Goal: Task Accomplishment & Management: Complete application form

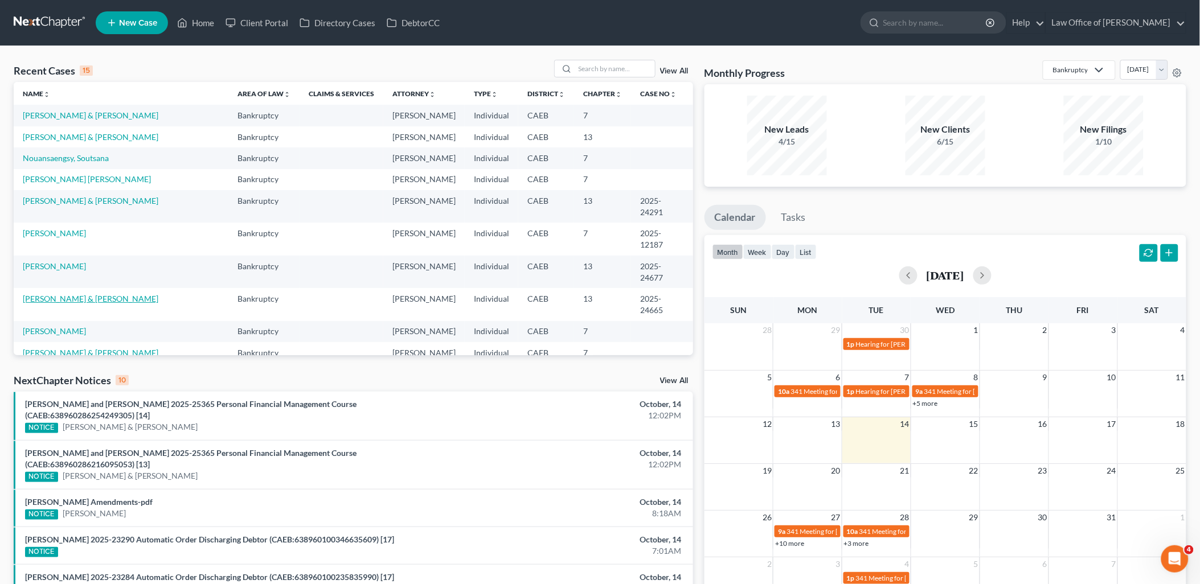
click at [46, 294] on link "[PERSON_NAME] & [PERSON_NAME]" at bounding box center [91, 299] width 136 height 10
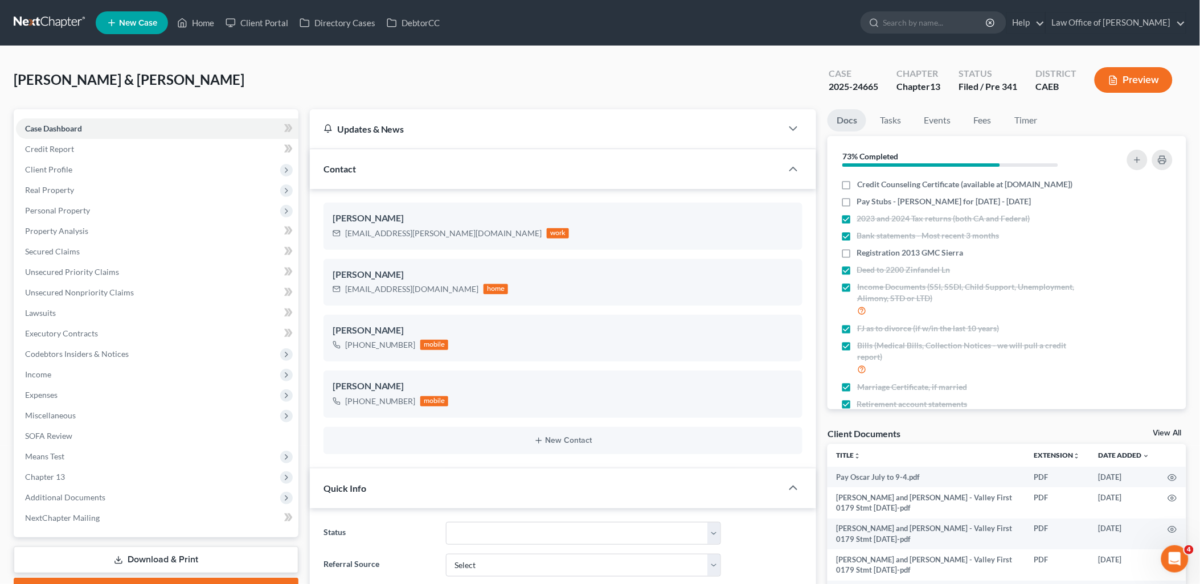
scroll to position [2202, 0]
click at [1175, 429] on link "View All" at bounding box center [1167, 433] width 28 height 8
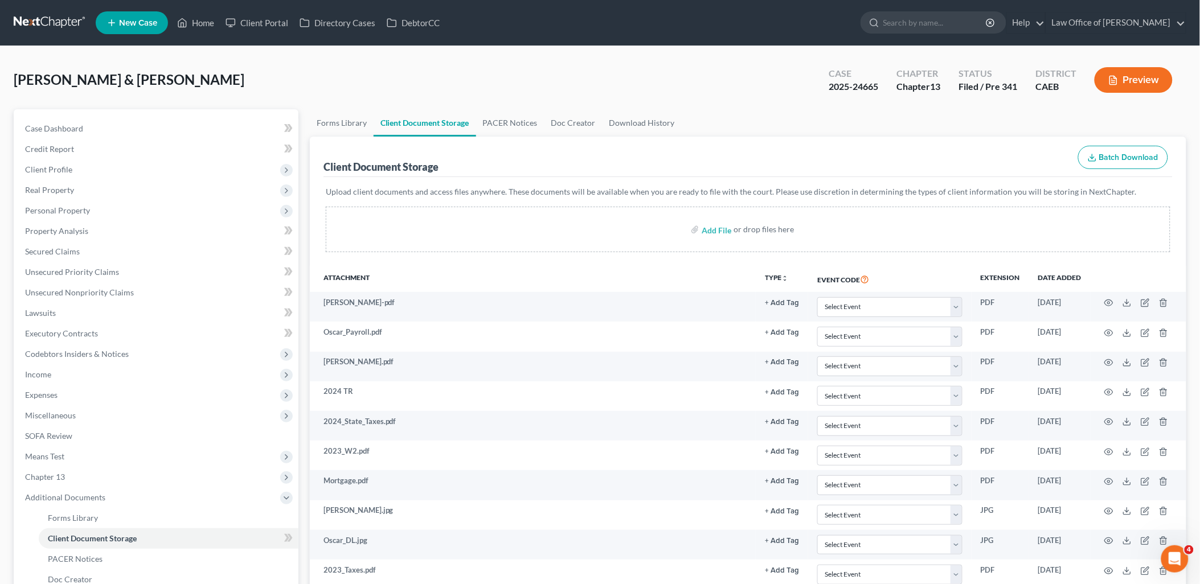
click at [731, 233] on label "Add File" at bounding box center [718, 231] width 32 height 20
click at [720, 226] on input "file" at bounding box center [715, 229] width 27 height 20
type input "C:\fakepath\SUM-100 - Summons (6).pdf"
click at [211, 18] on link "Home" at bounding box center [195, 23] width 48 height 20
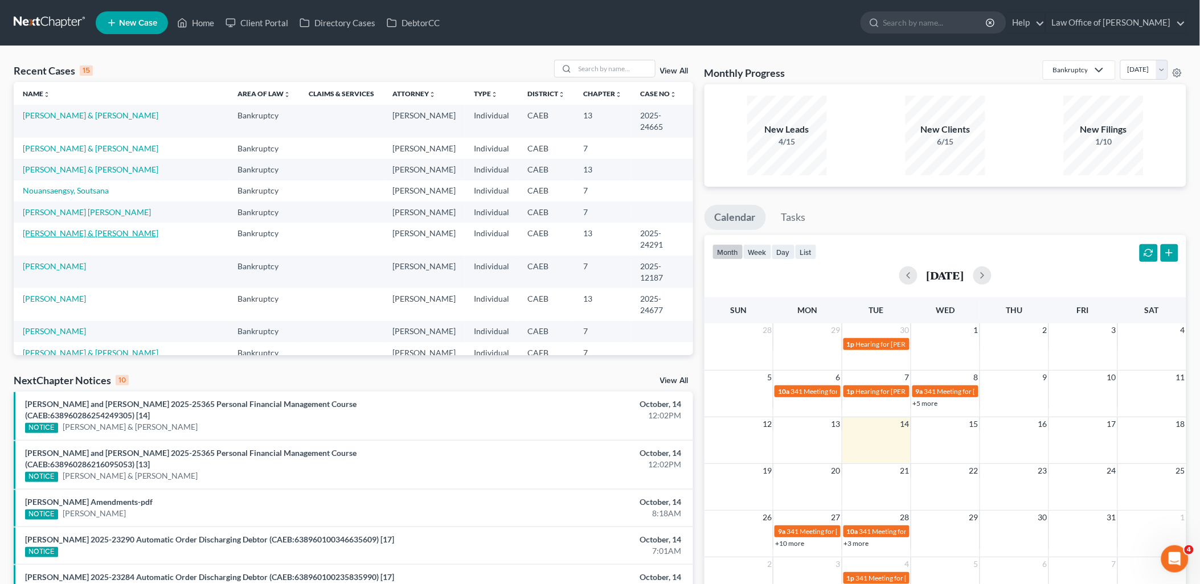
click at [60, 228] on link "[PERSON_NAME] & [PERSON_NAME]" at bounding box center [91, 233] width 136 height 10
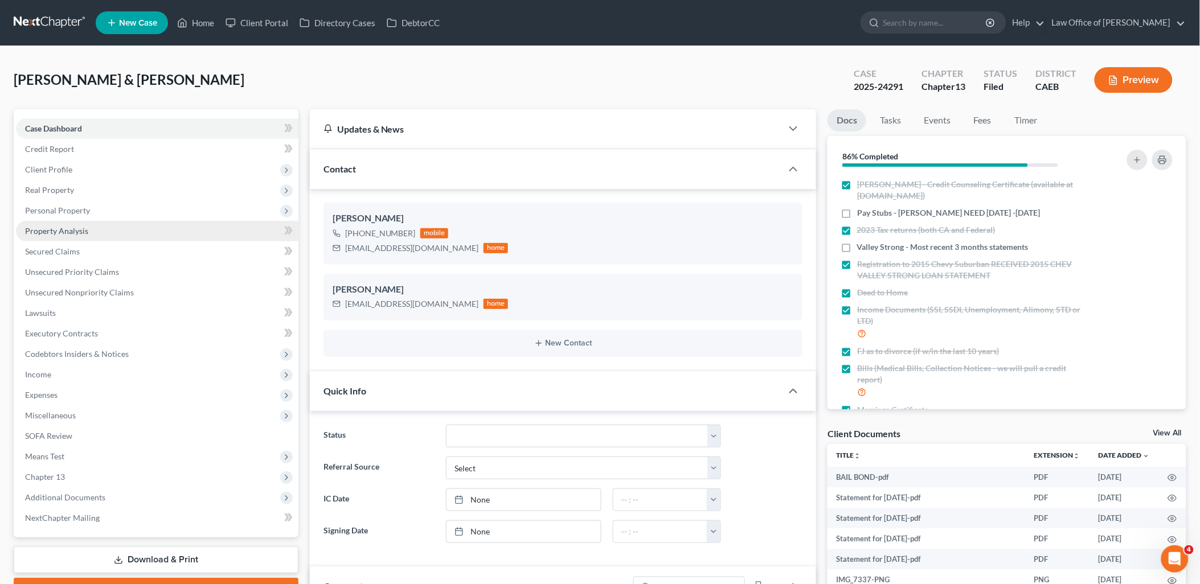
scroll to position [2689, 0]
click at [59, 253] on span "Secured Claims" at bounding box center [52, 252] width 55 height 10
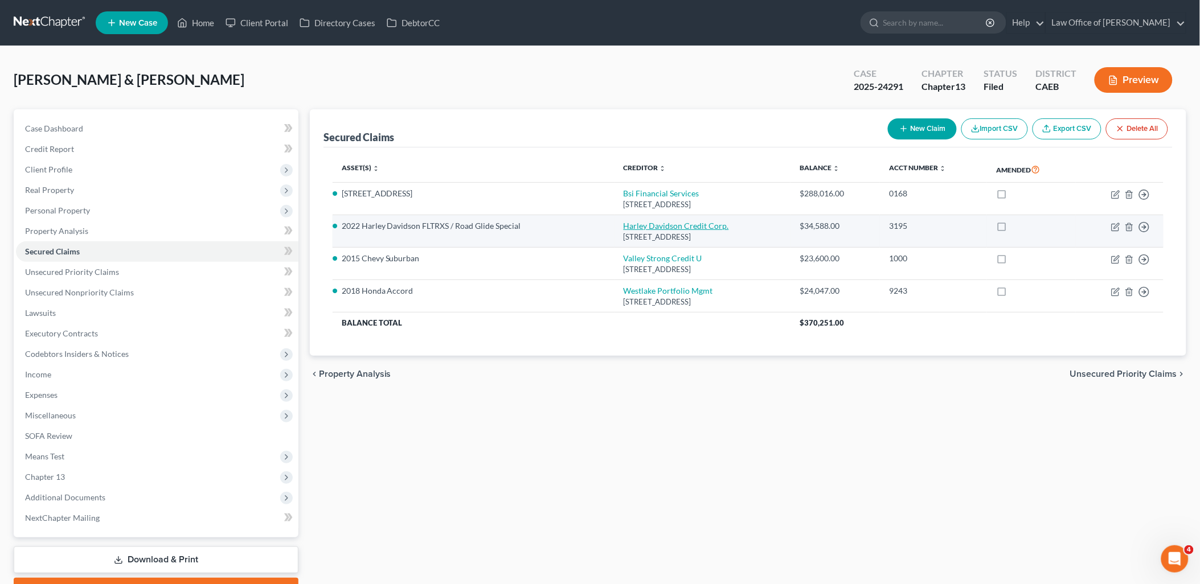
click at [676, 223] on link "Harley Davidson Credit Corp." at bounding box center [676, 226] width 105 height 10
select select "31"
select select "4"
select select "1"
select select "0"
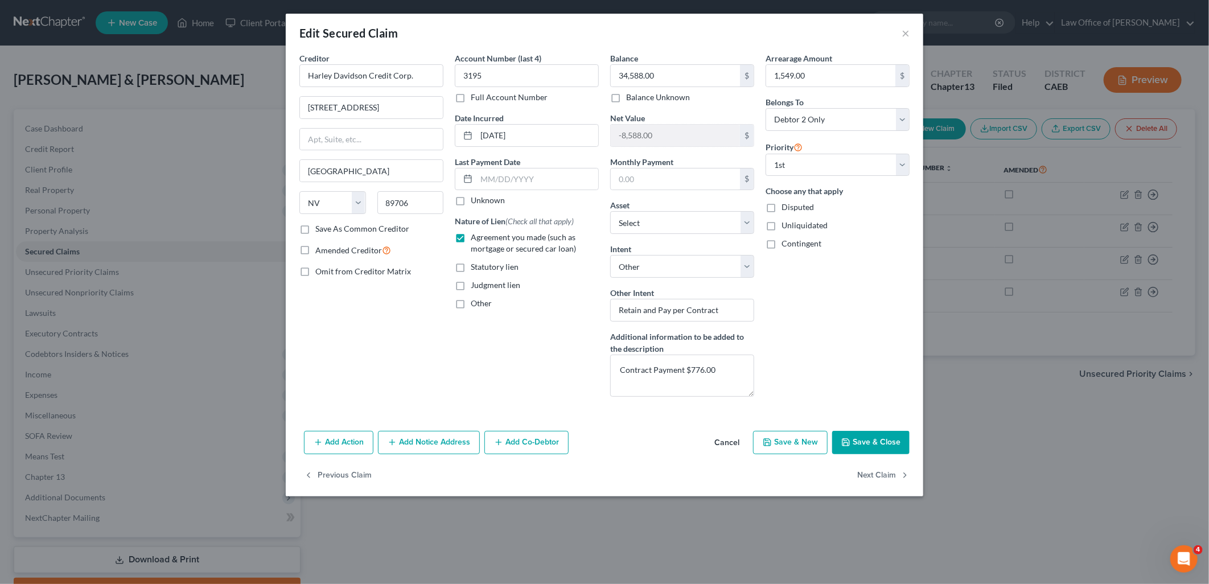
click at [315, 226] on label "Save As Common Creditor" at bounding box center [362, 228] width 94 height 11
click at [320, 226] on input "Save As Common Creditor" at bounding box center [323, 226] width 7 height 7
click at [881, 445] on button "Save & Close" at bounding box center [871, 443] width 77 height 24
checkbox input "false"
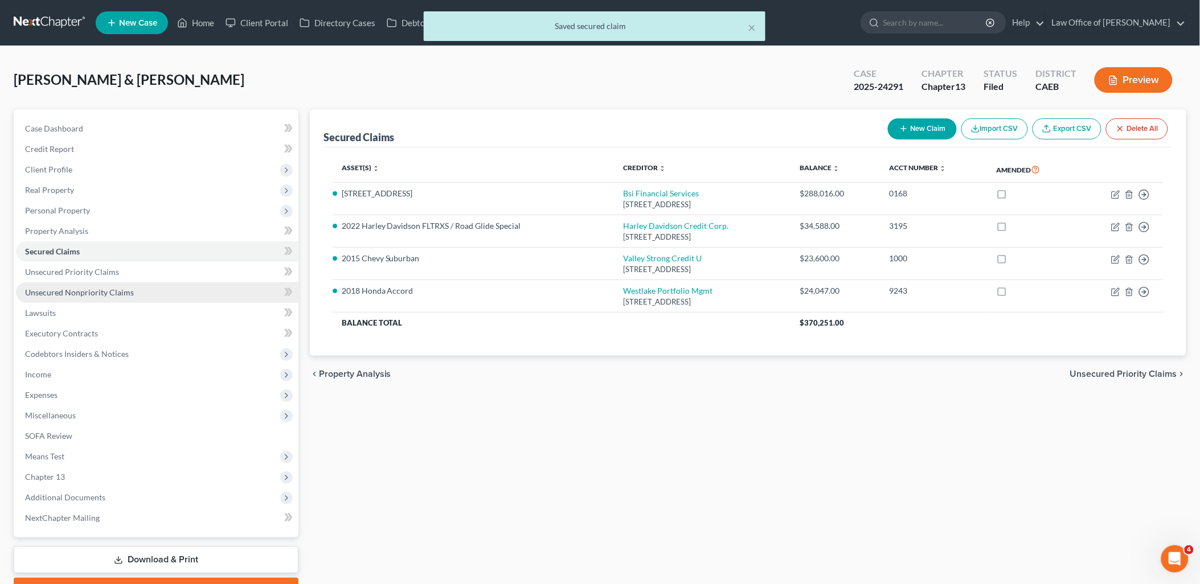
click at [81, 296] on span "Unsecured Nonpriority Claims" at bounding box center [79, 293] width 109 height 10
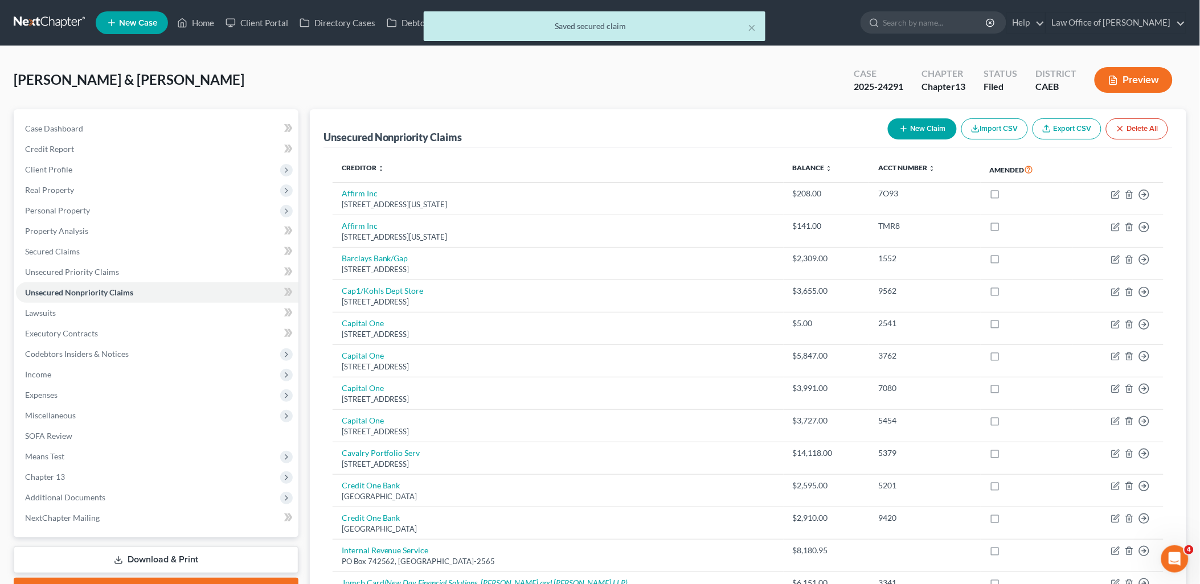
click at [918, 129] on button "New Claim" at bounding box center [922, 128] width 69 height 21
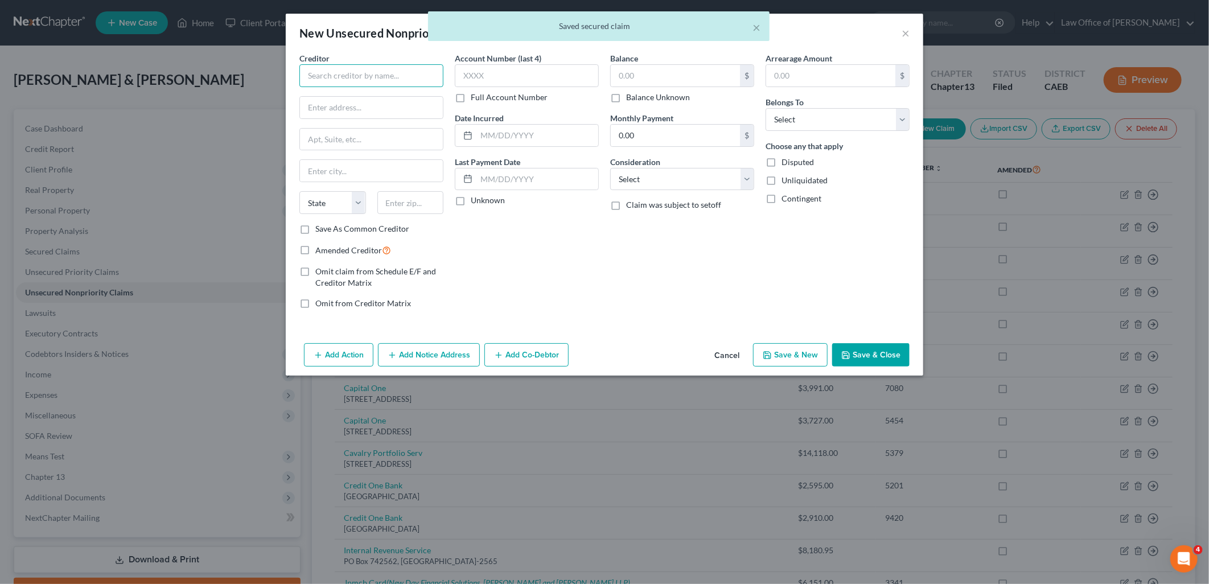
click at [369, 77] on input "text" at bounding box center [372, 75] width 144 height 23
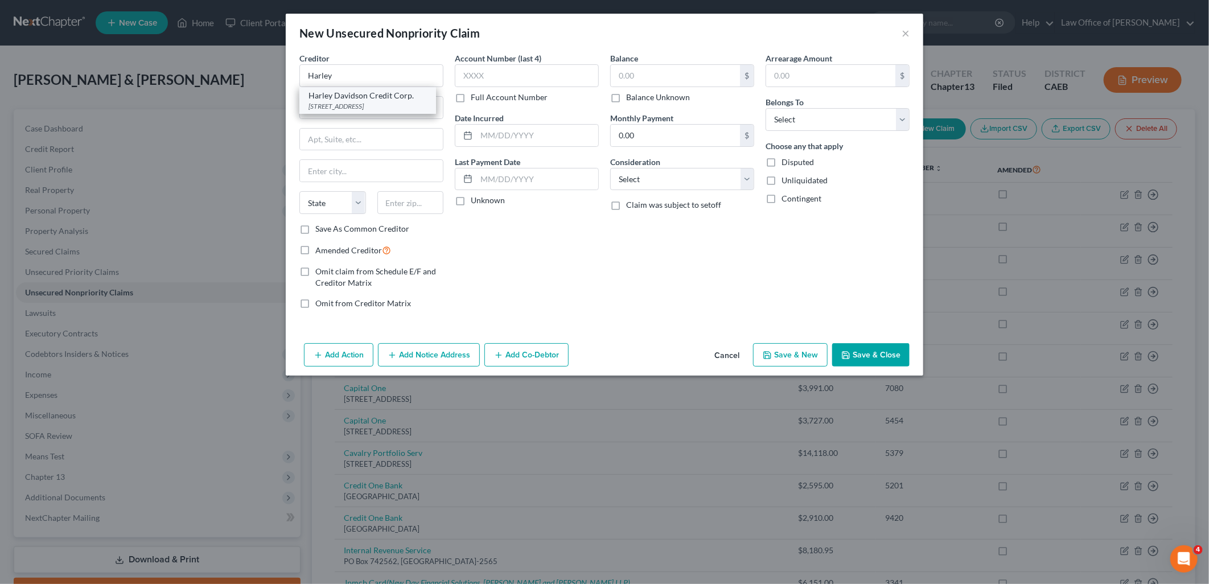
click at [368, 100] on div "Harley Davidson Credit Corp." at bounding box center [368, 95] width 118 height 11
type input "Harley Davidson Credit Corp."
type input "[STREET_ADDRESS]"
type input "[GEOGRAPHIC_DATA]"
select select "31"
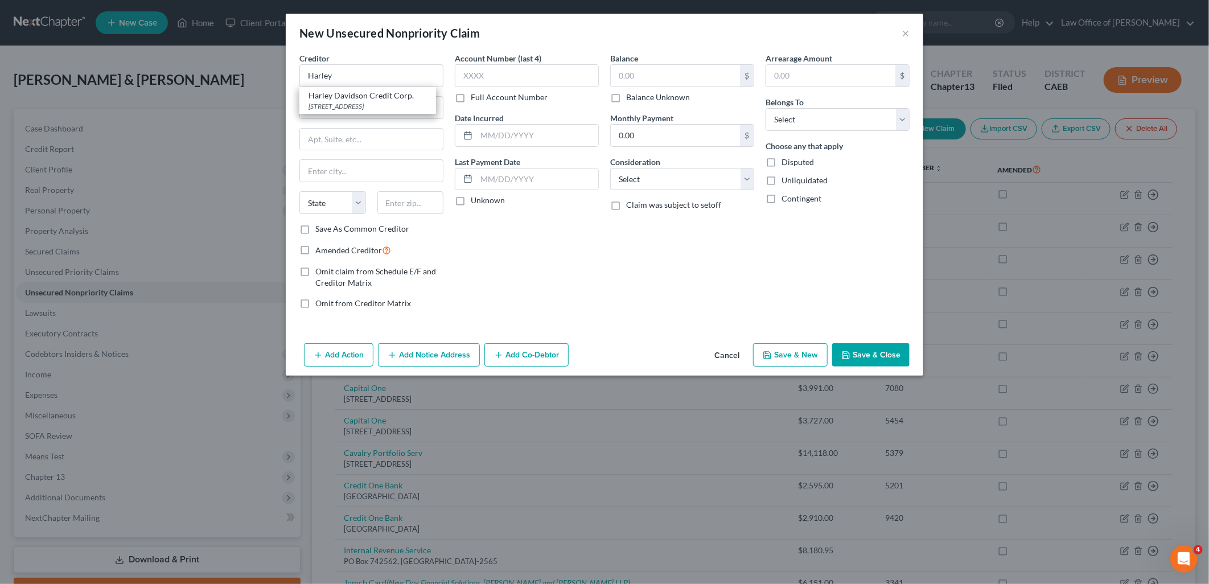
type input "89706"
click at [636, 72] on input "text" at bounding box center [675, 76] width 129 height 22
type input "8,588"
click at [653, 172] on select "Select Cable / Satellite Services Collection Agency Credit Card Debt Debt Couns…" at bounding box center [682, 179] width 144 height 23
select select "14"
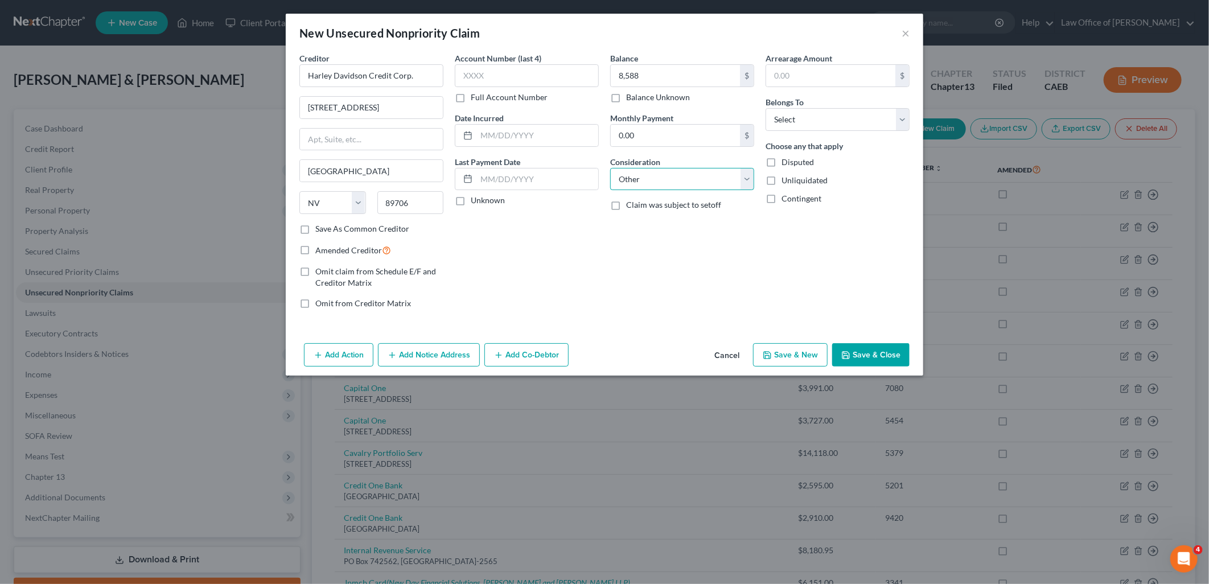
click at [610, 168] on select "Select Cable / Satellite Services Collection Agency Credit Card Debt Debt Couns…" at bounding box center [682, 179] width 144 height 23
click at [662, 223] on input "text" at bounding box center [682, 223] width 143 height 22
type input "Unsecured Auto Loan Balance"
drag, startPoint x: 796, startPoint y: 118, endPoint x: 803, endPoint y: 133, distance: 16.0
click at [796, 118] on select "Select Debtor 1 Only Debtor 2 Only Debtor 1 And Debtor 2 Only At Least One Of T…" at bounding box center [838, 119] width 144 height 23
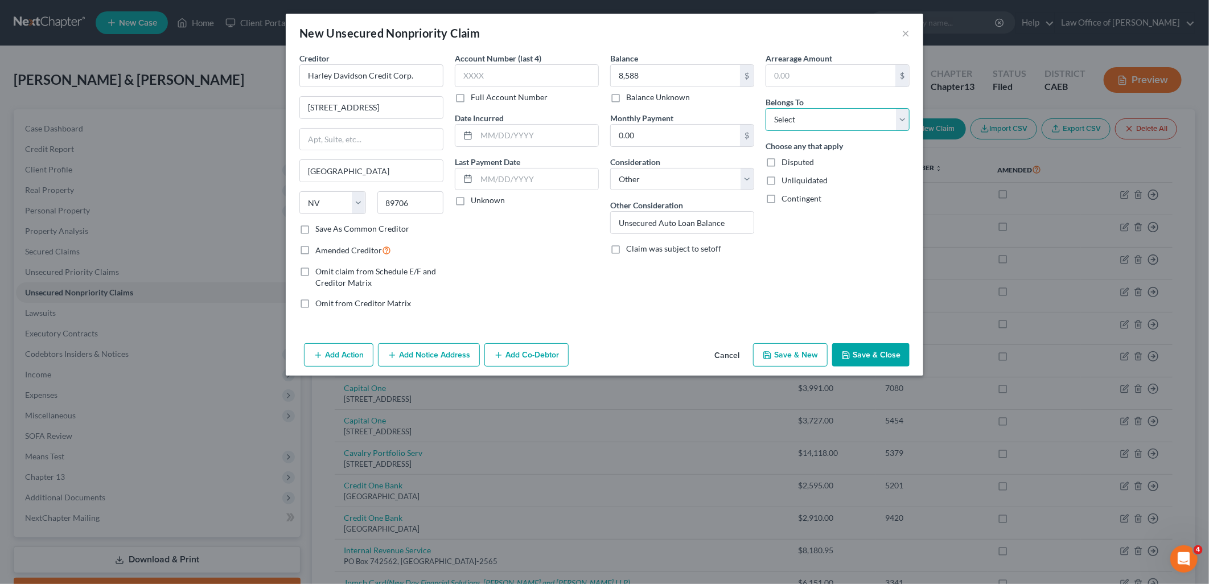
select select "4"
click at [766, 108] on select "Select Debtor 1 Only Debtor 2 Only Debtor 1 And Debtor 2 Only At Least One Of T…" at bounding box center [838, 119] width 144 height 23
drag, startPoint x: 727, startPoint y: 221, endPoint x: 601, endPoint y: 221, distance: 125.8
click at [601, 221] on div "Creditor * Harley Davidson Credit Corp. [STREET_ADDRESS] [US_STATE][GEOGRAPHIC_…" at bounding box center [605, 185] width 622 height 266
click at [870, 356] on button "Save & Close" at bounding box center [871, 355] width 77 height 24
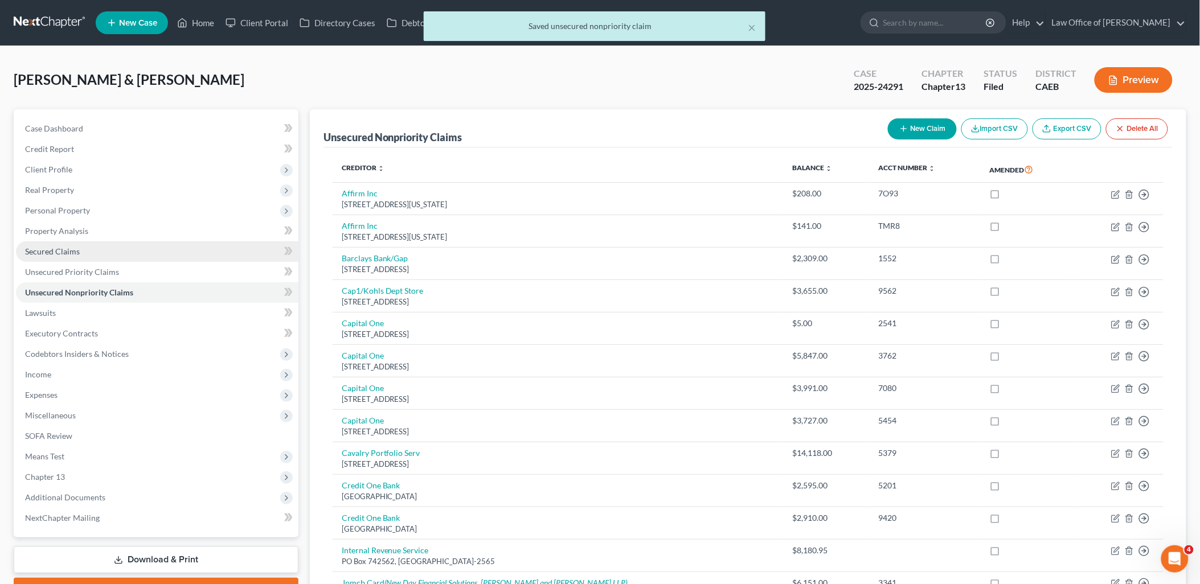
click at [73, 247] on span "Secured Claims" at bounding box center [52, 252] width 55 height 10
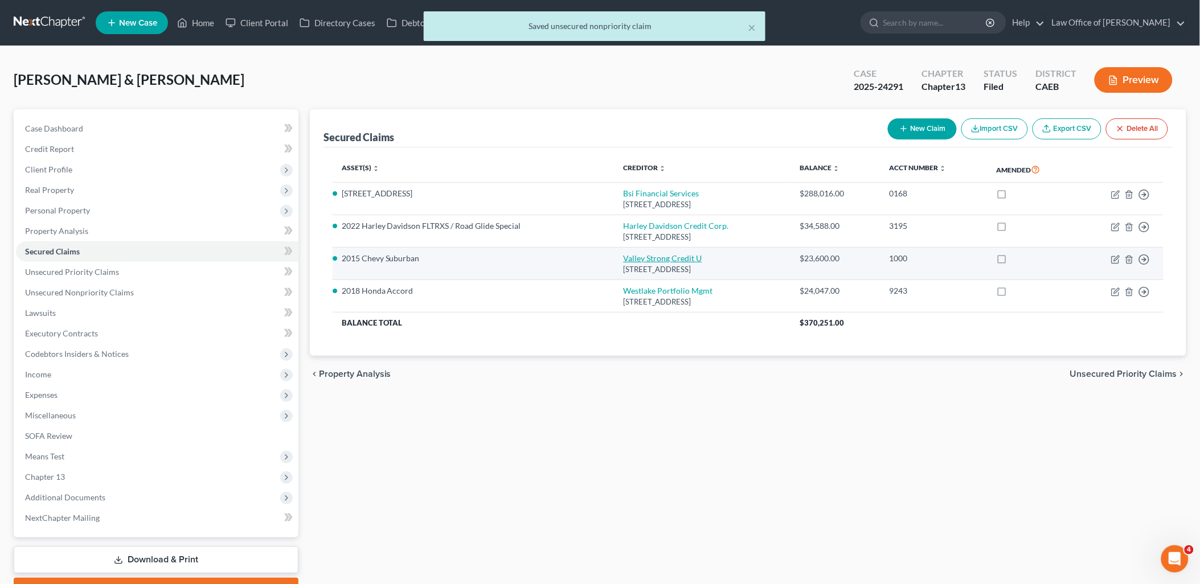
click at [624, 259] on link "Valley Strong Credit U" at bounding box center [663, 258] width 79 height 10
select select "4"
select select "2"
select select "0"
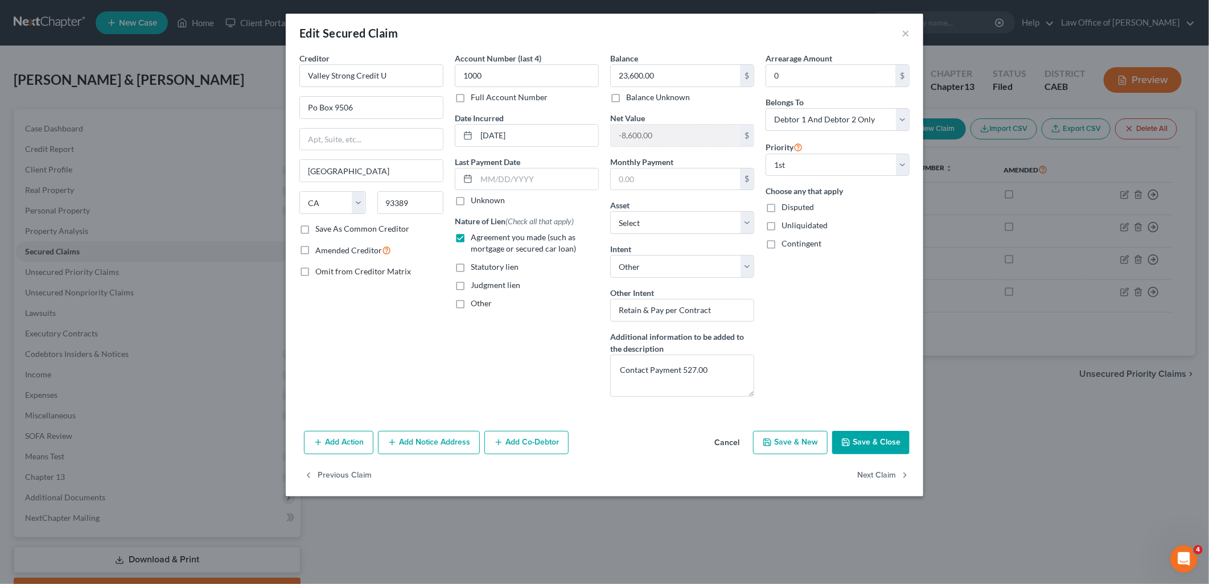
click at [315, 226] on label "Save As Common Creditor" at bounding box center [362, 228] width 94 height 11
click at [320, 226] on input "Save As Common Creditor" at bounding box center [323, 226] width 7 height 7
drag, startPoint x: 886, startPoint y: 435, endPoint x: 851, endPoint y: 412, distance: 42.0
click at [887, 436] on button "Save & Close" at bounding box center [871, 443] width 77 height 24
checkbox input "false"
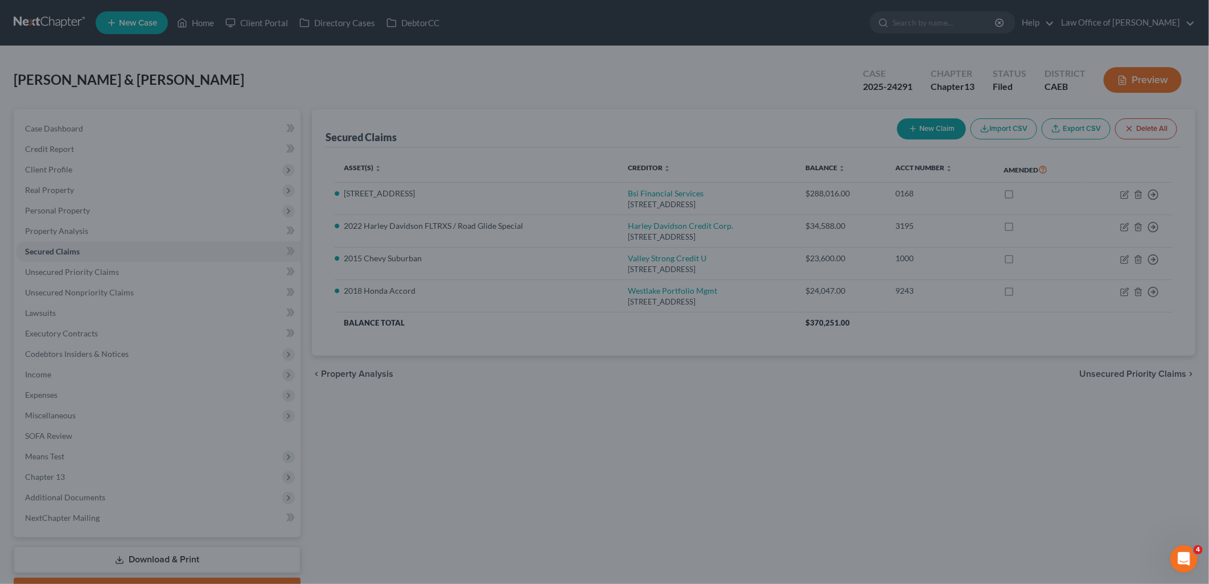
select select "4"
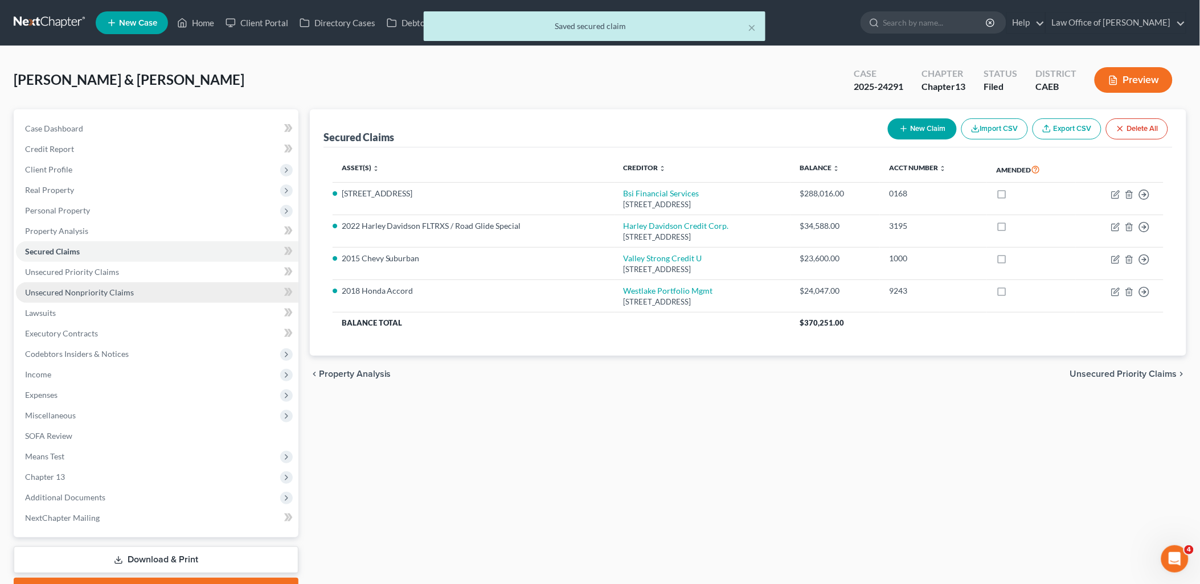
click at [63, 288] on span "Unsecured Nonpriority Claims" at bounding box center [79, 293] width 109 height 10
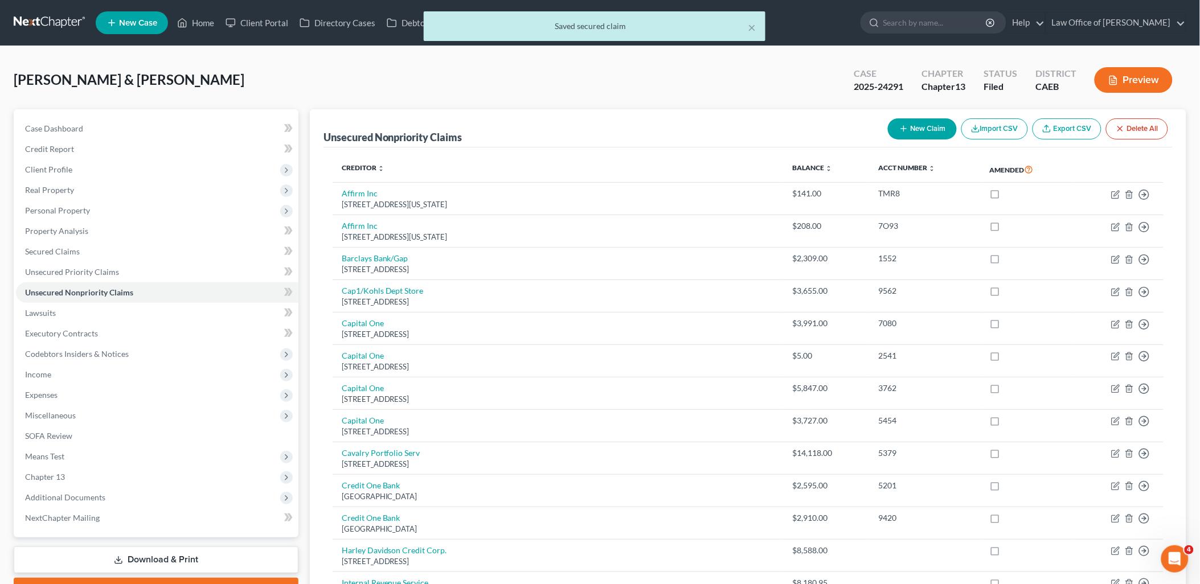
click at [982, 132] on button "Import CSV" at bounding box center [994, 128] width 67 height 21
click at [914, 127] on button "New Claim" at bounding box center [922, 128] width 69 height 21
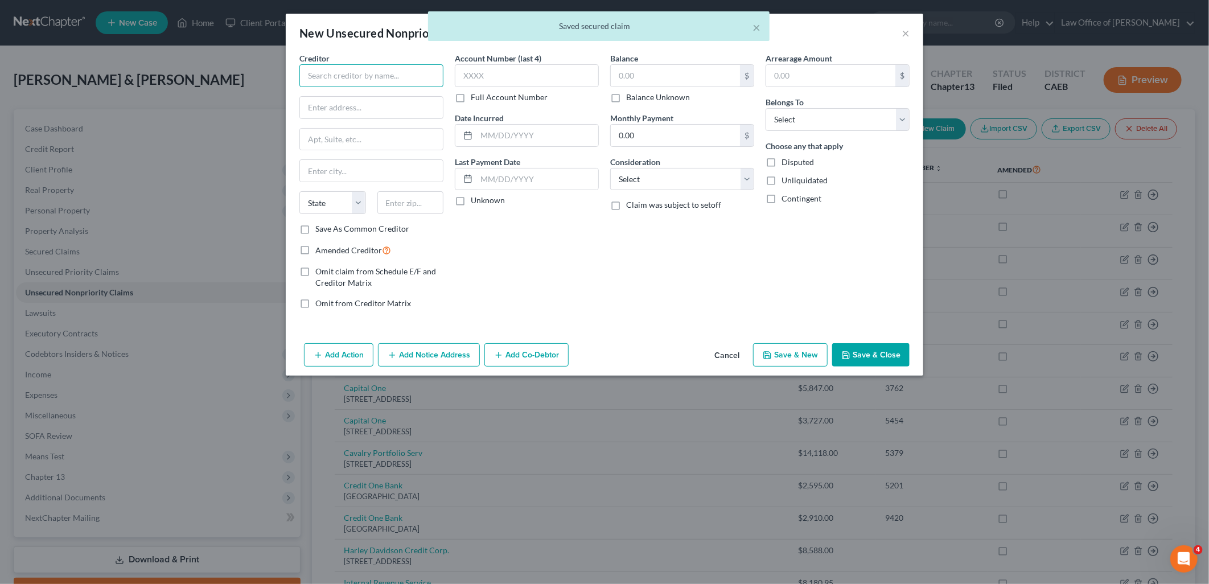
click at [424, 77] on input "text" at bounding box center [372, 75] width 144 height 23
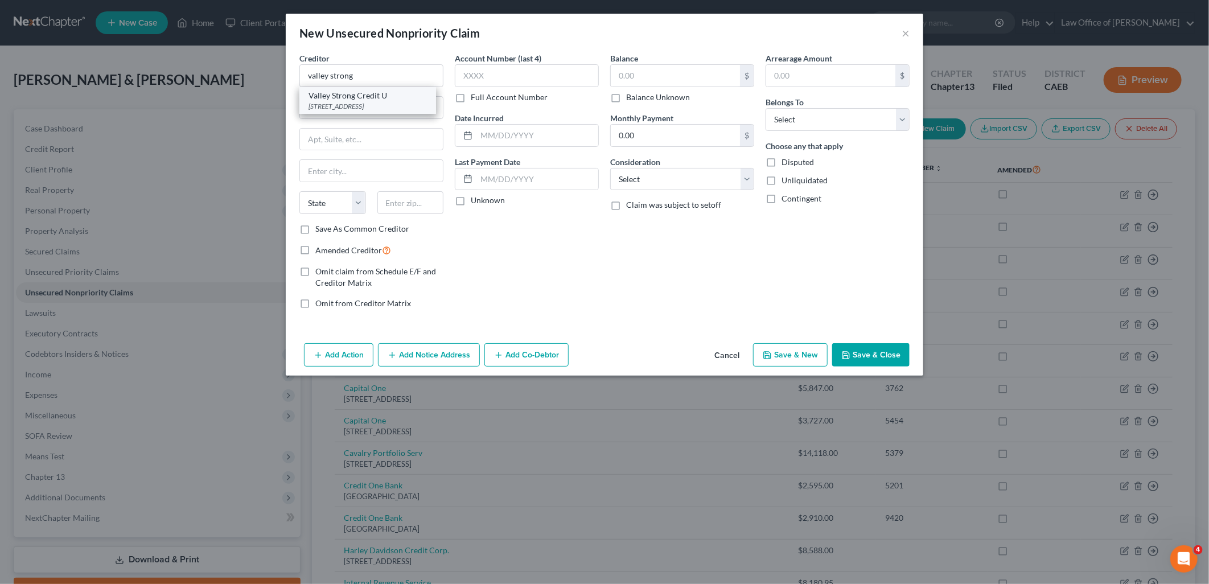
click at [382, 103] on div "[STREET_ADDRESS]" at bounding box center [368, 106] width 118 height 10
type input "Valley Strong Credit U"
type input "Po Box 9506"
type input "[GEOGRAPHIC_DATA]"
select select "4"
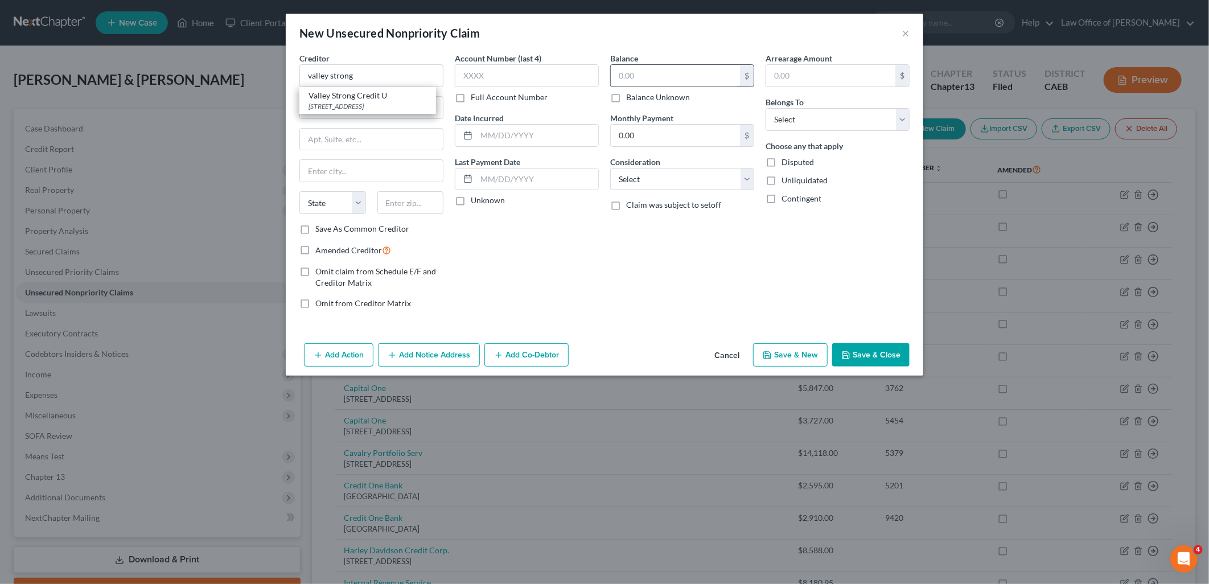
type input "93389"
click at [647, 81] on input "text" at bounding box center [675, 76] width 129 height 22
type input "8,600"
click at [657, 183] on select "Select Cable / Satellite Services Collection Agency Credit Card Debt Debt Couns…" at bounding box center [682, 179] width 144 height 23
select select "14"
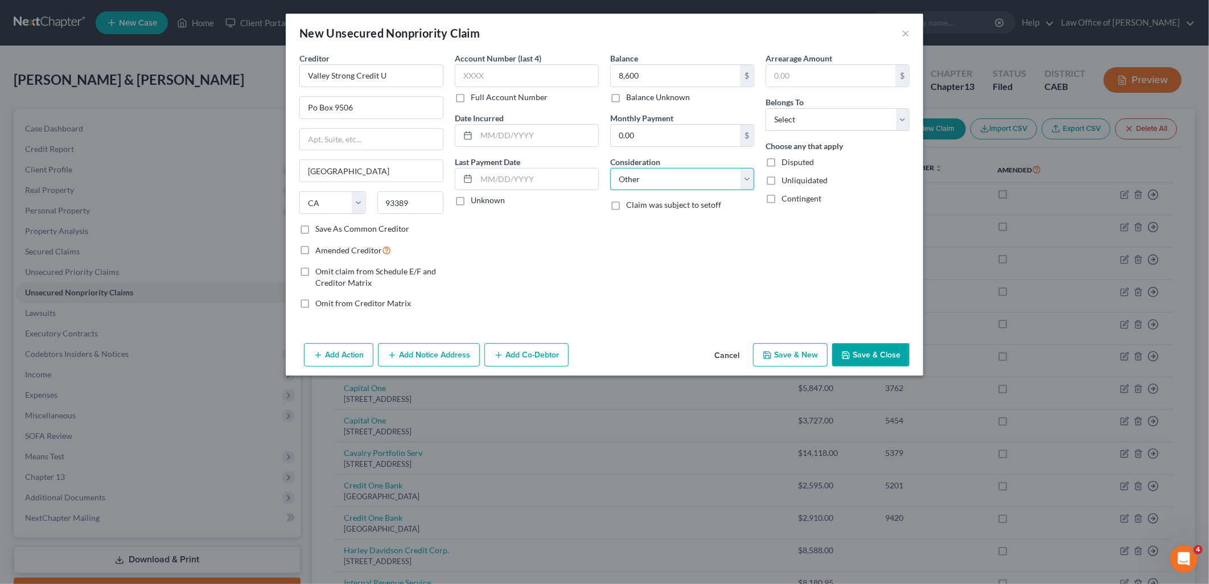
click at [610, 168] on select "Select Cable / Satellite Services Collection Agency Credit Card Debt Debt Couns…" at bounding box center [682, 179] width 144 height 23
click at [641, 229] on input "text" at bounding box center [682, 223] width 143 height 22
paste input "Unsecured Auto Loan Balance"
type input "Unsecured Auto Loan Balance"
click at [817, 126] on select "Select Debtor 1 Only Debtor 2 Only Debtor 1 And Debtor 2 Only At Least One Of T…" at bounding box center [838, 119] width 144 height 23
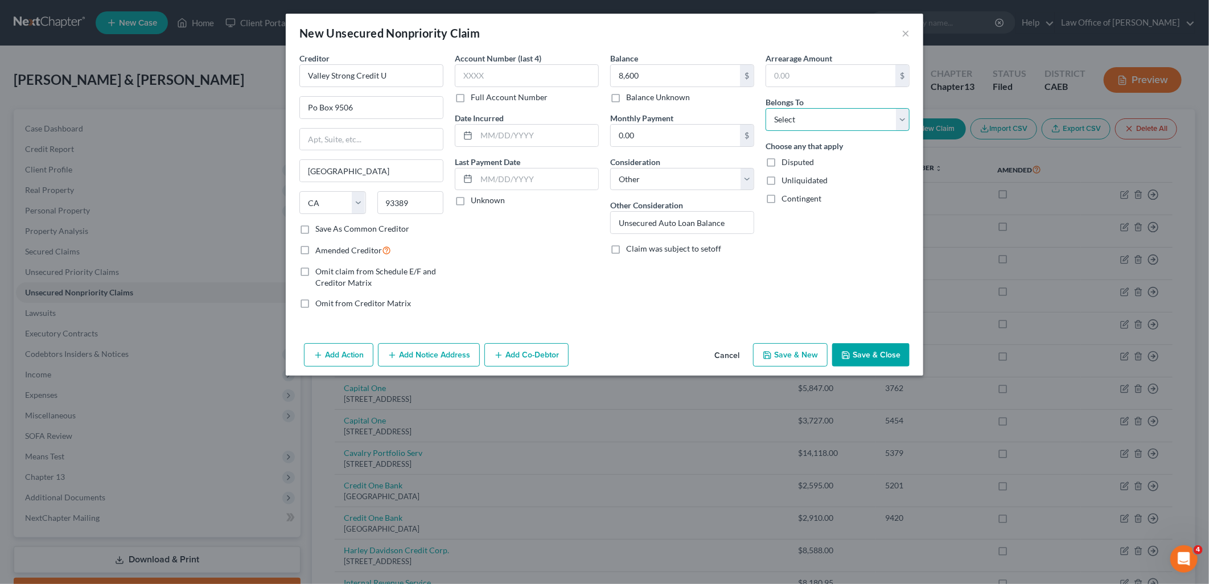
select select "4"
click at [766, 108] on select "Select Debtor 1 Only Debtor 2 Only Debtor 1 And Debtor 2 Only At Least One Of T…" at bounding box center [838, 119] width 144 height 23
click at [866, 352] on button "Save & Close" at bounding box center [871, 355] width 77 height 24
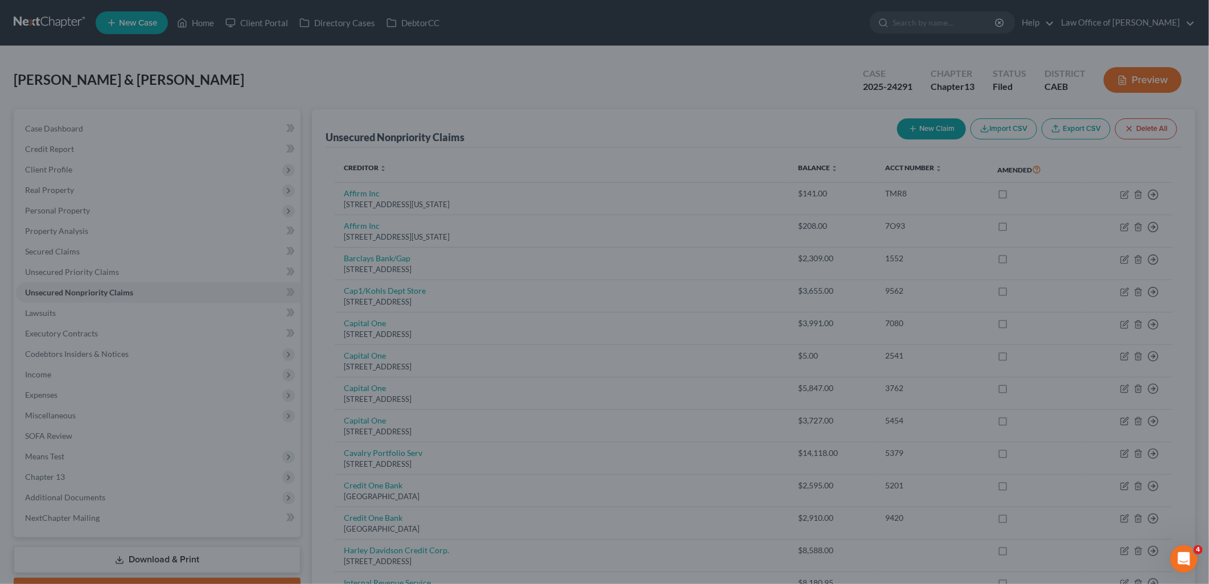
type input "8,600.00"
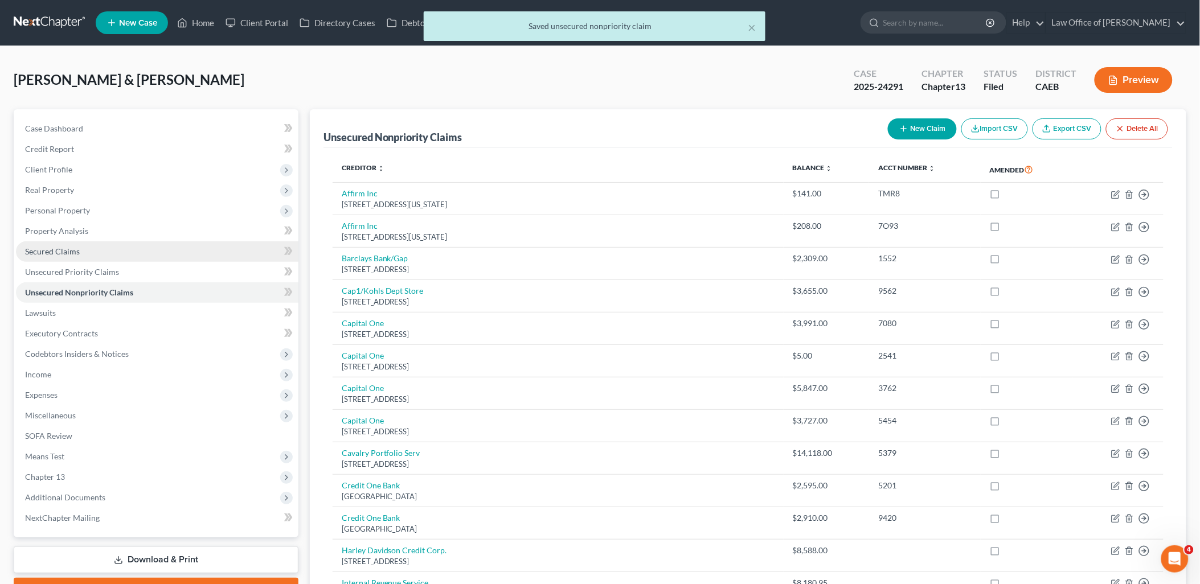
click at [54, 247] on span "Secured Claims" at bounding box center [52, 252] width 55 height 10
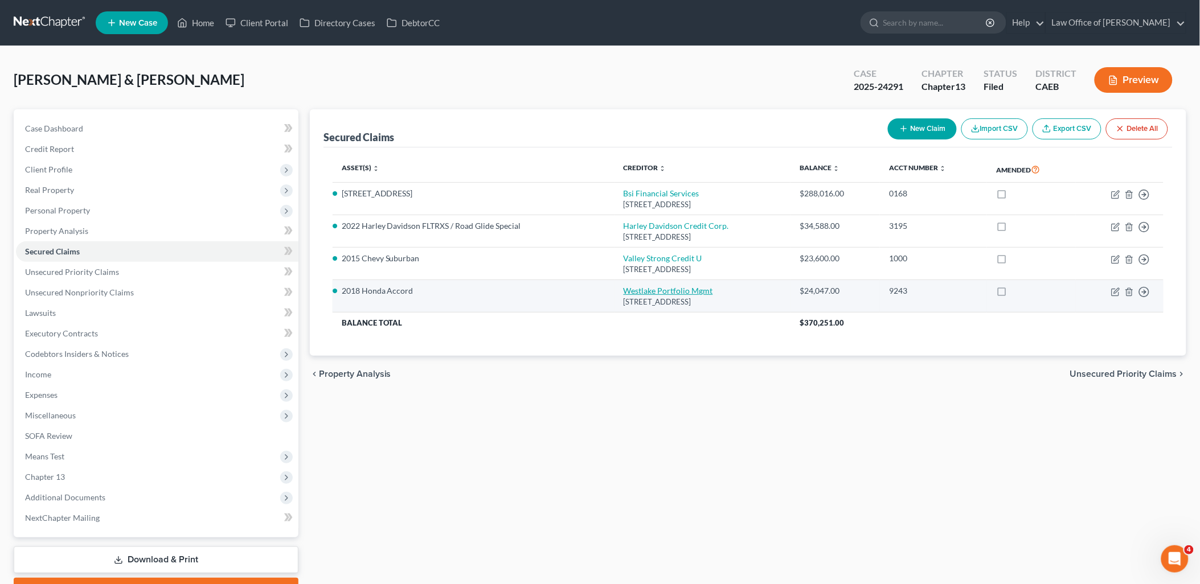
click at [650, 288] on link "Westlake Portfolio Mgmt" at bounding box center [668, 291] width 89 height 10
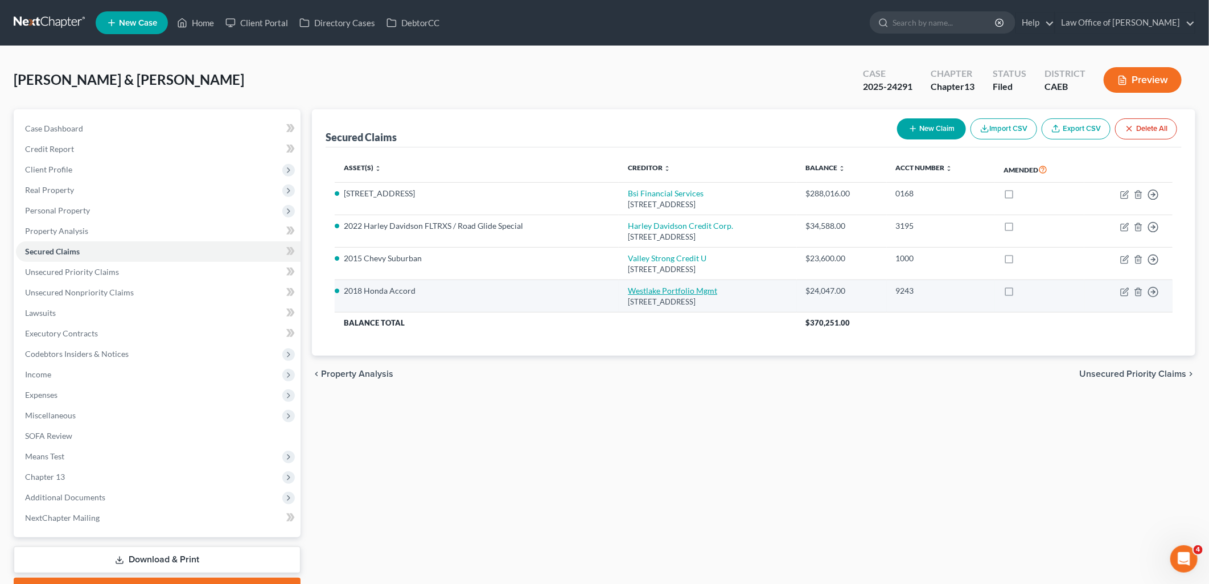
select select "4"
select select "5"
select select "4"
select select "2"
select select "0"
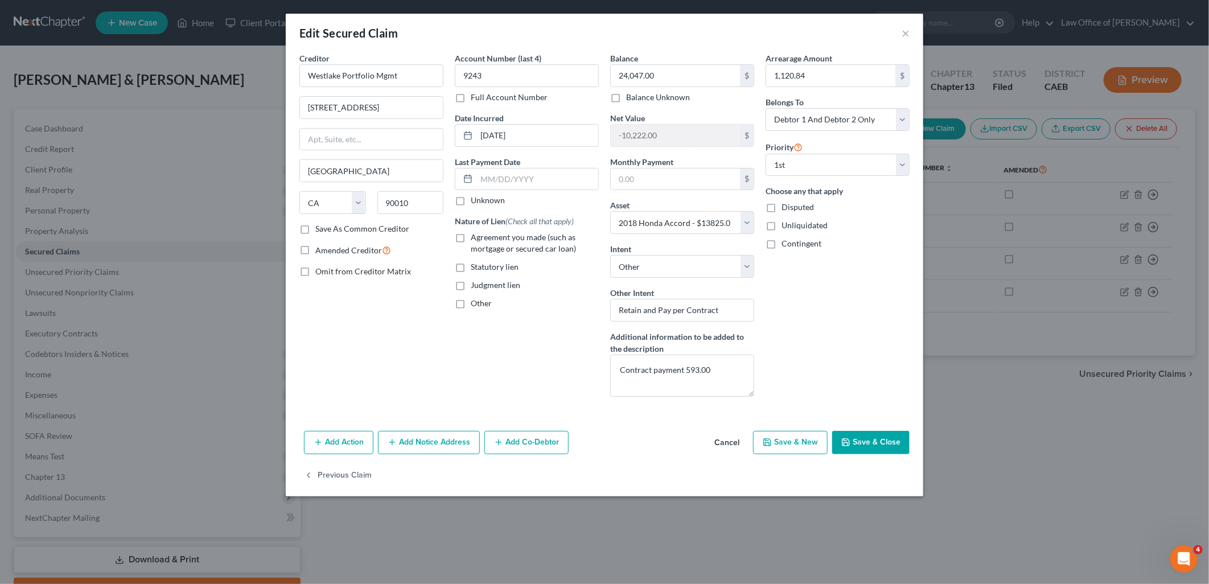
click at [315, 229] on label "Save As Common Creditor" at bounding box center [362, 228] width 94 height 11
click at [320, 229] on input "Save As Common Creditor" at bounding box center [323, 226] width 7 height 7
click at [877, 440] on button "Save & Close" at bounding box center [871, 443] width 77 height 24
checkbox input "false"
select select
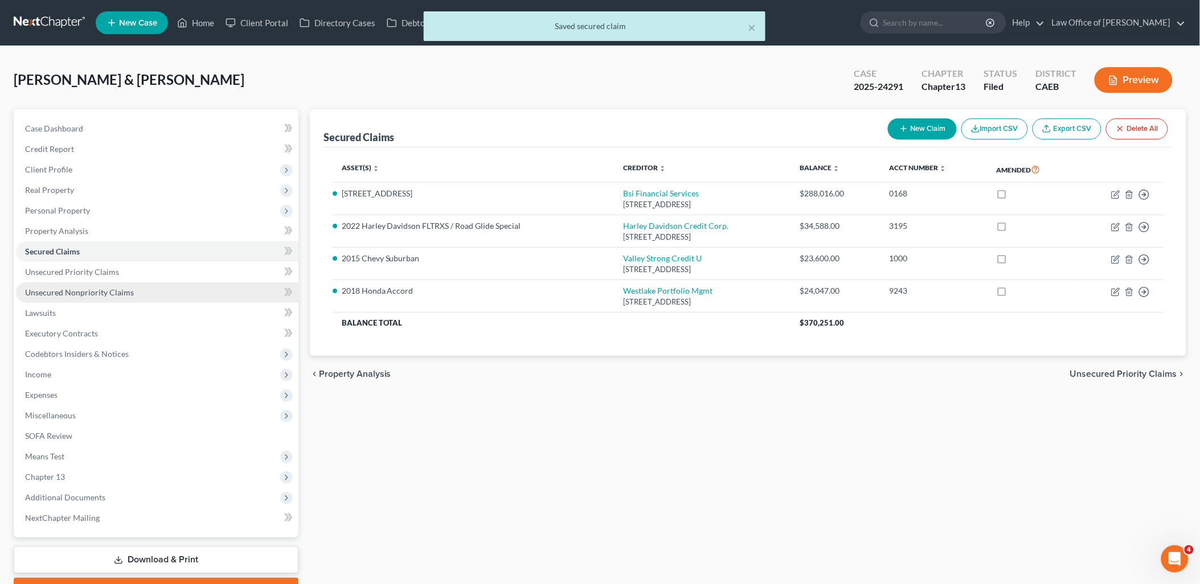
click at [55, 290] on span "Unsecured Nonpriority Claims" at bounding box center [79, 293] width 109 height 10
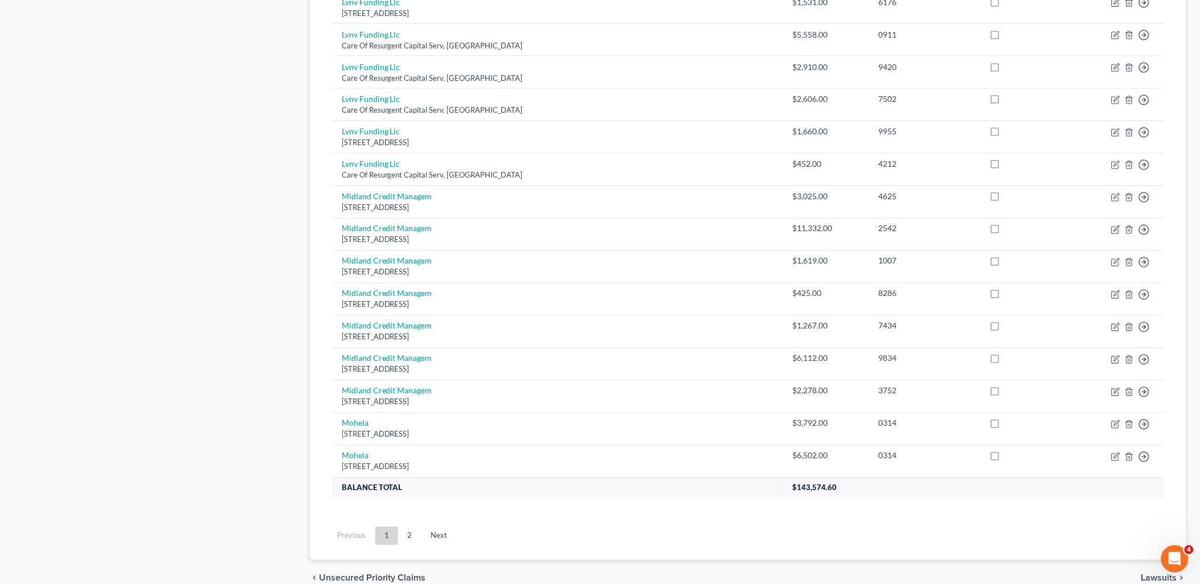
scroll to position [735, 0]
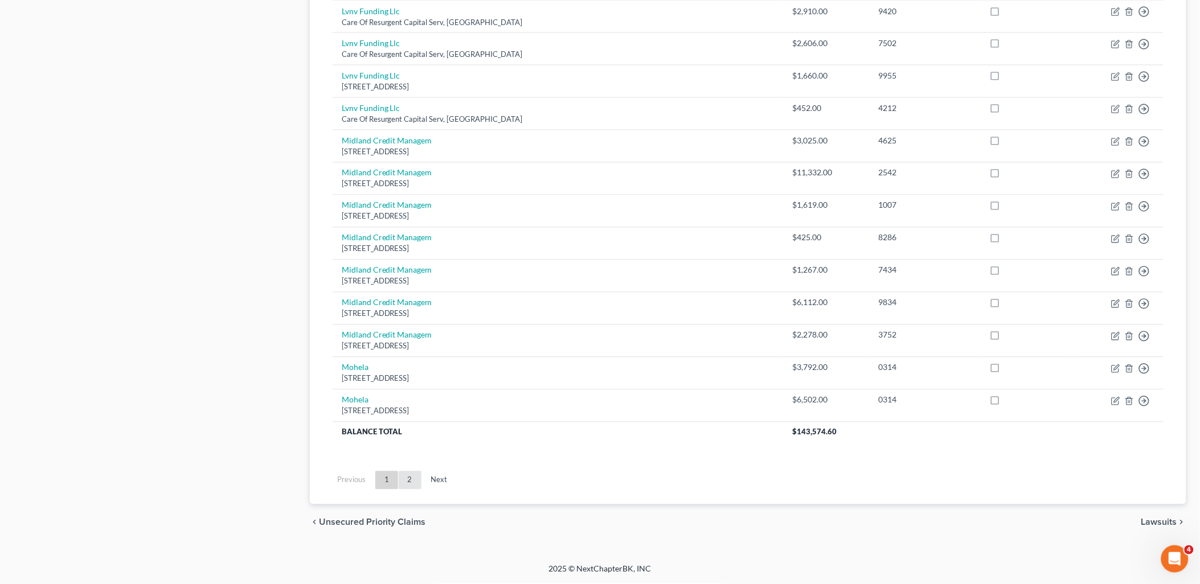
click at [412, 483] on link "2" at bounding box center [410, 480] width 23 height 18
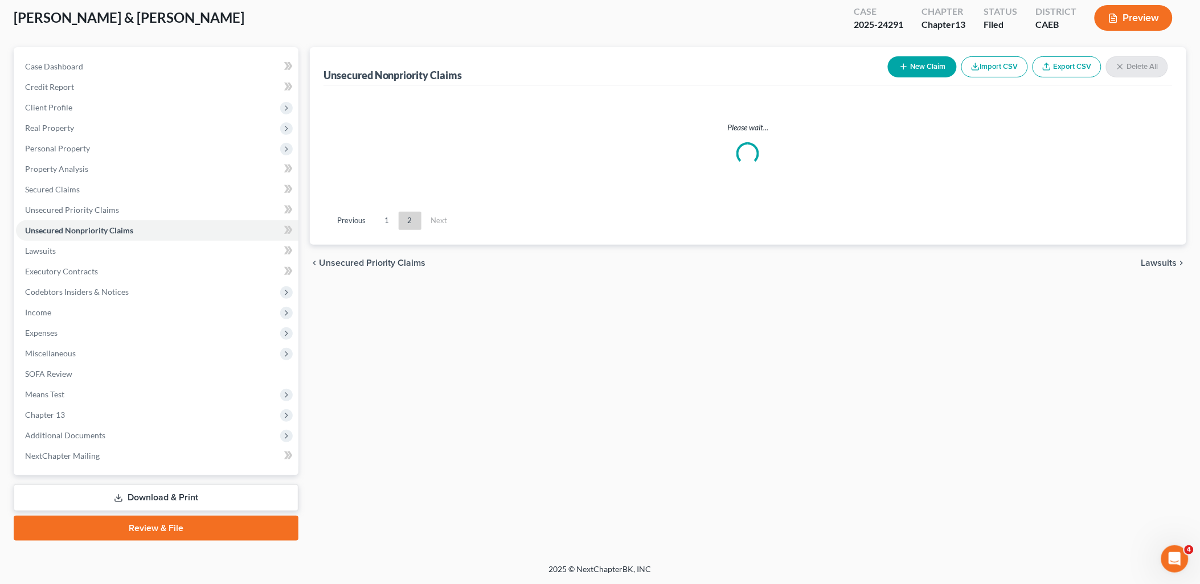
scroll to position [60, 0]
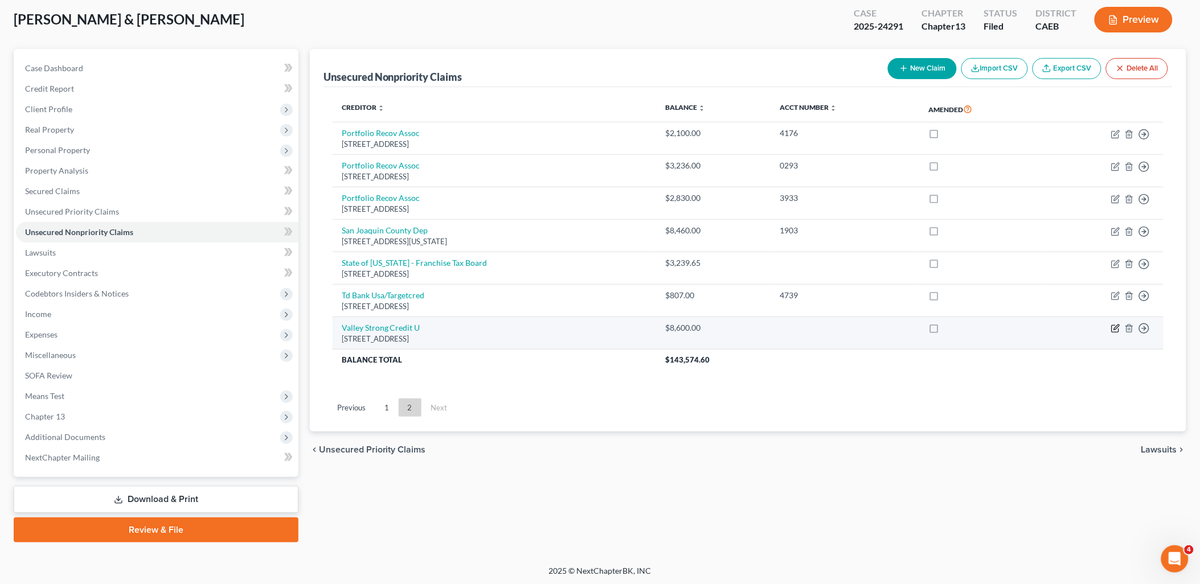
click at [1116, 328] on icon "button" at bounding box center [1115, 328] width 9 height 9
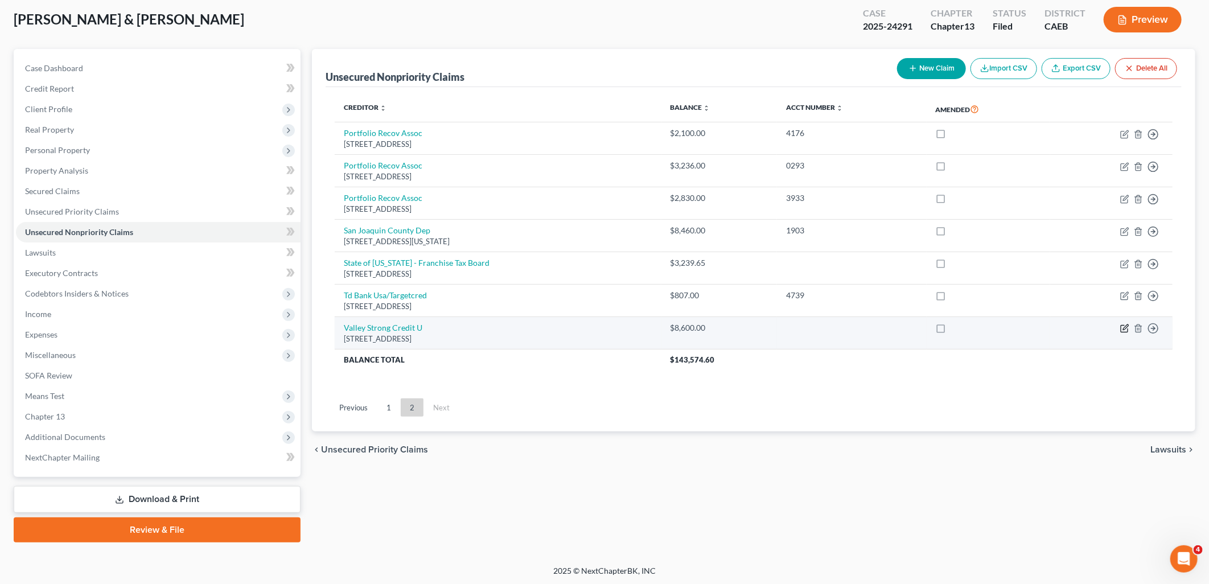
select select "4"
select select "14"
select select "4"
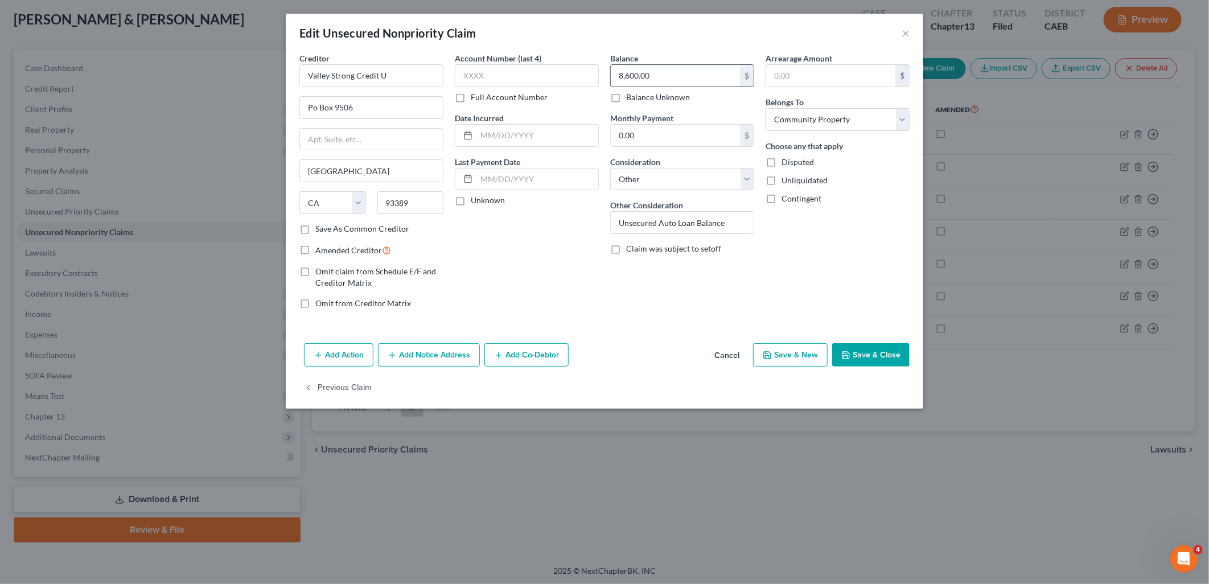
click at [688, 71] on input "8,600.00" at bounding box center [675, 76] width 129 height 22
type input "10,222"
click at [878, 352] on button "Save & Close" at bounding box center [871, 355] width 77 height 24
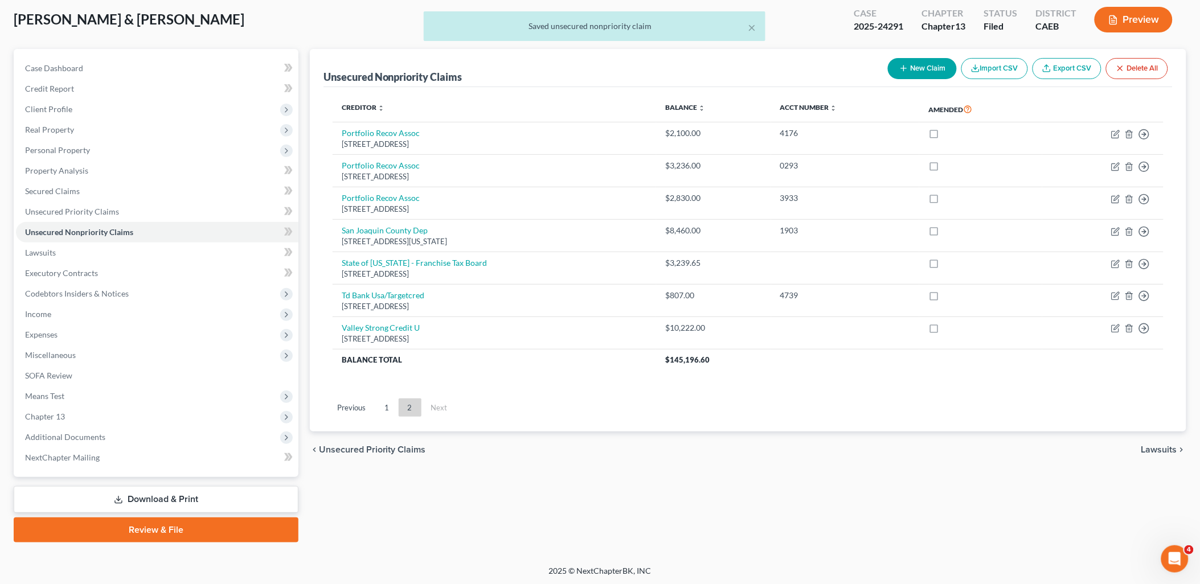
click at [914, 65] on button "New Claim" at bounding box center [922, 68] width 69 height 21
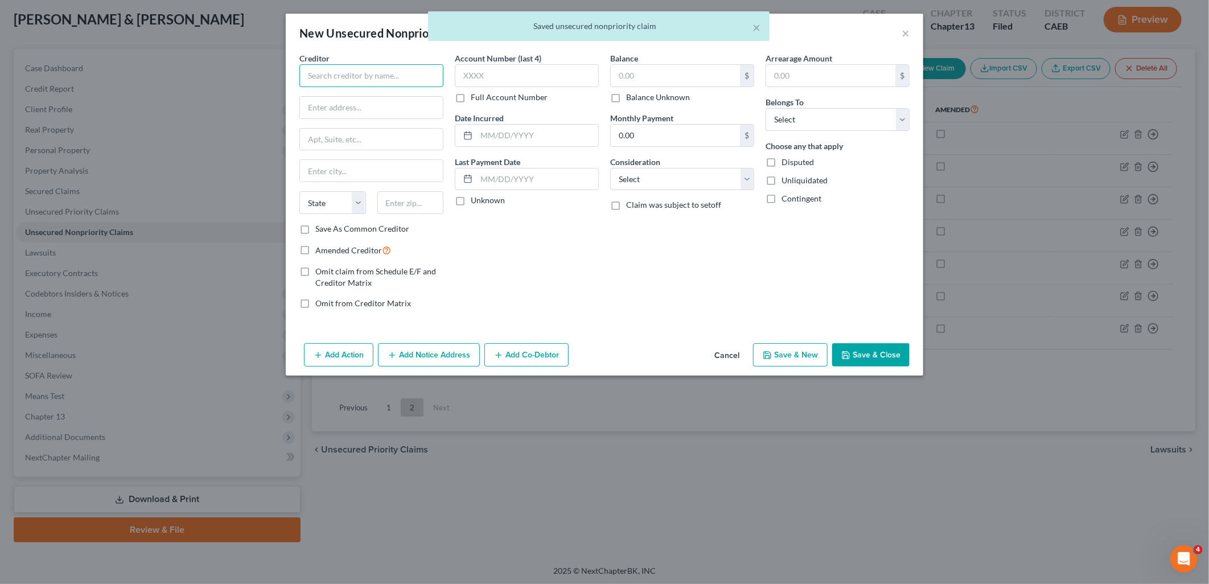
click at [377, 70] on input "text" at bounding box center [372, 75] width 144 height 23
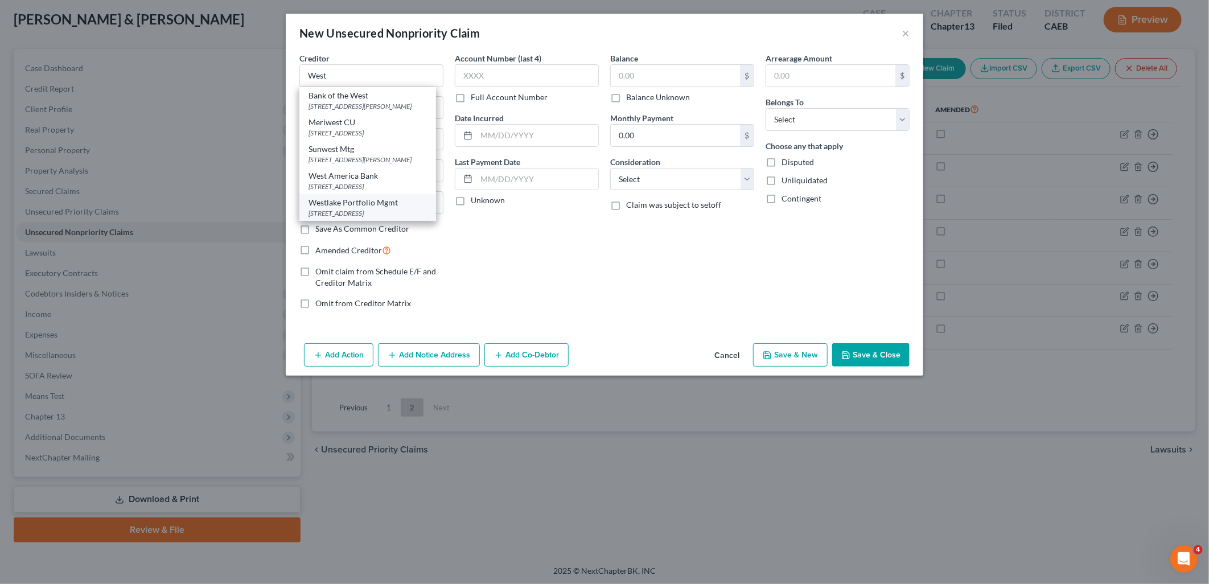
click at [343, 208] on div "Westlake Portfolio Mgmt" at bounding box center [368, 202] width 118 height 11
type input "Westlake Portfolio Mgmt"
type input "[STREET_ADDRESS]"
type input "[GEOGRAPHIC_DATA]"
select select "4"
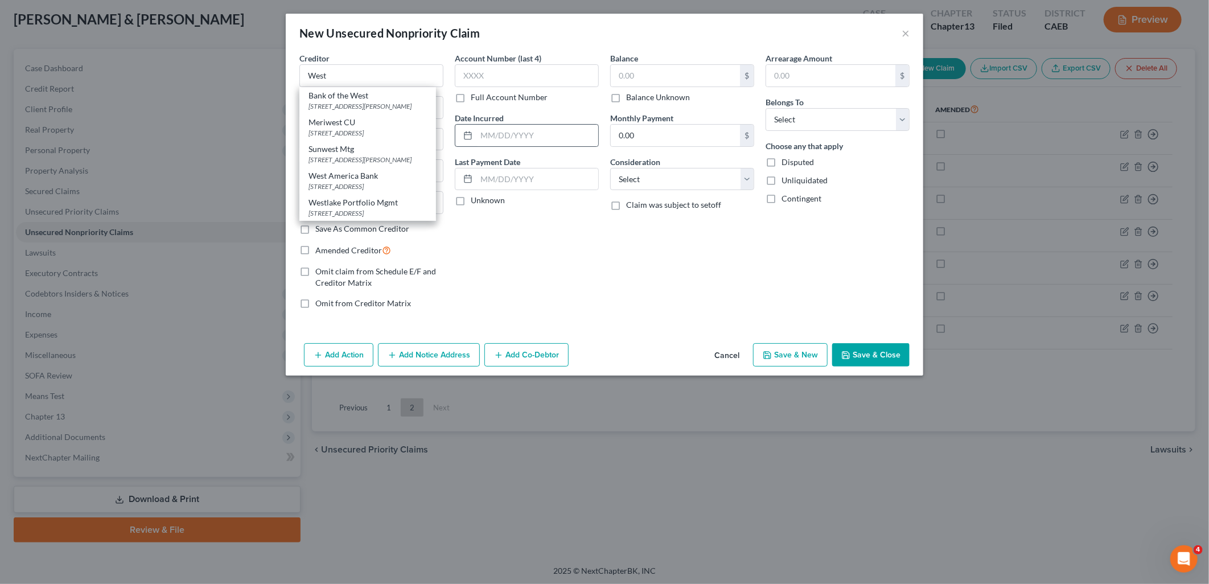
type input "90010"
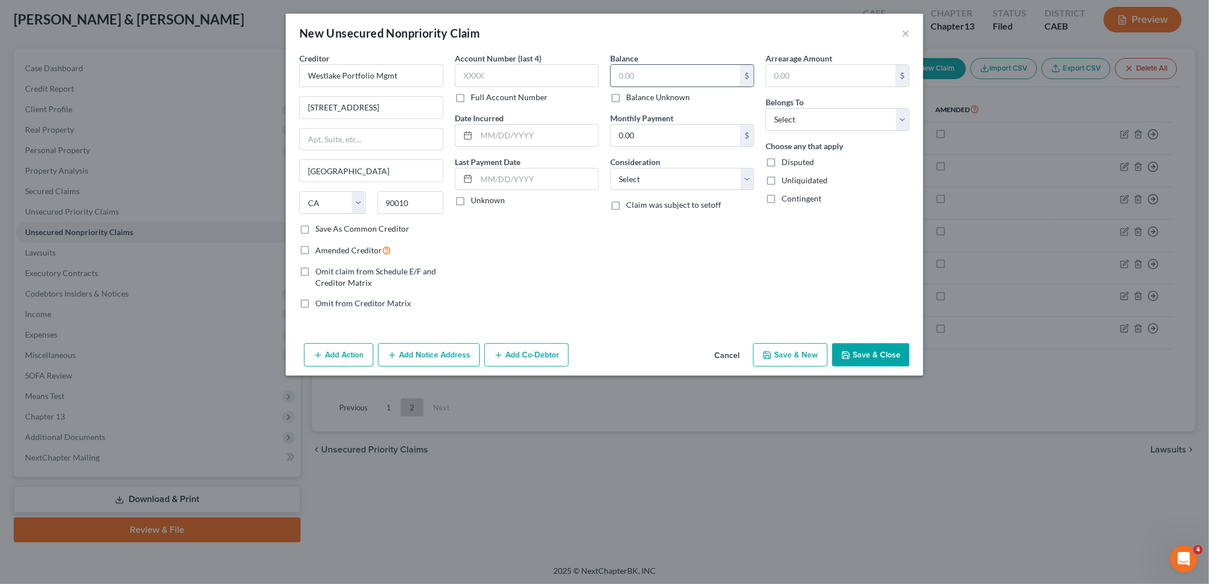
click at [639, 75] on input "text" at bounding box center [675, 76] width 129 height 22
type input "8,600"
click at [671, 183] on select "Select Cable / Satellite Services Collection Agency Credit Card Debt Debt Couns…" at bounding box center [682, 179] width 144 height 23
select select "14"
click at [610, 168] on select "Select Cable / Satellite Services Collection Agency Credit Card Debt Debt Couns…" at bounding box center [682, 179] width 144 height 23
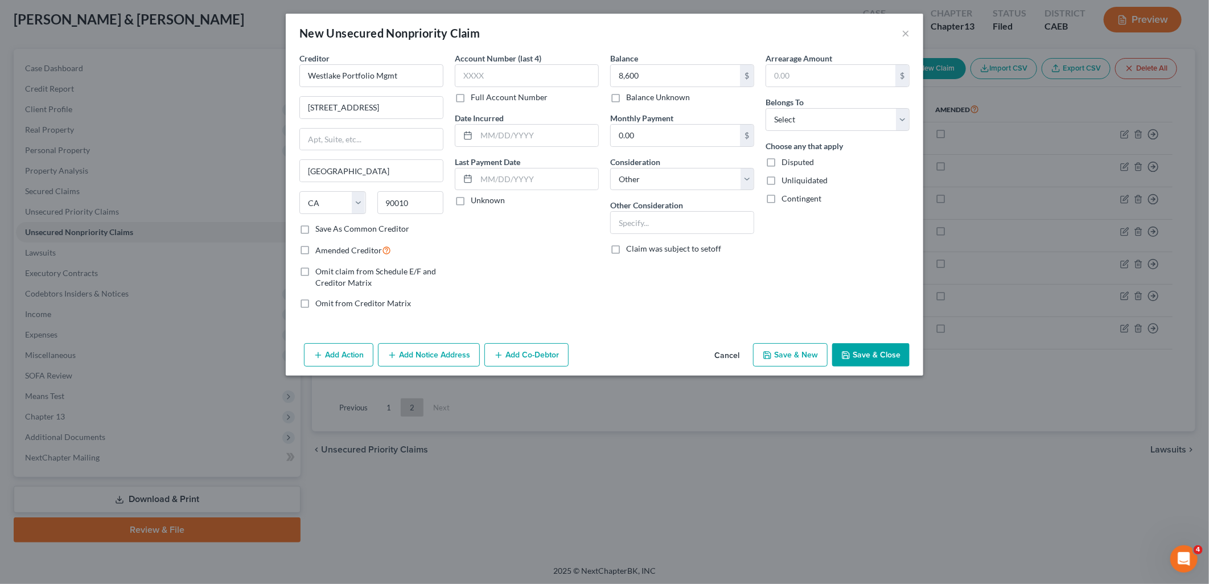
click at [631, 422] on div "New Unsecured Nonpriority Claim × Creditor * Westlake Portfolio Mgmt [STREET_AD…" at bounding box center [604, 292] width 1209 height 584
click at [647, 219] on input "text" at bounding box center [682, 223] width 143 height 22
paste input "Unsecured Auto Loan Balance"
type input "Unsecured Auto Loan Balance"
drag, startPoint x: 813, startPoint y: 121, endPoint x: 813, endPoint y: 133, distance: 11.4
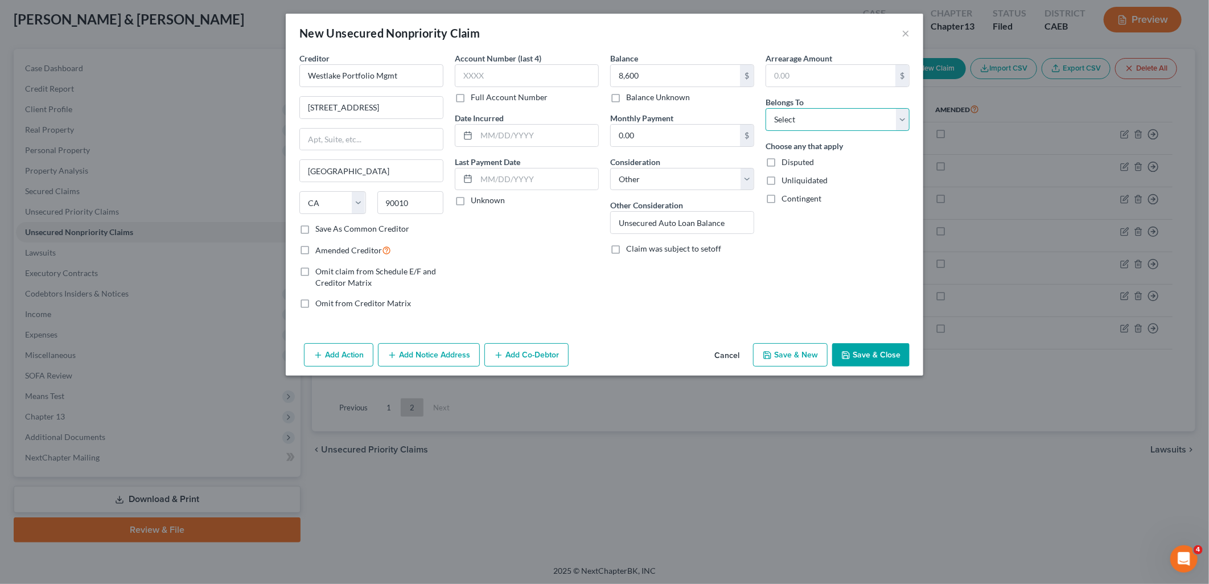
click at [813, 121] on select "Select Debtor 1 Only Debtor 2 Only Debtor 1 And Debtor 2 Only At Least One Of T…" at bounding box center [838, 119] width 144 height 23
select select "4"
click at [766, 108] on select "Select Debtor 1 Only Debtor 2 Only Debtor 1 And Debtor 2 Only At Least One Of T…" at bounding box center [838, 119] width 144 height 23
click at [895, 368] on div "Add Action Add Notice Address Add Co-Debtor Cancel Save & New Save & Close" at bounding box center [605, 358] width 638 height 38
click at [894, 363] on button "Save & Close" at bounding box center [871, 355] width 77 height 24
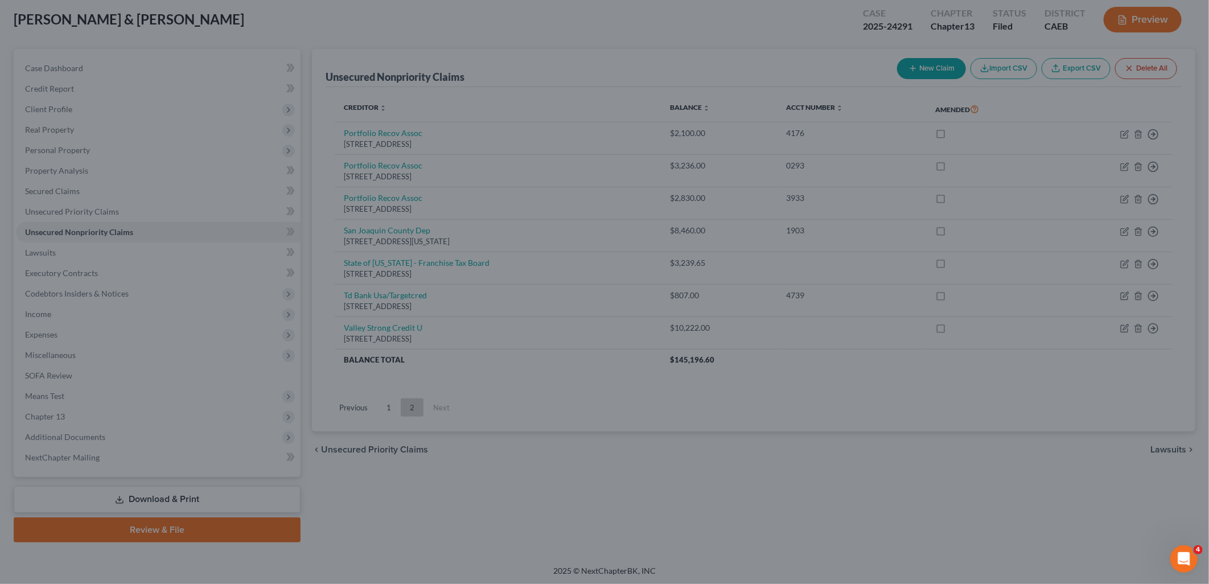
type input "8,600.00"
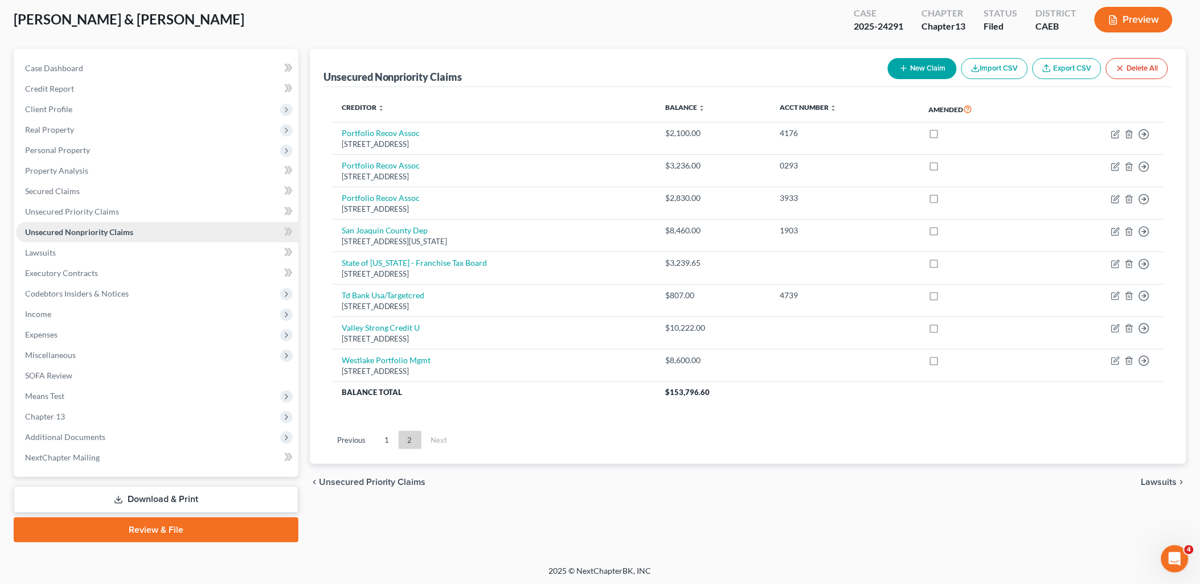
drag, startPoint x: 72, startPoint y: 224, endPoint x: 82, endPoint y: 223, distance: 9.7
click at [72, 224] on link "Unsecured Nonpriority Claims" at bounding box center [157, 232] width 282 height 20
click at [382, 443] on link "1" at bounding box center [386, 440] width 23 height 18
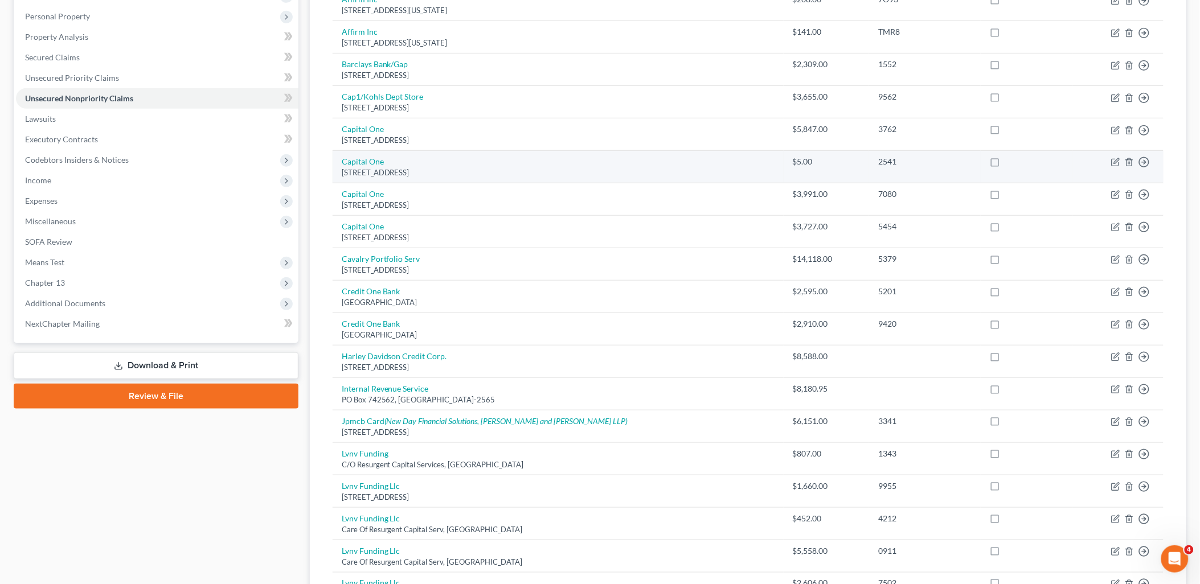
scroll to position [0, 0]
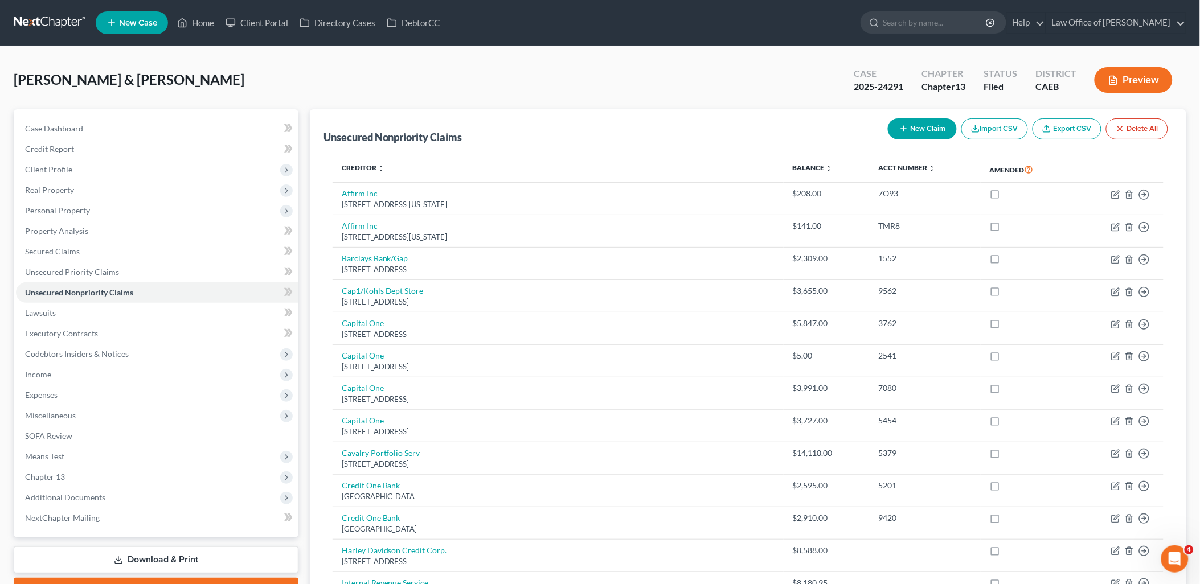
click at [934, 131] on button "New Claim" at bounding box center [922, 128] width 69 height 21
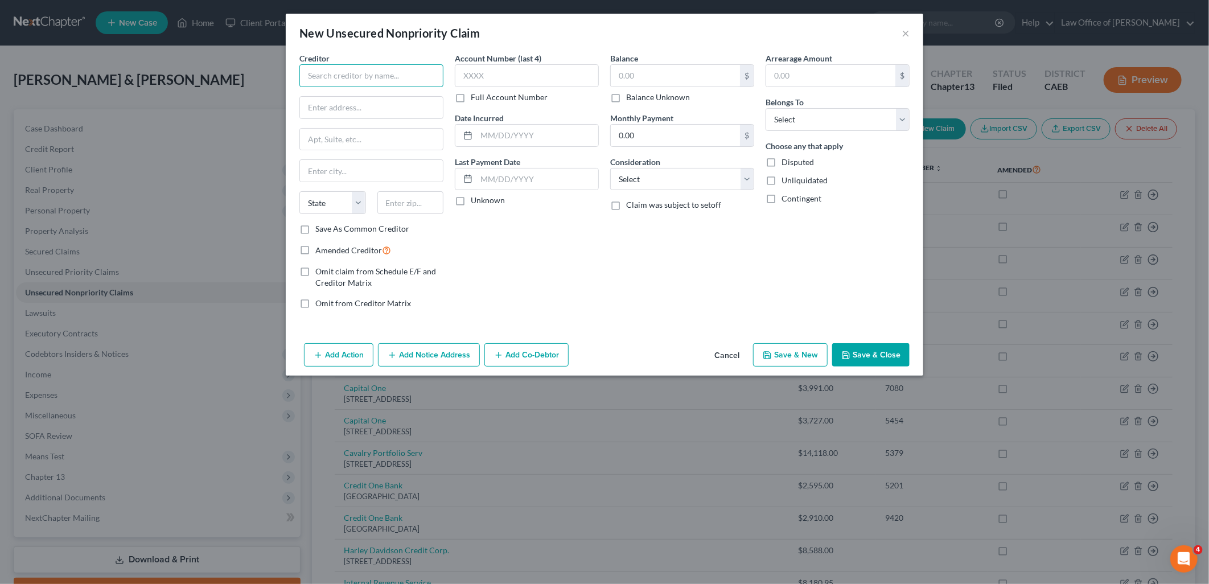
click at [396, 71] on input "text" at bounding box center [372, 75] width 144 height 23
drag, startPoint x: 383, startPoint y: 104, endPoint x: 565, endPoint y: 76, distance: 183.7
click at [384, 102] on div "[STREET_ADDRESS]" at bounding box center [371, 106] width 124 height 10
type input "Comenity Bank / [PERSON_NAME]"
type input "[STREET_ADDRESS]"
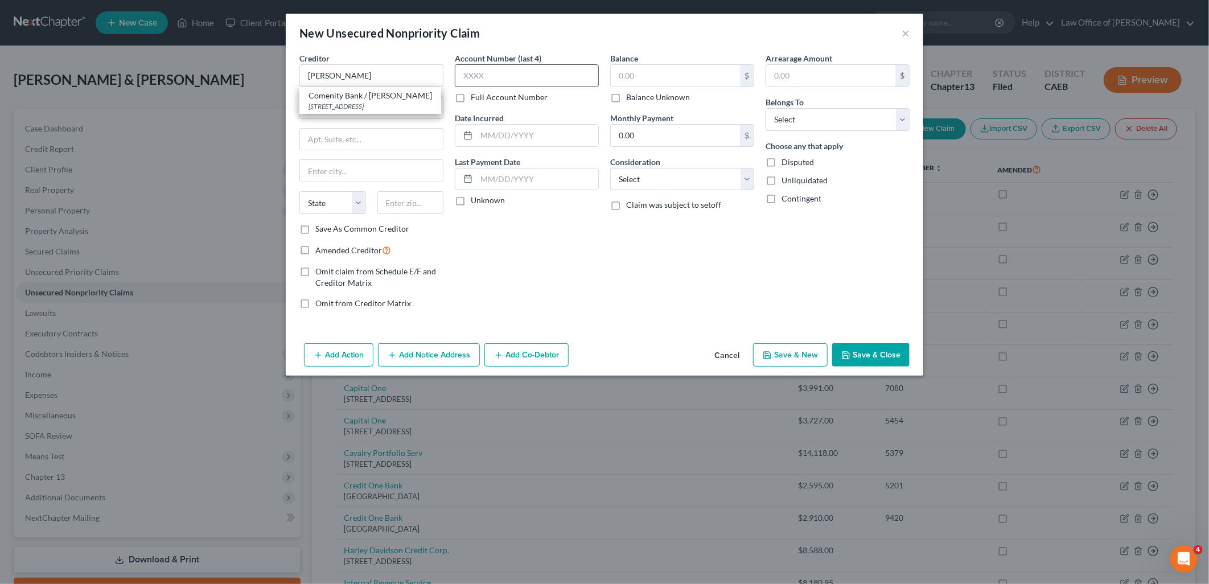
type input "Building A"
type input "Columbus"
select select "36"
type input "43219"
click at [671, 75] on input "text" at bounding box center [675, 76] width 129 height 22
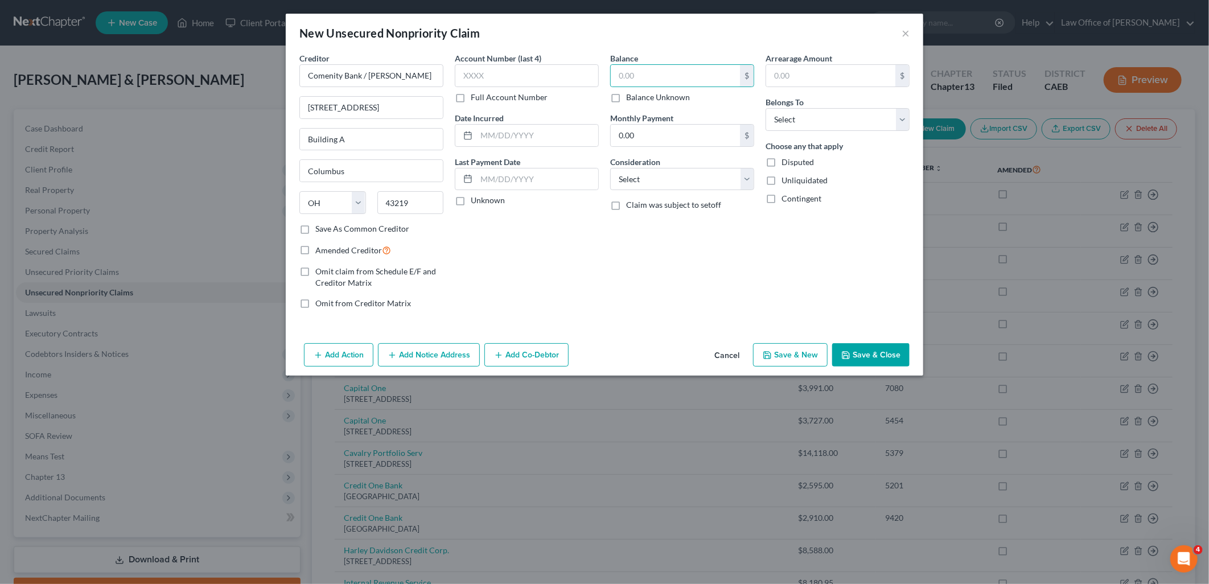
click at [626, 97] on label "Balance Unknown" at bounding box center [658, 97] width 64 height 11
click at [631, 97] on input "Balance Unknown" at bounding box center [634, 95] width 7 height 7
checkbox input "true"
type input "0.00"
drag, startPoint x: 653, startPoint y: 169, endPoint x: 653, endPoint y: 177, distance: 8.5
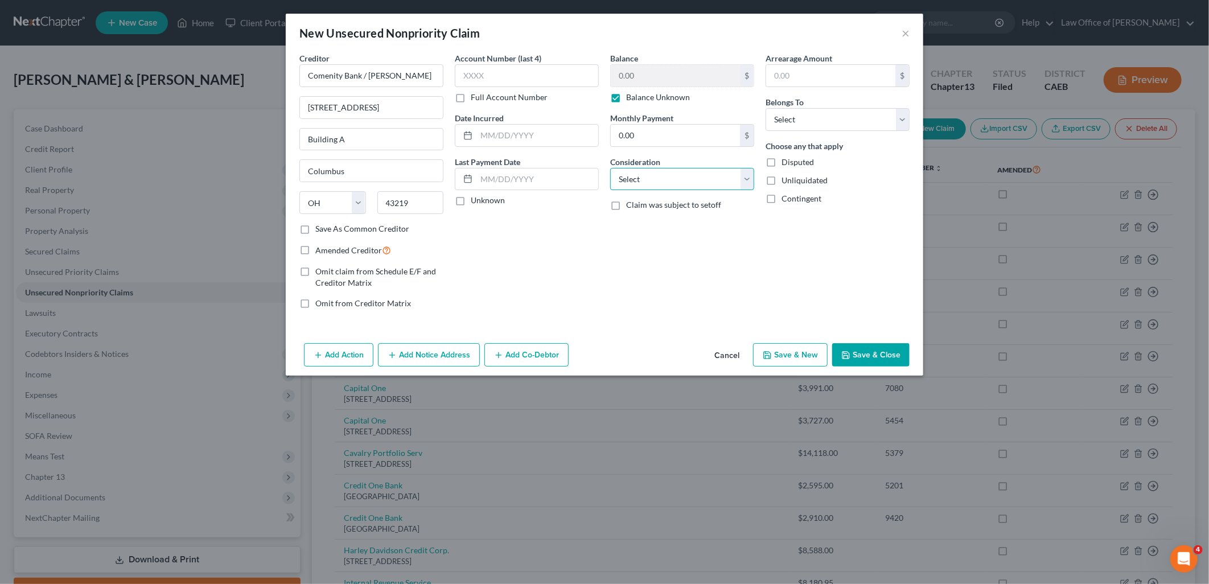
click at [653, 169] on select "Select Cable / Satellite Services Collection Agency Credit Card Debt Debt Couns…" at bounding box center [682, 179] width 144 height 23
select select "2"
click at [610, 168] on select "Select Cable / Satellite Services Collection Agency Credit Card Debt Debt Couns…" at bounding box center [682, 179] width 144 height 23
drag, startPoint x: 796, startPoint y: 117, endPoint x: 807, endPoint y: 133, distance: 18.8
click at [796, 117] on select "Select Debtor 1 Only Debtor 2 Only Debtor 1 And Debtor 2 Only At Least One Of T…" at bounding box center [838, 119] width 144 height 23
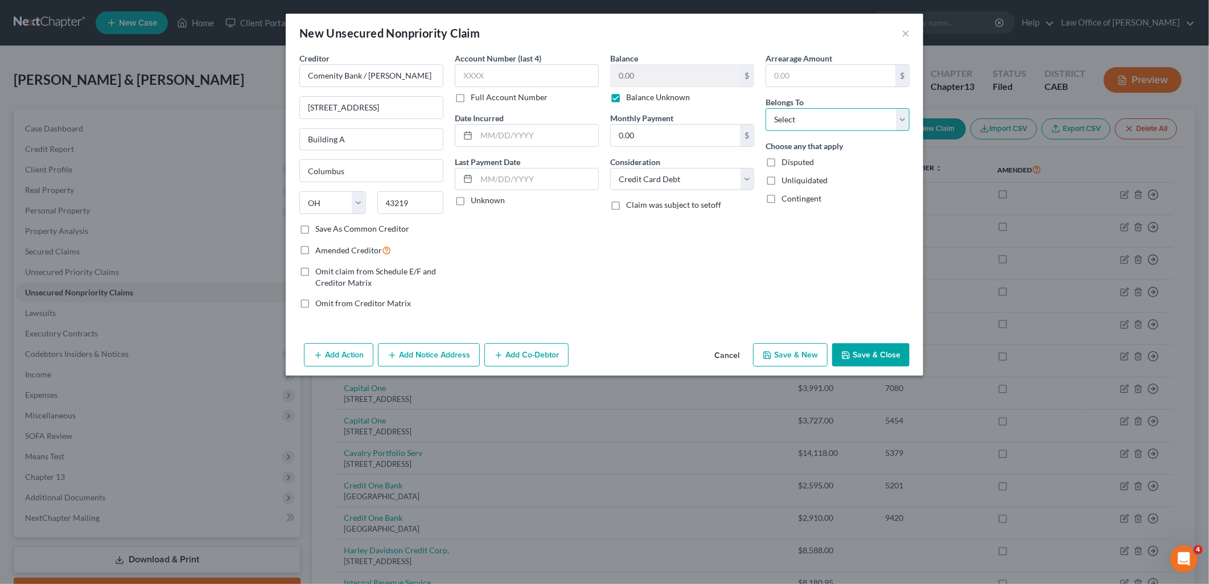
select select "4"
click at [766, 108] on select "Select Debtor 1 Only Debtor 2 Only Debtor 1 And Debtor 2 Only At Least One Of T…" at bounding box center [838, 119] width 144 height 23
click at [315, 248] on label "Amended Creditor" at bounding box center [353, 250] width 76 height 13
click at [320, 248] on input "Amended Creditor" at bounding box center [323, 247] width 7 height 7
checkbox input "true"
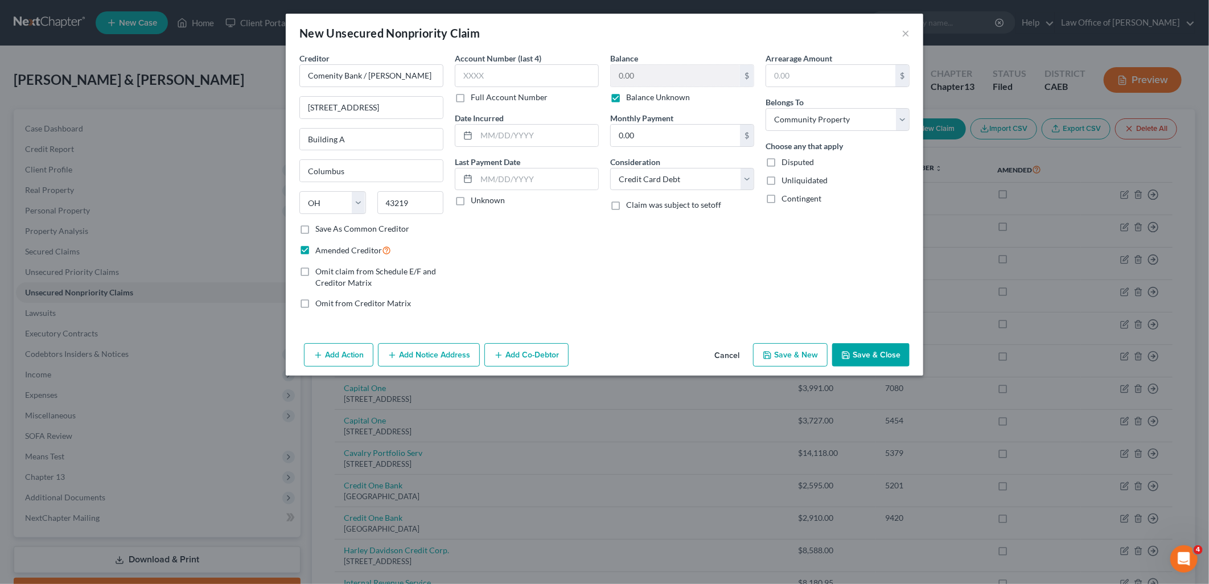
click at [879, 351] on button "Save & Close" at bounding box center [871, 355] width 77 height 24
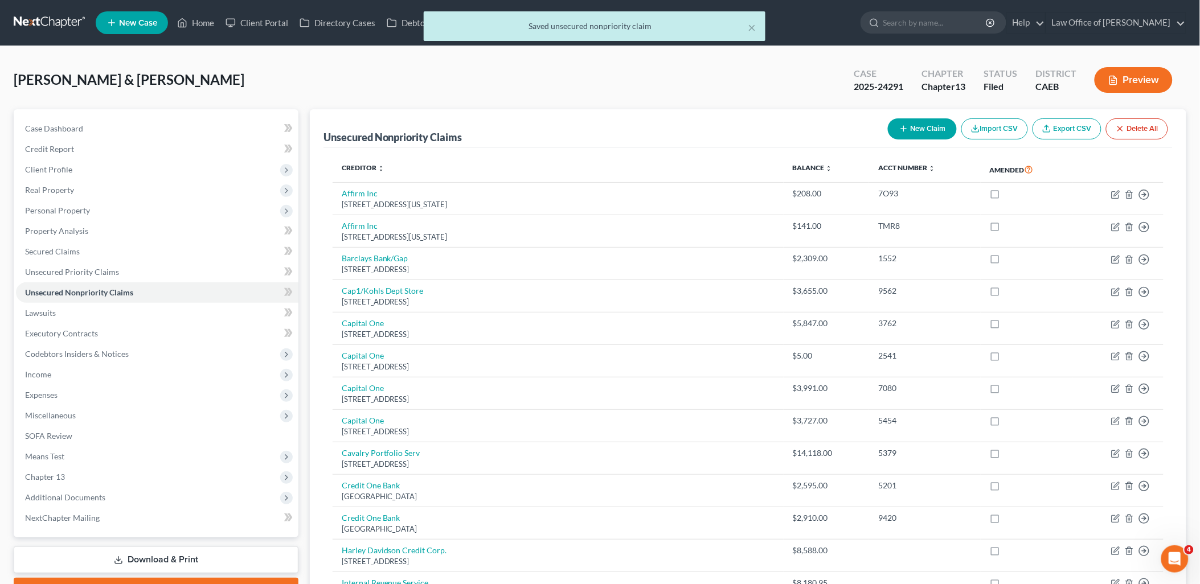
click at [922, 138] on button "New Claim" at bounding box center [922, 128] width 69 height 21
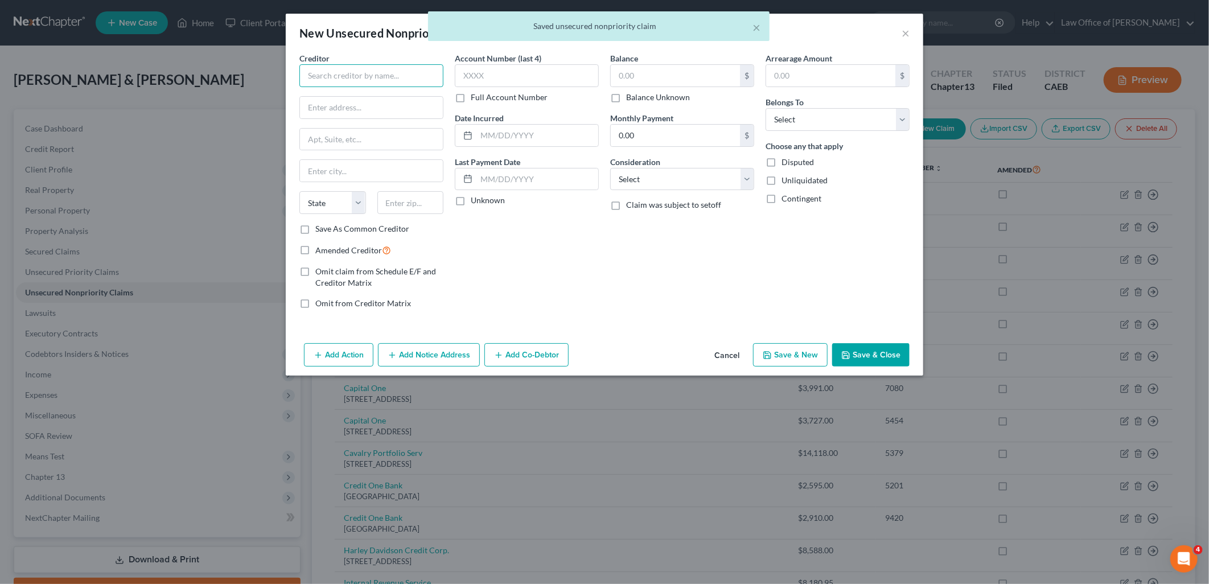
click at [396, 67] on input "text" at bounding box center [372, 75] width 144 height 23
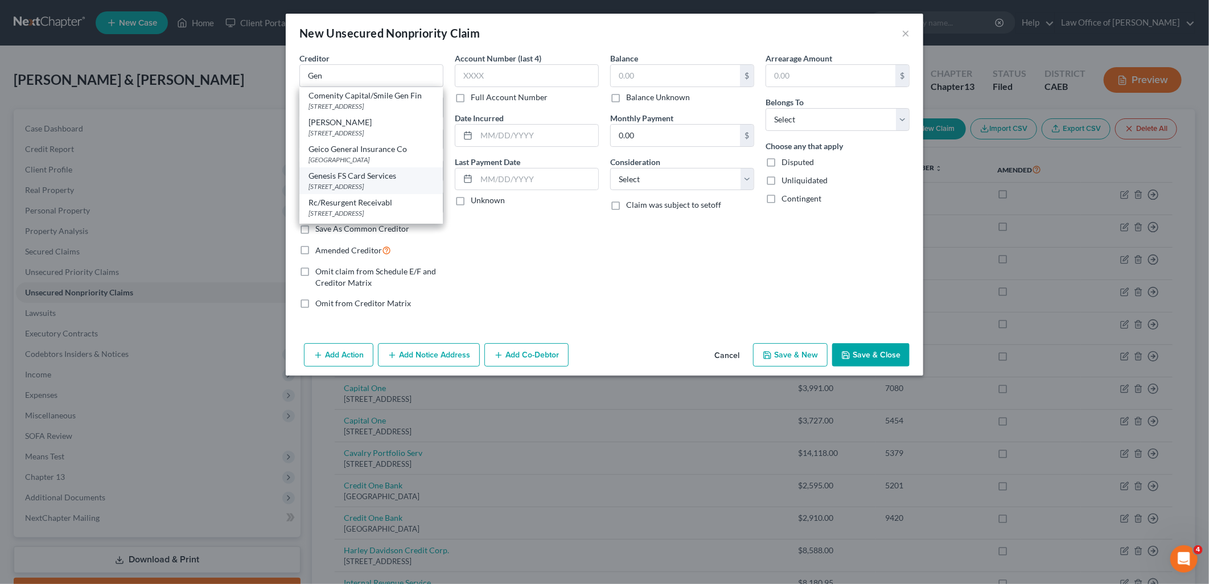
click at [367, 183] on div "[STREET_ADDRESS]" at bounding box center [371, 187] width 125 height 10
type input "Genesis FS Card Services"
type input "PO Box 4477"
type input "Beaverton"
select select "38"
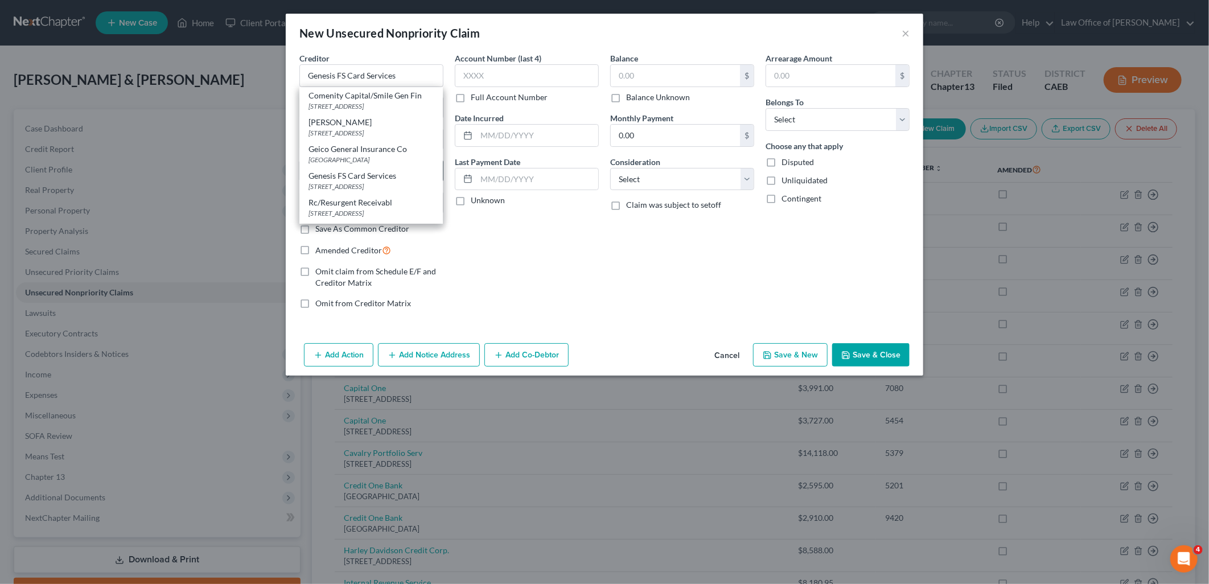
type input "97076"
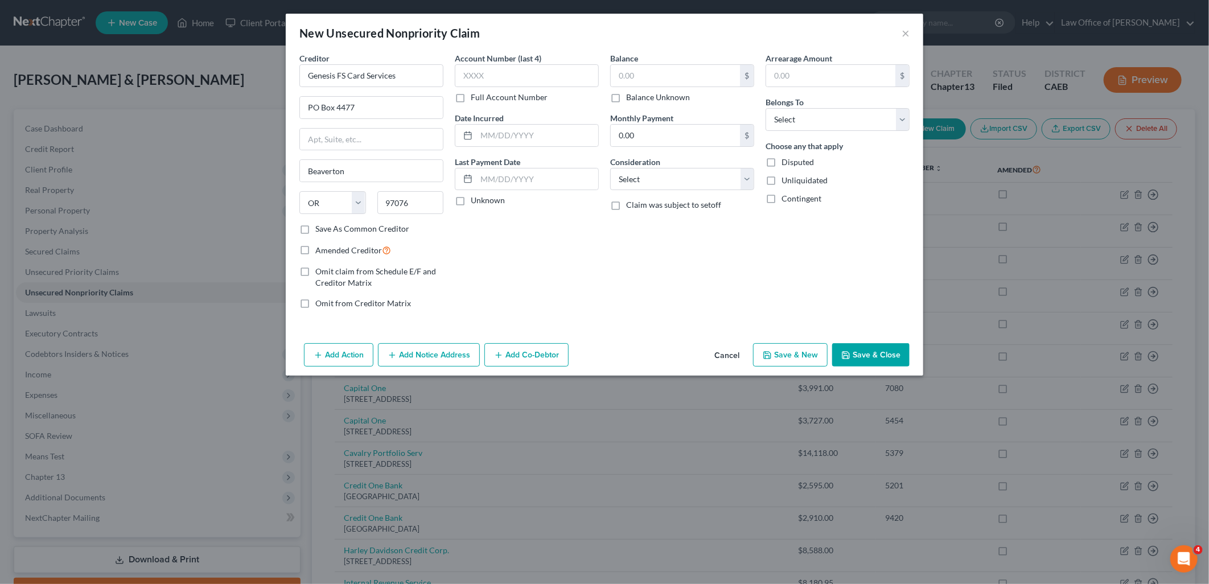
drag, startPoint x: 617, startPoint y: 94, endPoint x: 668, endPoint y: 164, distance: 86.5
click at [626, 94] on label "Balance Unknown" at bounding box center [658, 97] width 64 height 11
click at [631, 94] on input "Balance Unknown" at bounding box center [634, 95] width 7 height 7
checkbox input "true"
type input "0.00"
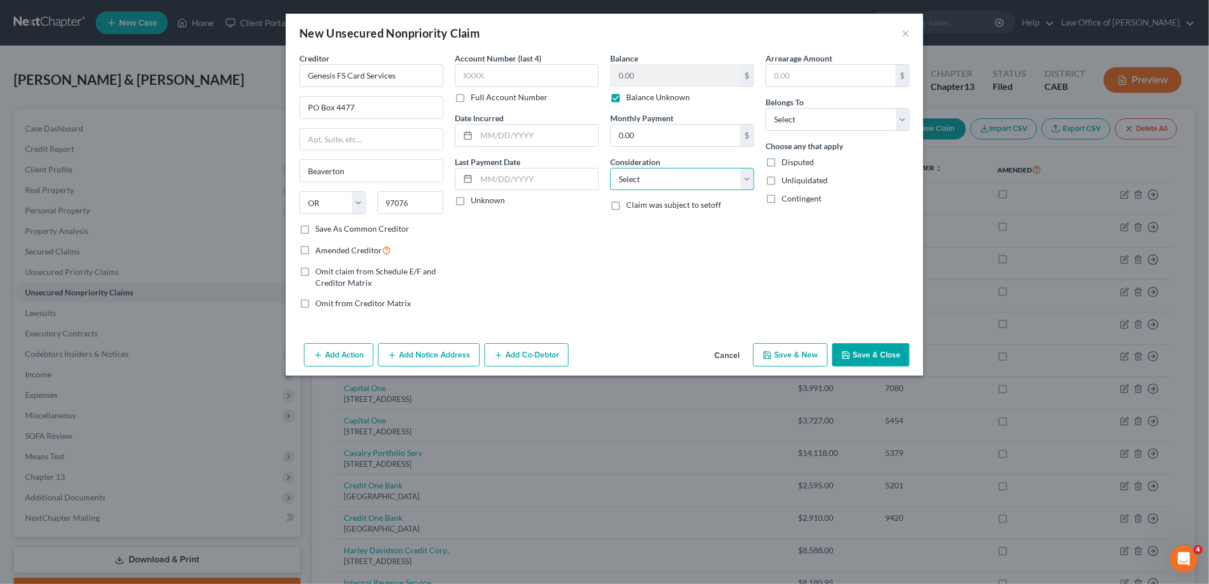
click at [672, 182] on select "Select Cable / Satellite Services Collection Agency Credit Card Debt Debt Couns…" at bounding box center [682, 179] width 144 height 23
select select "2"
click at [610, 168] on select "Select Cable / Satellite Services Collection Agency Credit Card Debt Debt Couns…" at bounding box center [682, 179] width 144 height 23
drag, startPoint x: 799, startPoint y: 113, endPoint x: 804, endPoint y: 121, distance: 9.7
click at [799, 113] on select "Select Debtor 1 Only Debtor 2 Only Debtor 1 And Debtor 2 Only At Least One Of T…" at bounding box center [838, 119] width 144 height 23
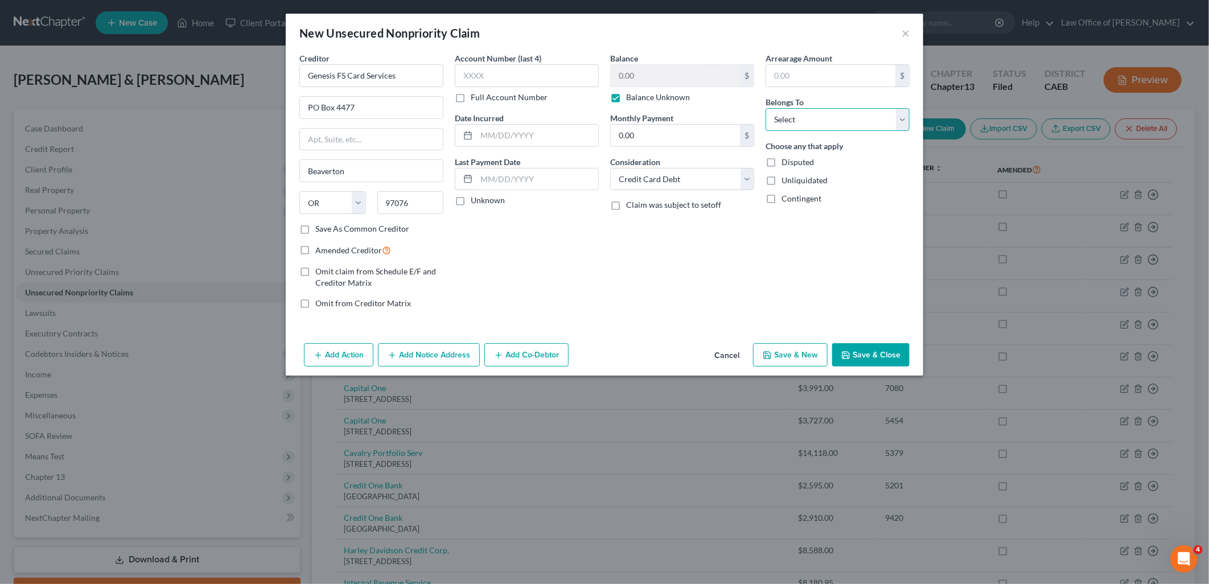
select select "4"
click at [766, 108] on select "Select Debtor 1 Only Debtor 2 Only Debtor 1 And Debtor 2 Only At Least One Of T…" at bounding box center [838, 119] width 144 height 23
click at [873, 360] on button "Save & Close" at bounding box center [871, 355] width 77 height 24
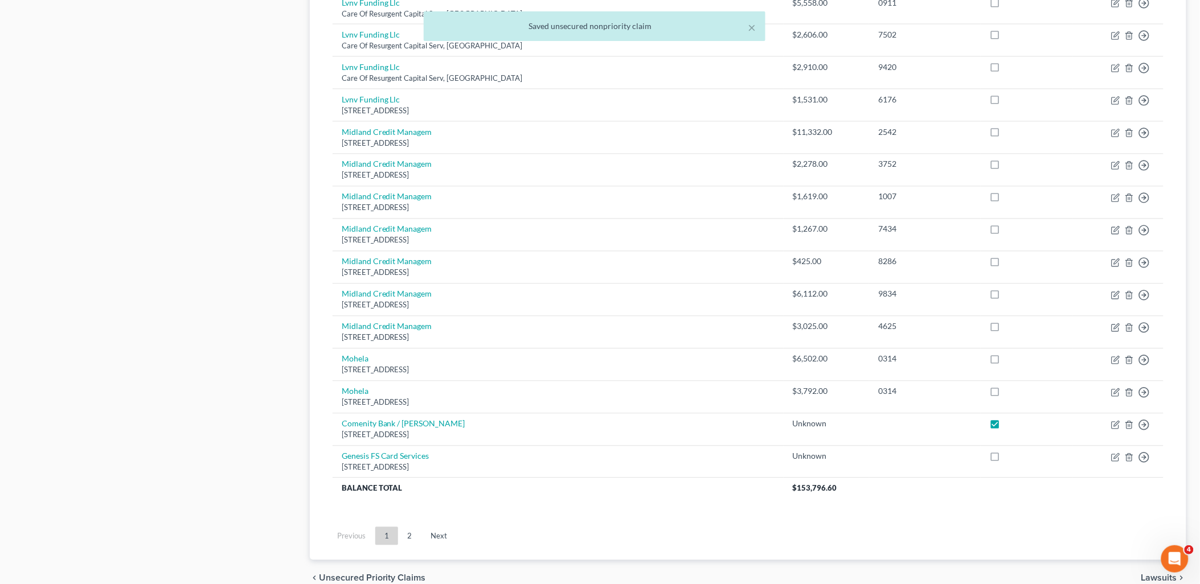
scroll to position [799, 0]
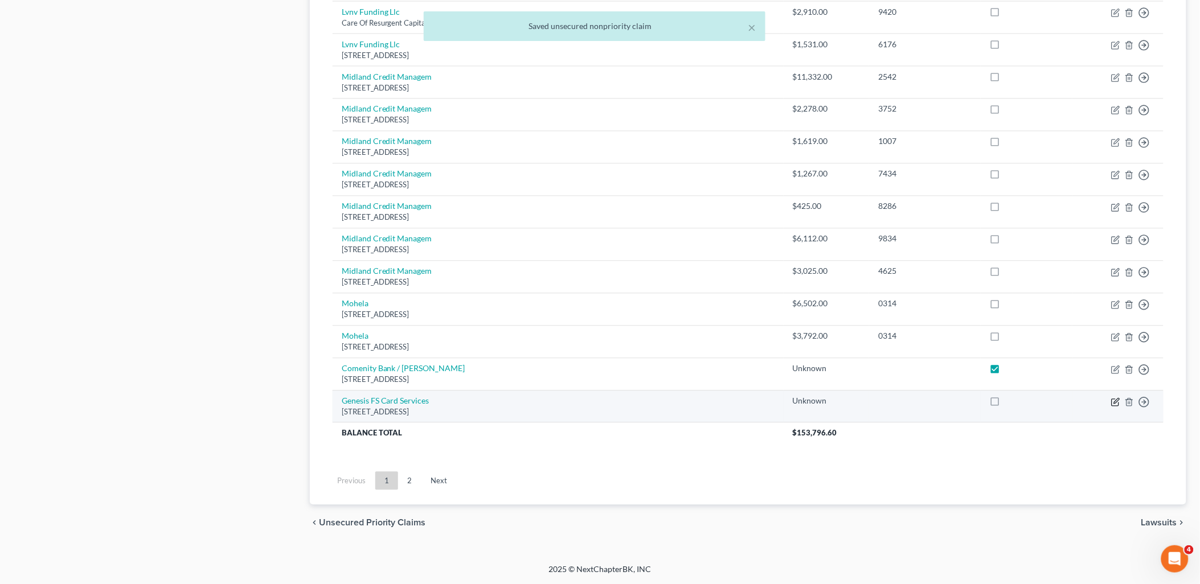
click at [1112, 401] on icon "button" at bounding box center [1115, 402] width 7 height 7
select select "38"
select select "2"
select select "4"
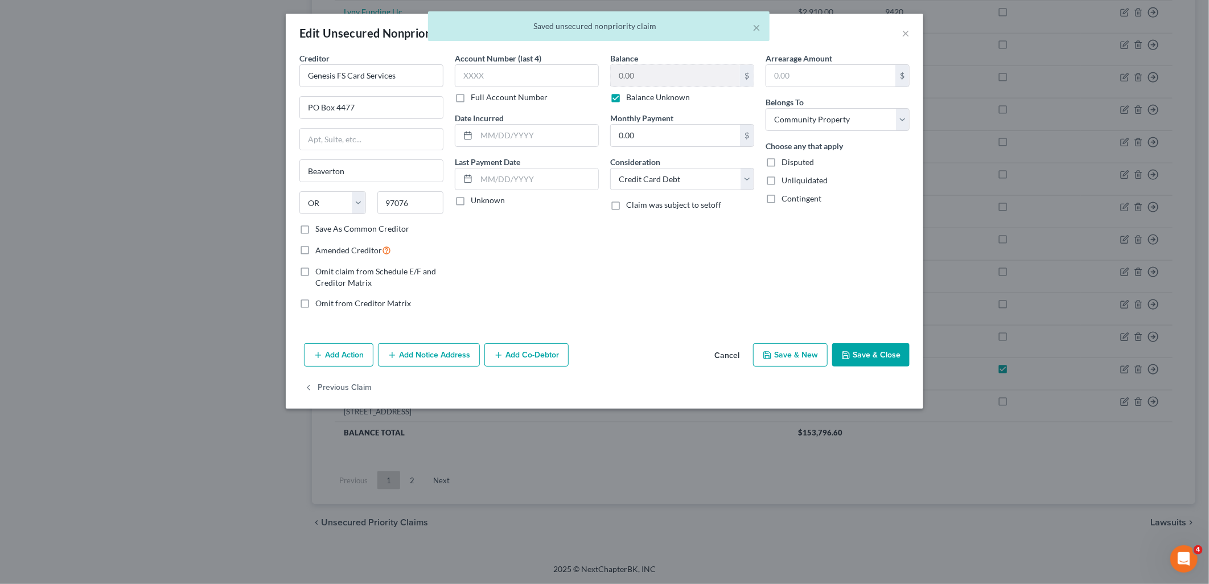
click at [315, 251] on label "Amended Creditor" at bounding box center [353, 250] width 76 height 13
click at [320, 251] on input "Amended Creditor" at bounding box center [323, 247] width 7 height 7
checkbox input "true"
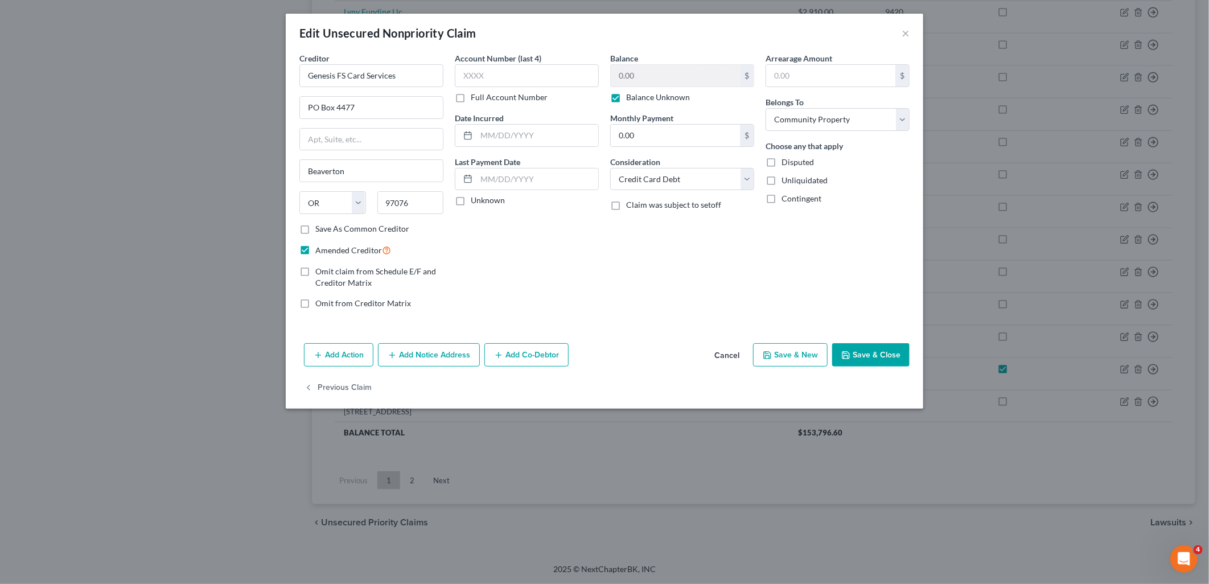
click at [889, 354] on button "Save & Close" at bounding box center [871, 355] width 77 height 24
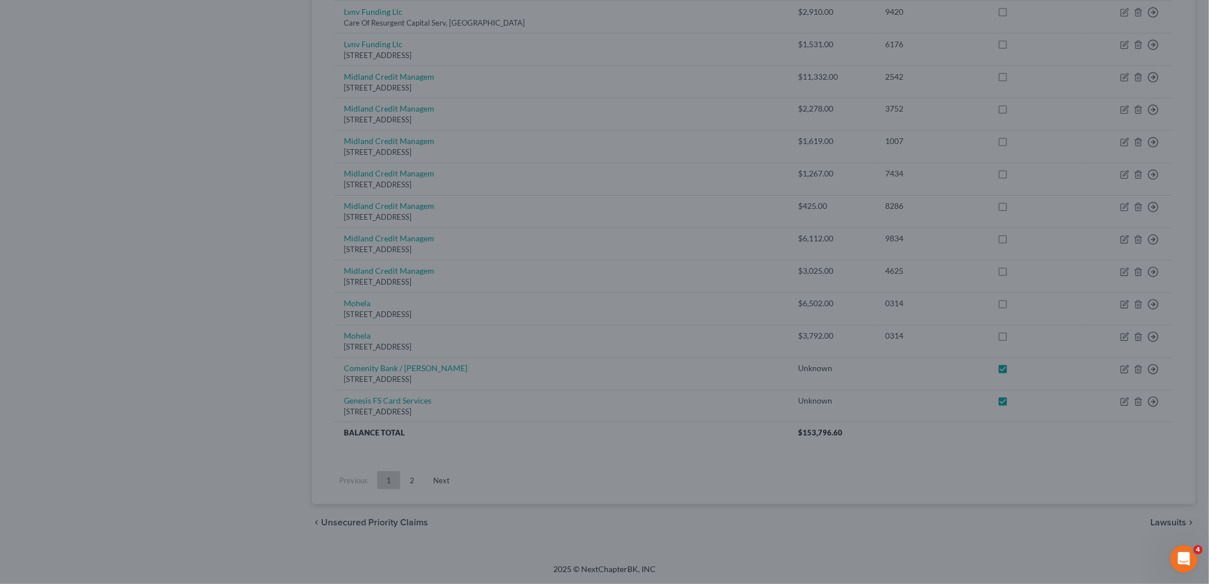
checkbox input "true"
type input "0"
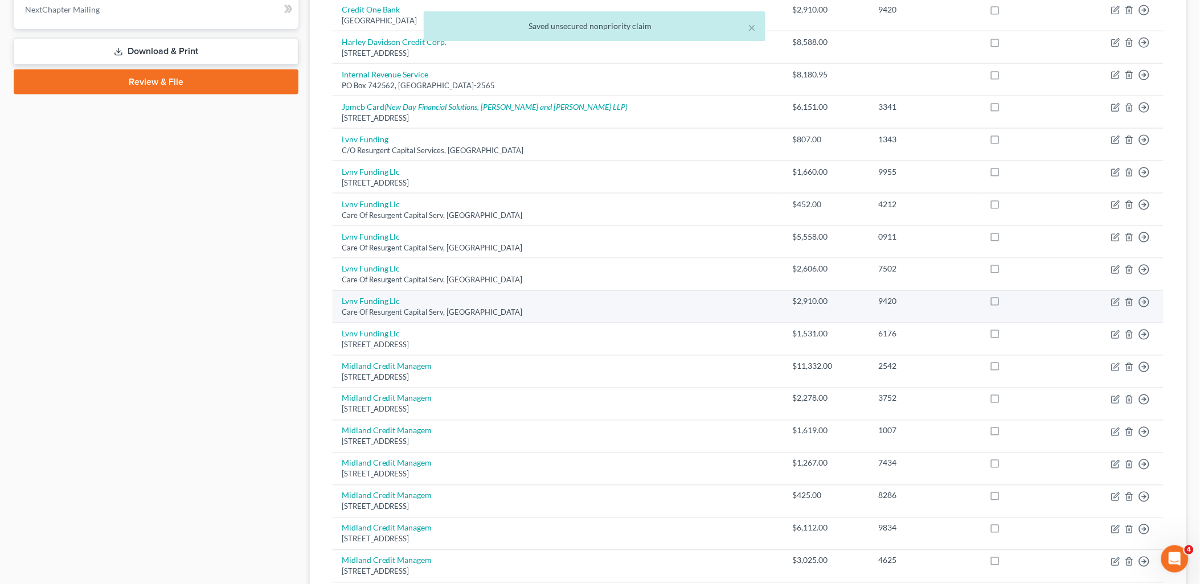
scroll to position [420, 0]
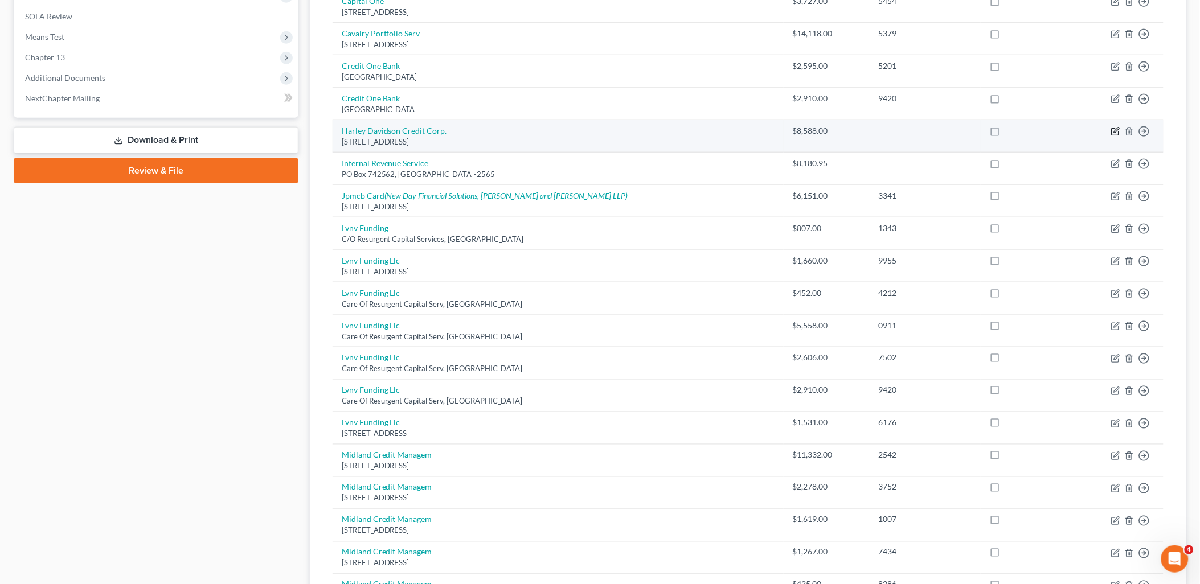
click at [1119, 127] on icon "button" at bounding box center [1115, 131] width 9 height 9
select select "31"
select select "14"
select select "4"
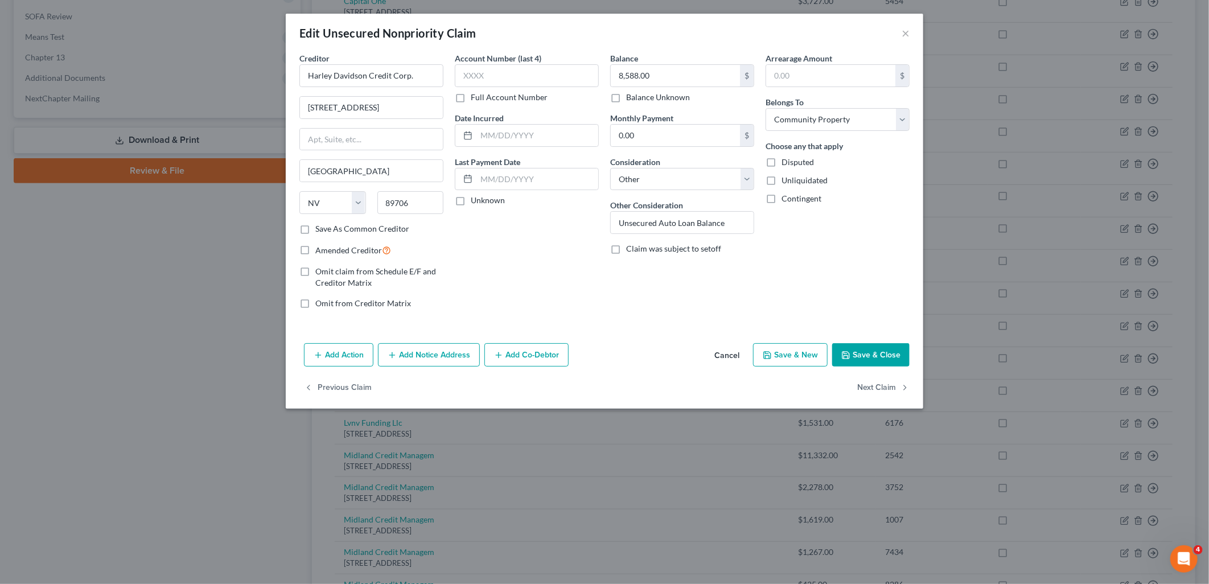
click at [315, 249] on label "Amended Creditor" at bounding box center [353, 250] width 76 height 13
click at [320, 249] on input "Amended Creditor" at bounding box center [323, 247] width 7 height 7
checkbox input "true"
click at [872, 359] on button "Save & Close" at bounding box center [871, 355] width 77 height 24
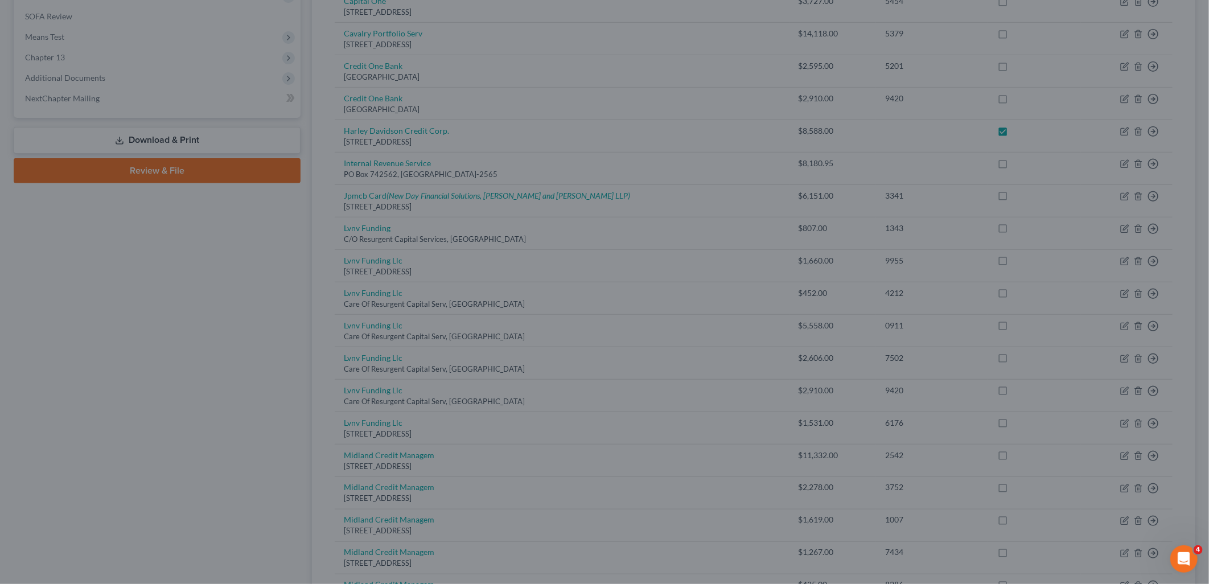
checkbox input "true"
type input "0"
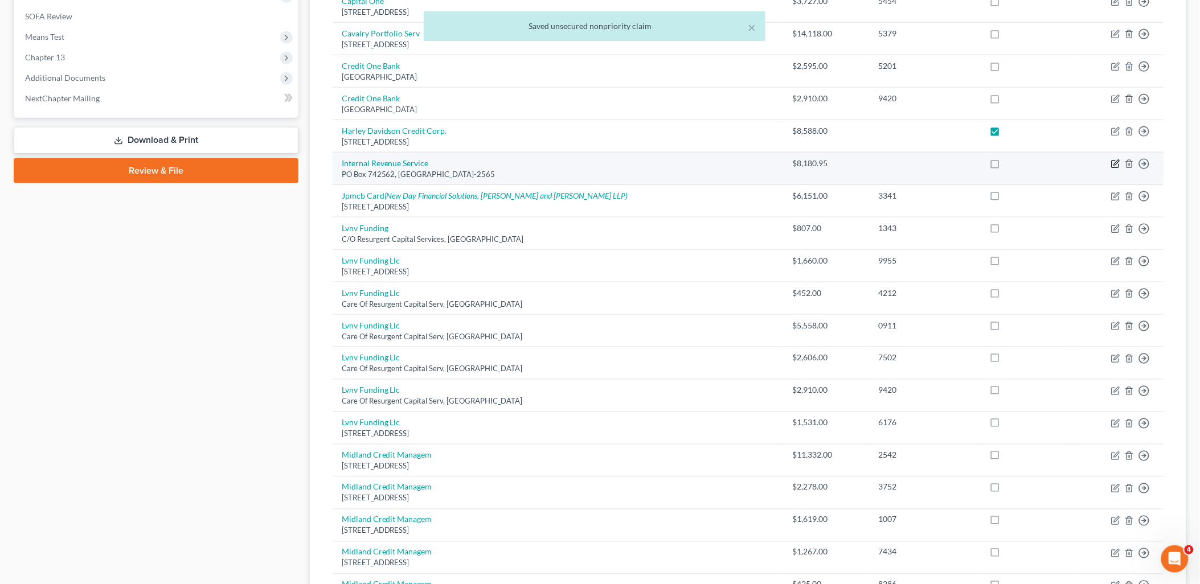
click at [1118, 165] on icon "button" at bounding box center [1115, 163] width 9 height 9
select select "36"
select select "14"
select select "4"
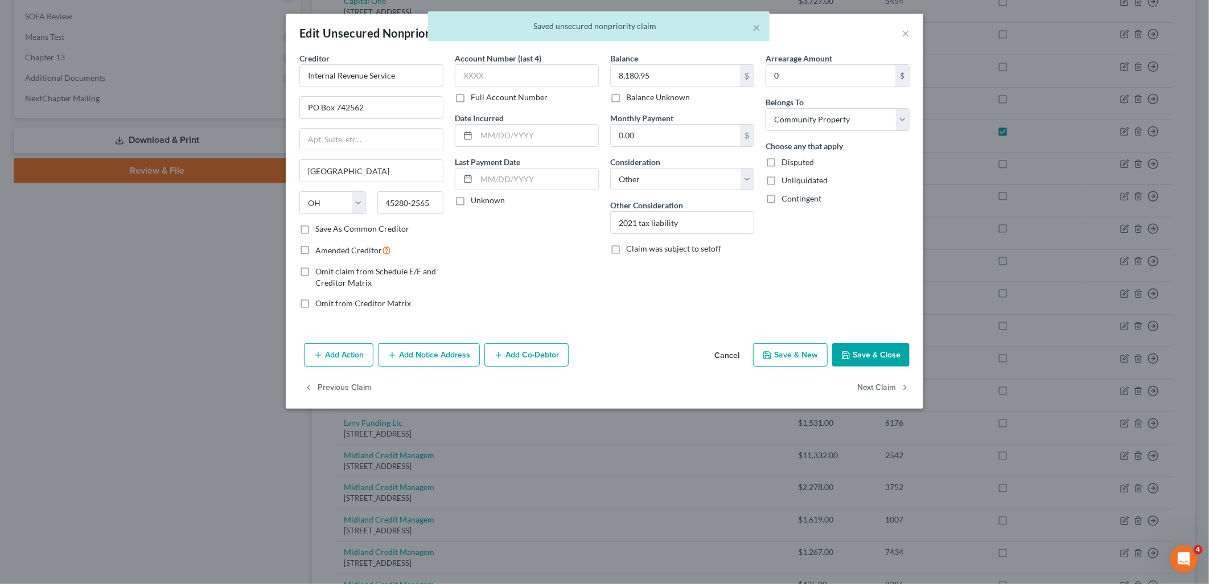
click at [315, 248] on label "Amended Creditor" at bounding box center [353, 250] width 76 height 13
click at [320, 248] on input "Amended Creditor" at bounding box center [323, 247] width 7 height 7
checkbox input "true"
click at [888, 359] on button "Save & Close" at bounding box center [871, 355] width 77 height 24
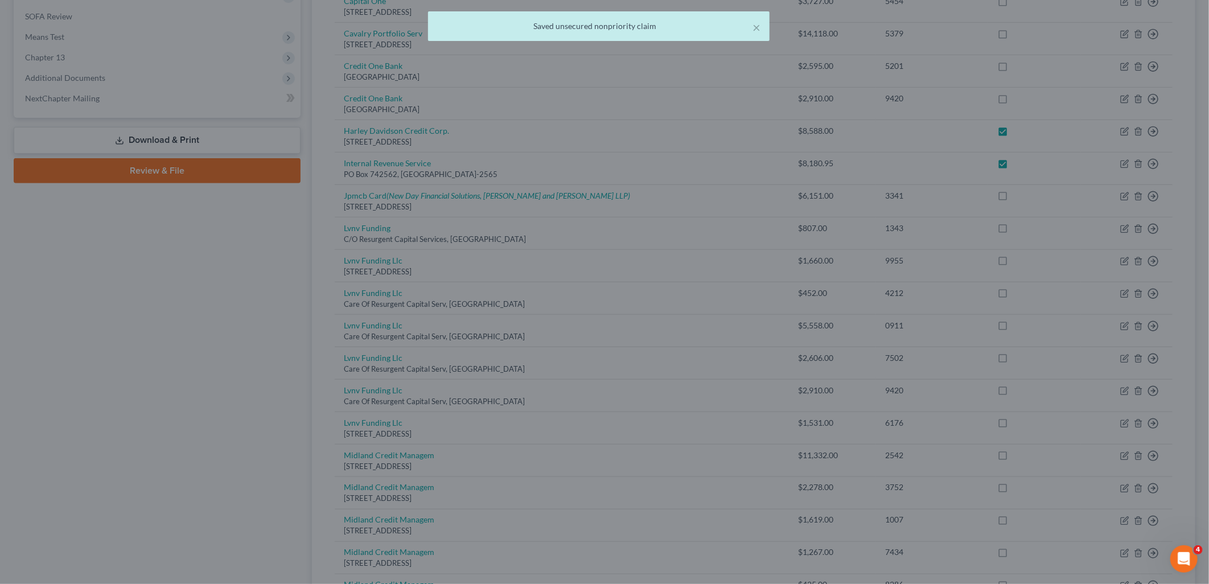
checkbox input "true"
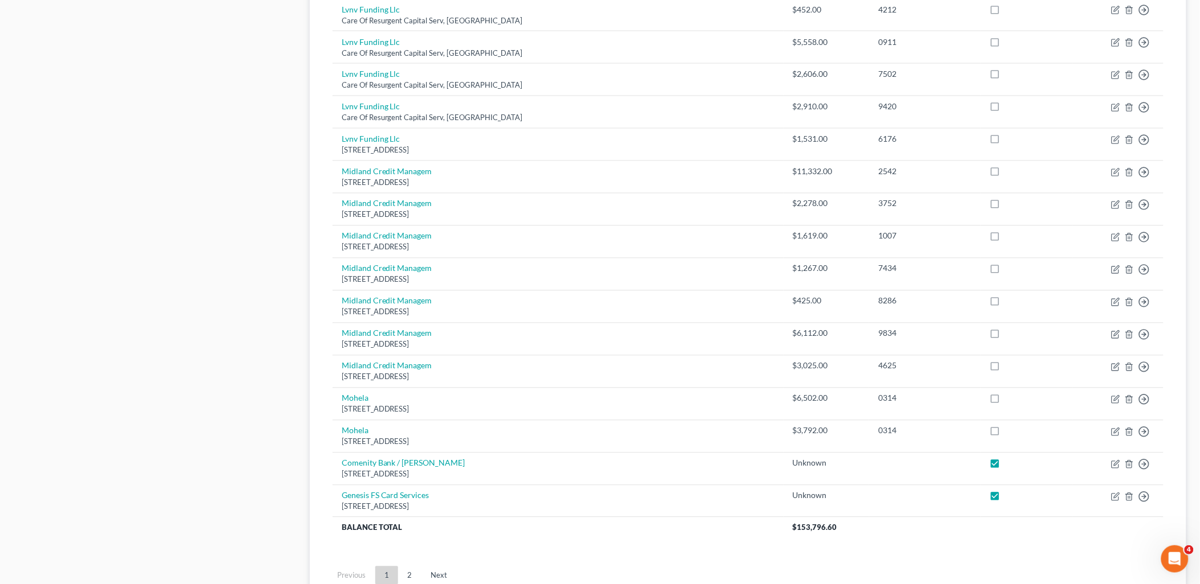
scroll to position [799, 0]
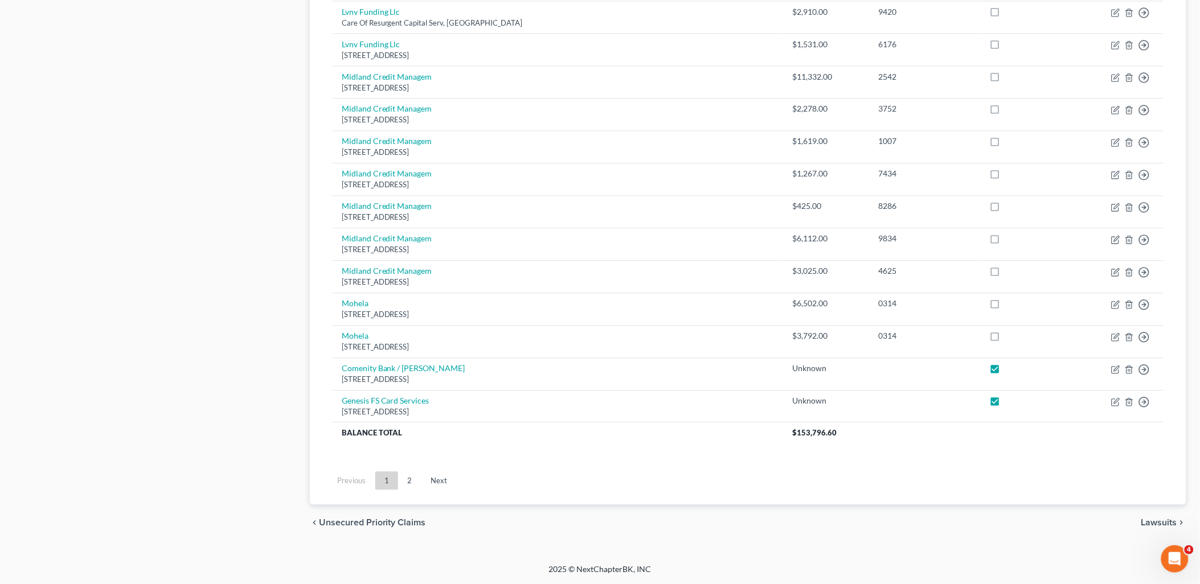
click at [409, 484] on link "2" at bounding box center [410, 480] width 23 height 18
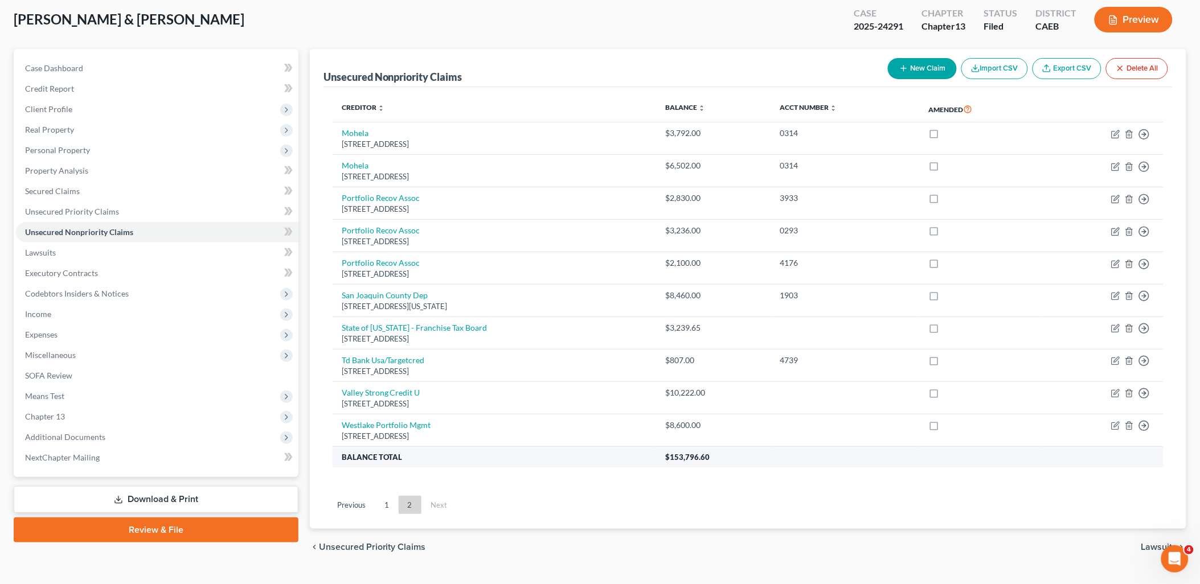
scroll to position [84, 0]
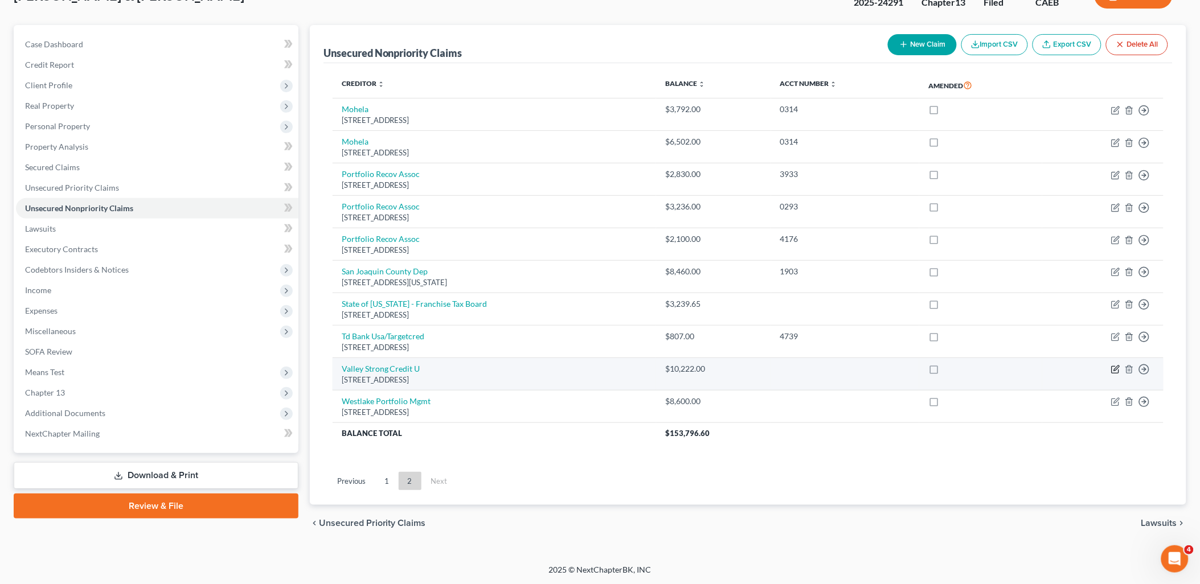
click at [1114, 372] on icon "button" at bounding box center [1115, 369] width 9 height 9
select select "4"
select select "14"
select select "4"
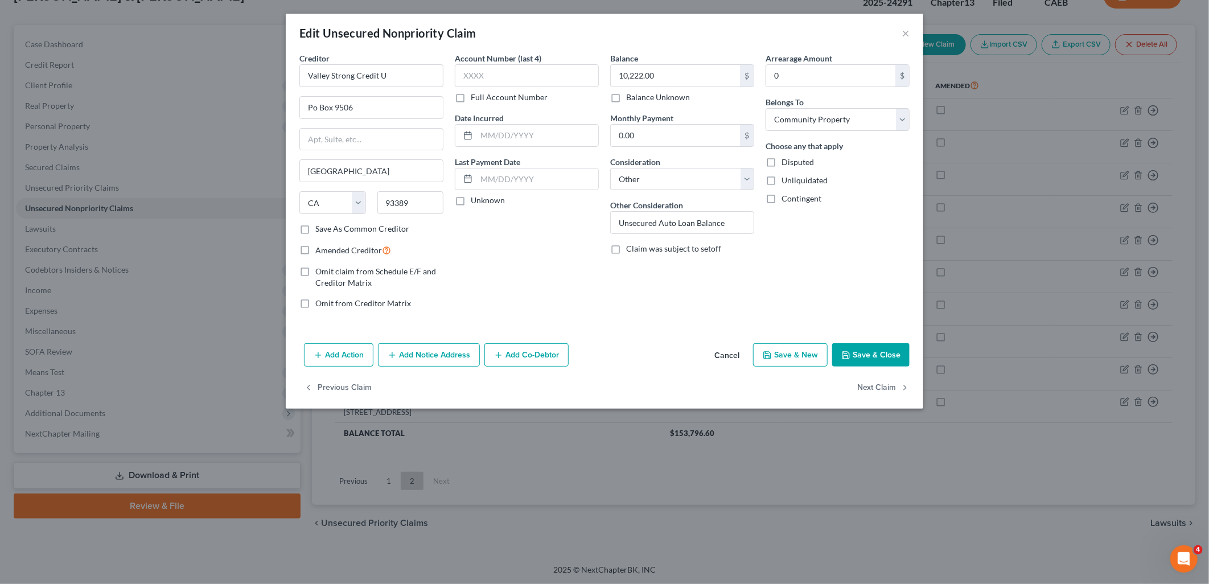
click at [315, 245] on label "Amended Creditor" at bounding box center [353, 250] width 76 height 13
click at [320, 245] on input "Amended Creditor" at bounding box center [323, 247] width 7 height 7
checkbox input "true"
click at [900, 354] on button "Save & Close" at bounding box center [871, 355] width 77 height 24
checkbox input "true"
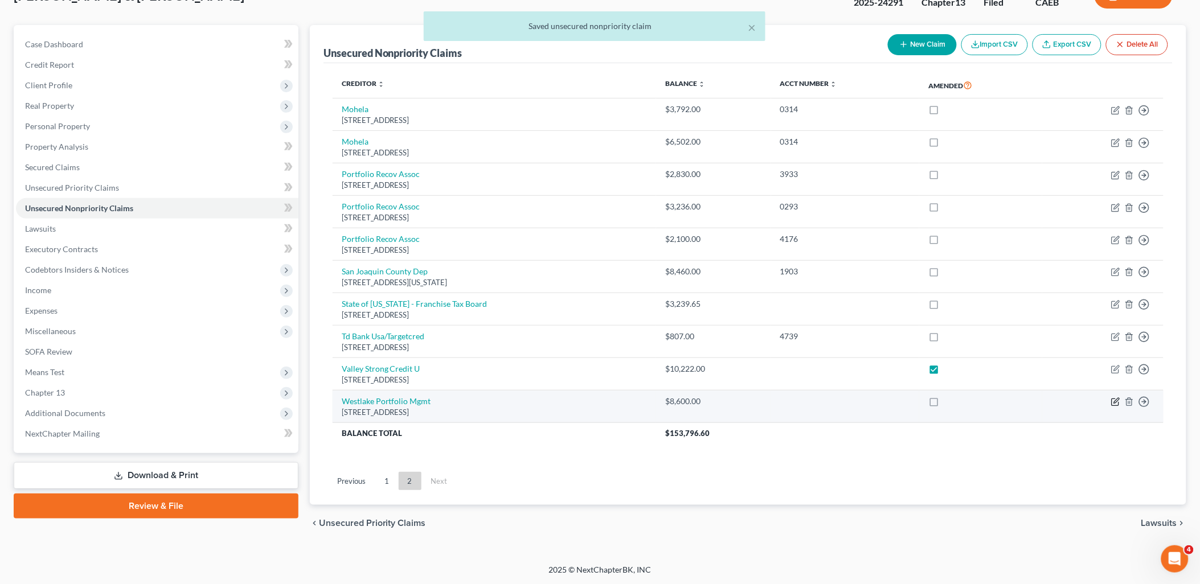
click at [1117, 400] on icon "button" at bounding box center [1116, 401] width 5 height 5
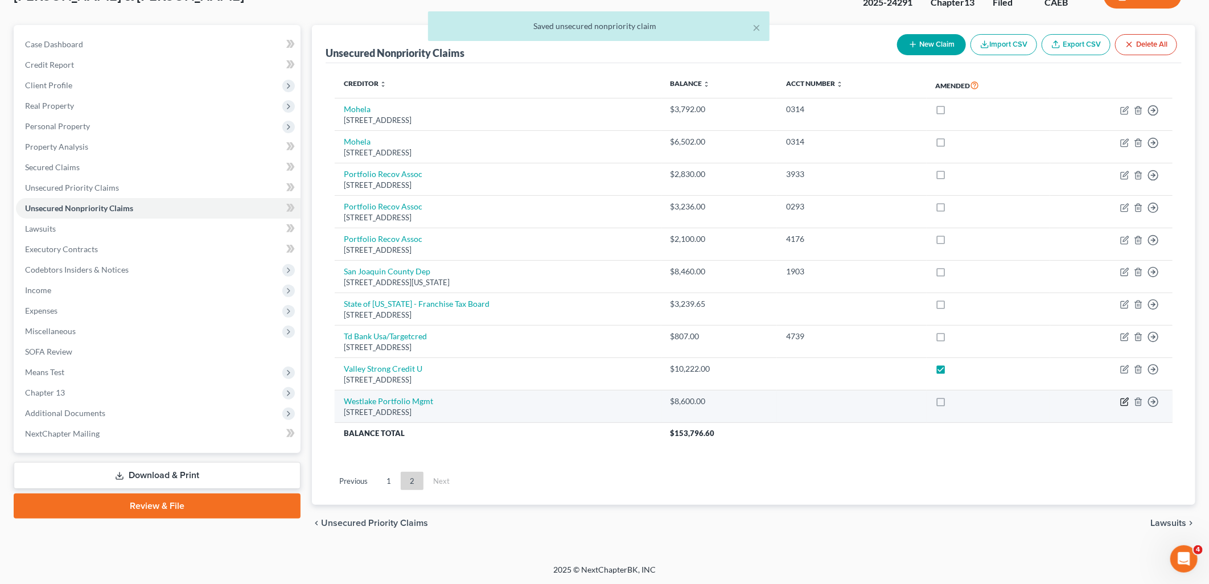
select select "4"
select select "14"
select select "4"
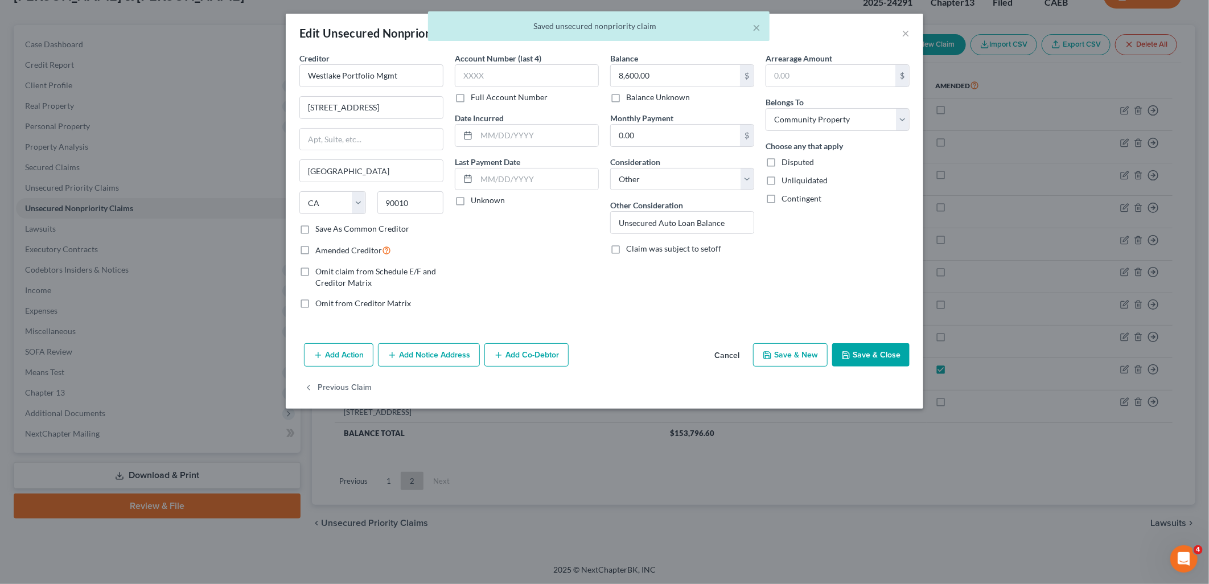
click at [315, 249] on label "Amended Creditor" at bounding box center [353, 250] width 76 height 13
click at [320, 249] on input "Amended Creditor" at bounding box center [323, 247] width 7 height 7
checkbox input "true"
click at [874, 356] on button "Save & Close" at bounding box center [871, 355] width 77 height 24
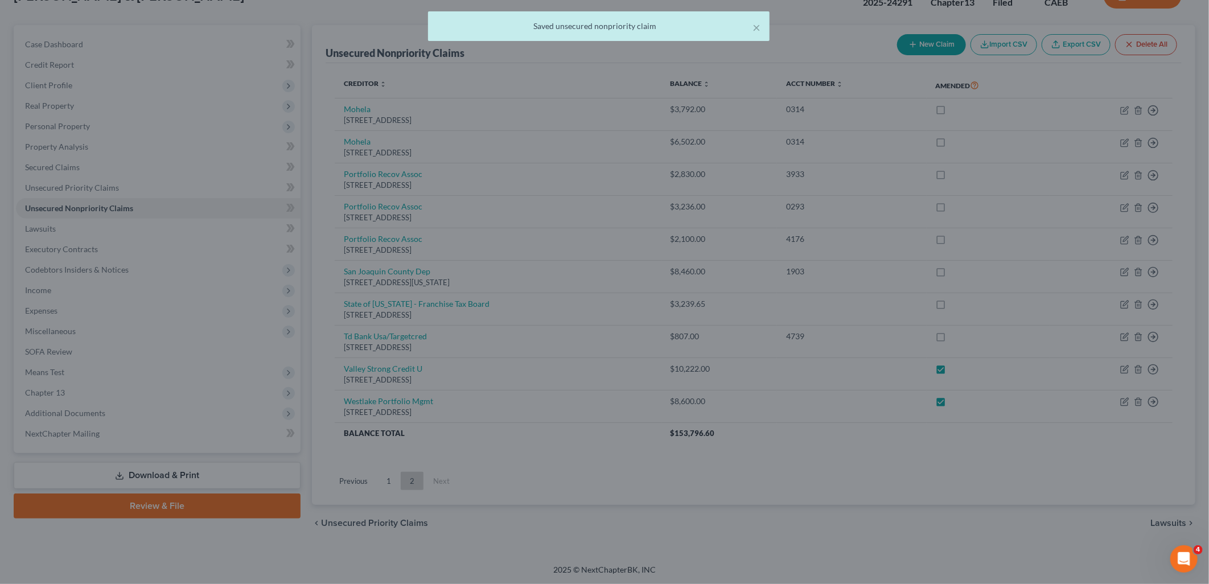
checkbox input "true"
type input "0"
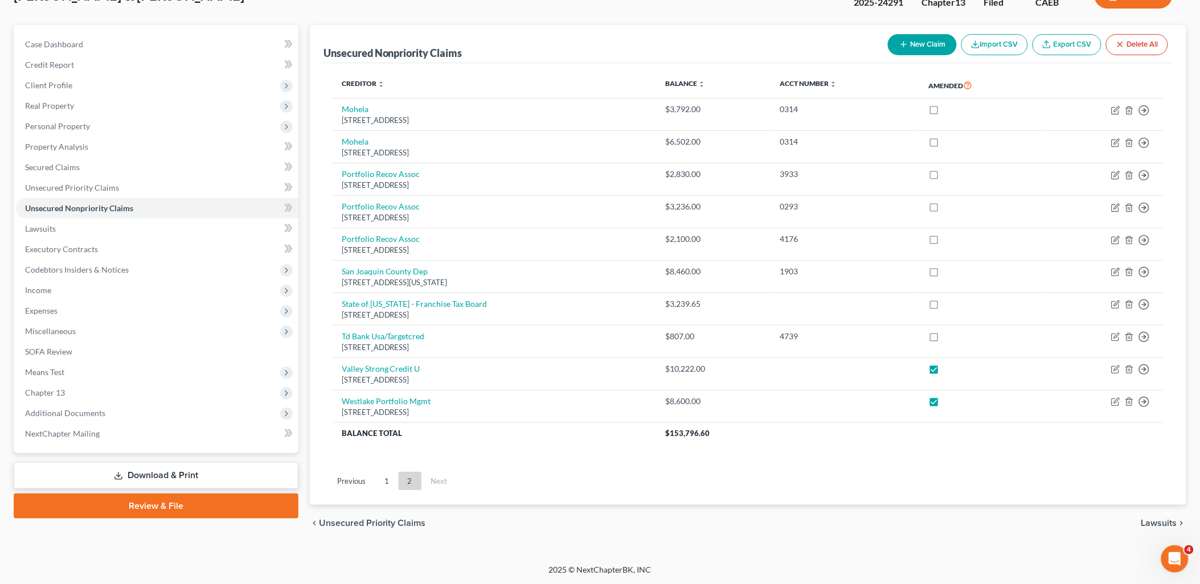
click at [174, 473] on link "Download & Print" at bounding box center [156, 475] width 285 height 27
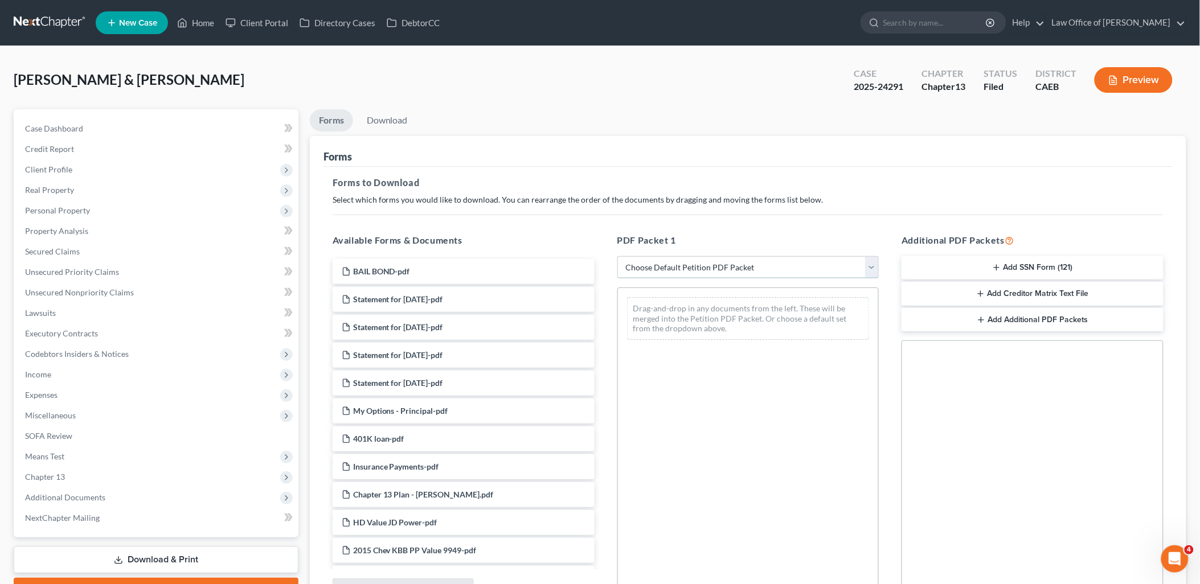
click at [704, 270] on select "Choose Default Petition PDF Packet Complete Bankruptcy Petition (all forms and …" at bounding box center [748, 267] width 262 height 23
select select "2"
click at [617, 256] on select "Choose Default Petition PDF Packet Complete Bankruptcy Petition (all forms and …" at bounding box center [748, 267] width 262 height 23
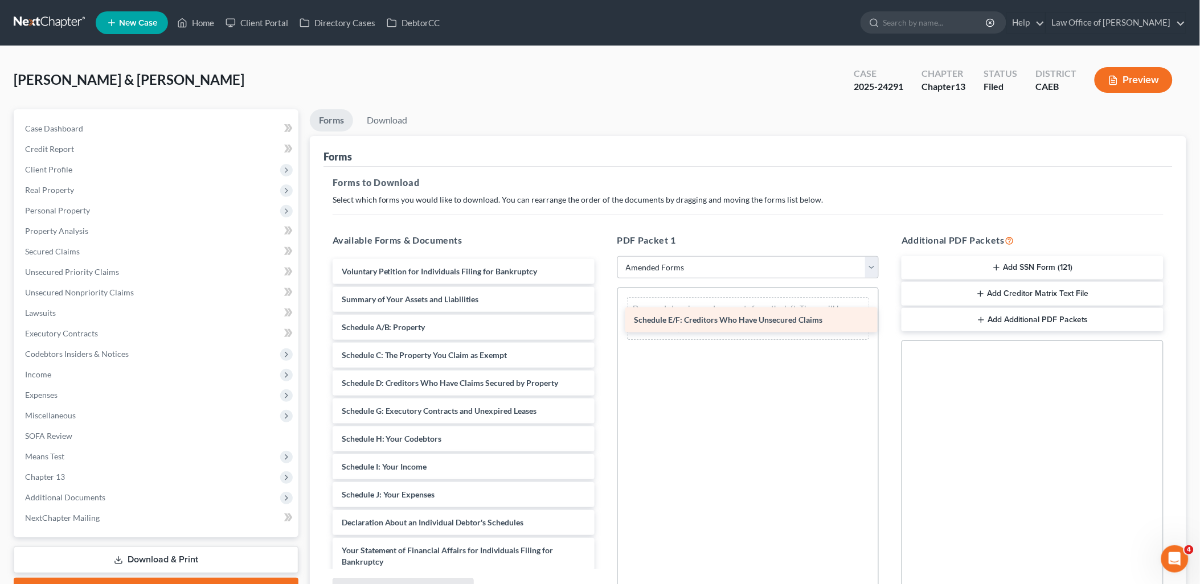
drag, startPoint x: 396, startPoint y: 413, endPoint x: 689, endPoint y: 322, distance: 306.4
click at [604, 322] on div "Schedule E/F: Creditors Who Have Unsecured Claims Voluntary Petition for Indivi…" at bounding box center [463, 506] width 280 height 494
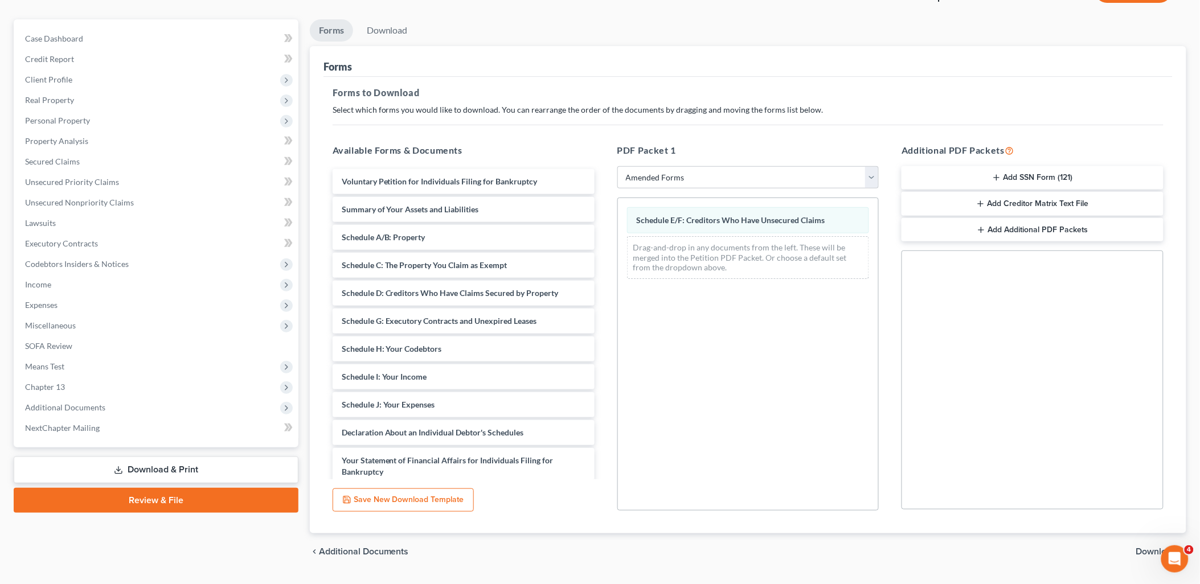
scroll to position [118, 0]
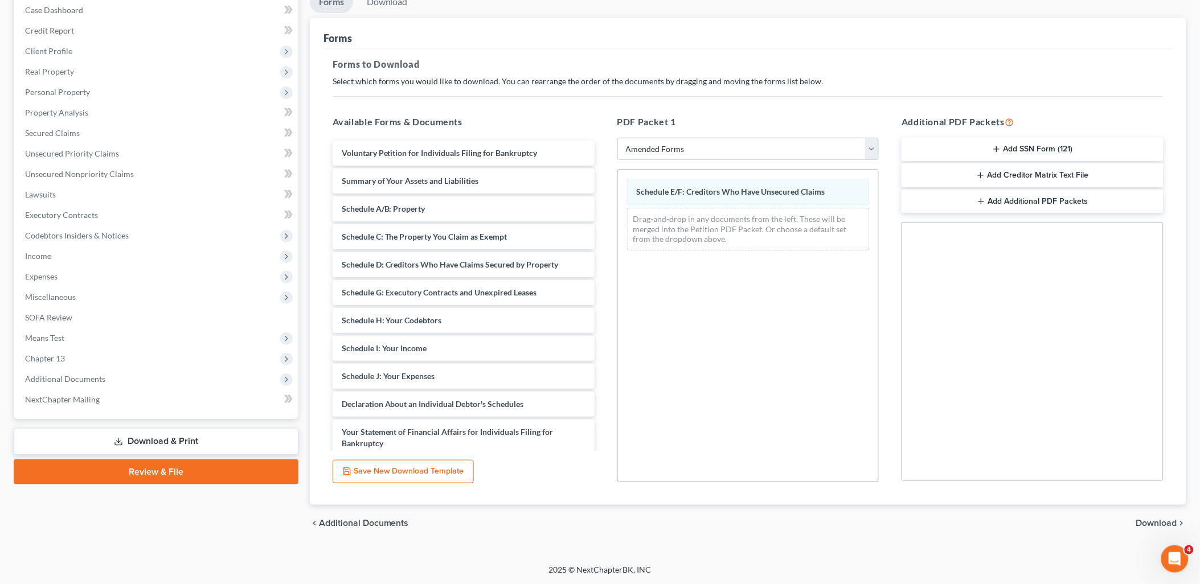
drag, startPoint x: 1171, startPoint y: 519, endPoint x: 1147, endPoint y: 464, distance: 60.2
click at [1171, 519] on span "Download" at bounding box center [1156, 523] width 41 height 9
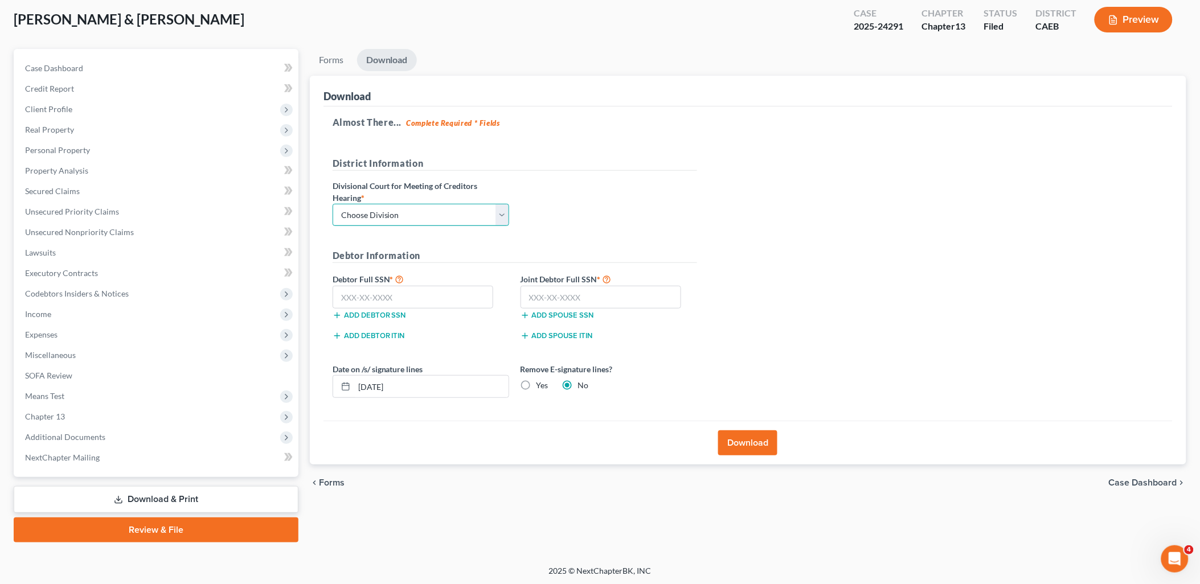
drag, startPoint x: 476, startPoint y: 214, endPoint x: 440, endPoint y: 214, distance: 36.4
click at [476, 214] on select "Choose Division Fresno Modesto [GEOGRAPHIC_DATA]" at bounding box center [421, 215] width 177 height 23
select select "1"
click at [333, 204] on select "Choose Division Fresno Modesto [GEOGRAPHIC_DATA]" at bounding box center [421, 215] width 177 height 23
click at [755, 438] on button "Download" at bounding box center [747, 442] width 59 height 25
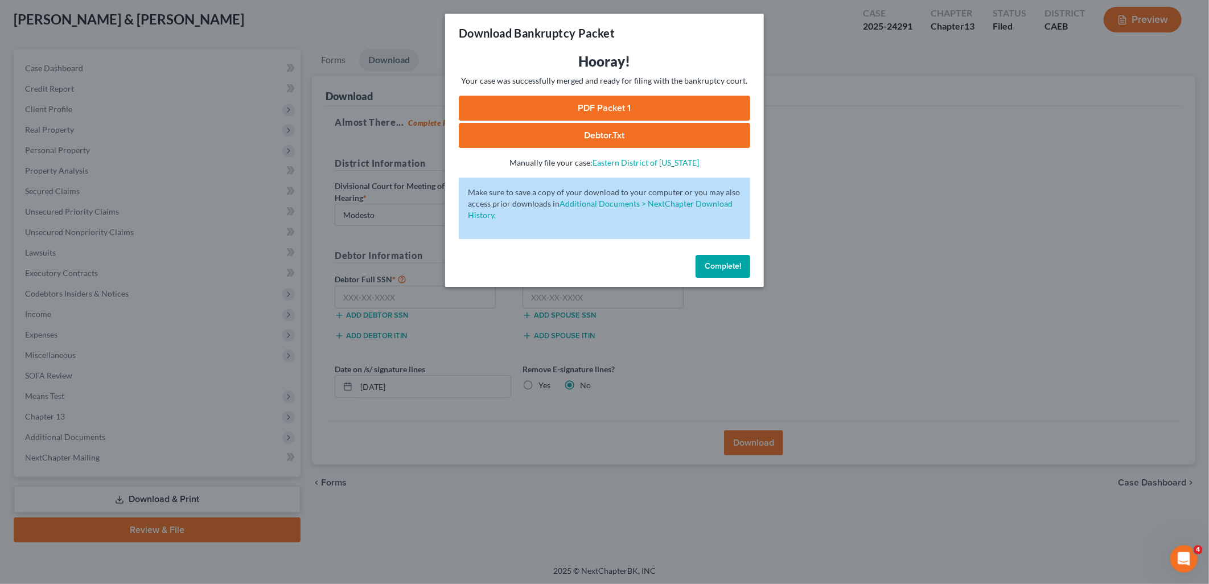
click at [622, 109] on link "PDF Packet 1" at bounding box center [605, 108] width 292 height 25
click at [721, 259] on button "Complete!" at bounding box center [723, 266] width 55 height 23
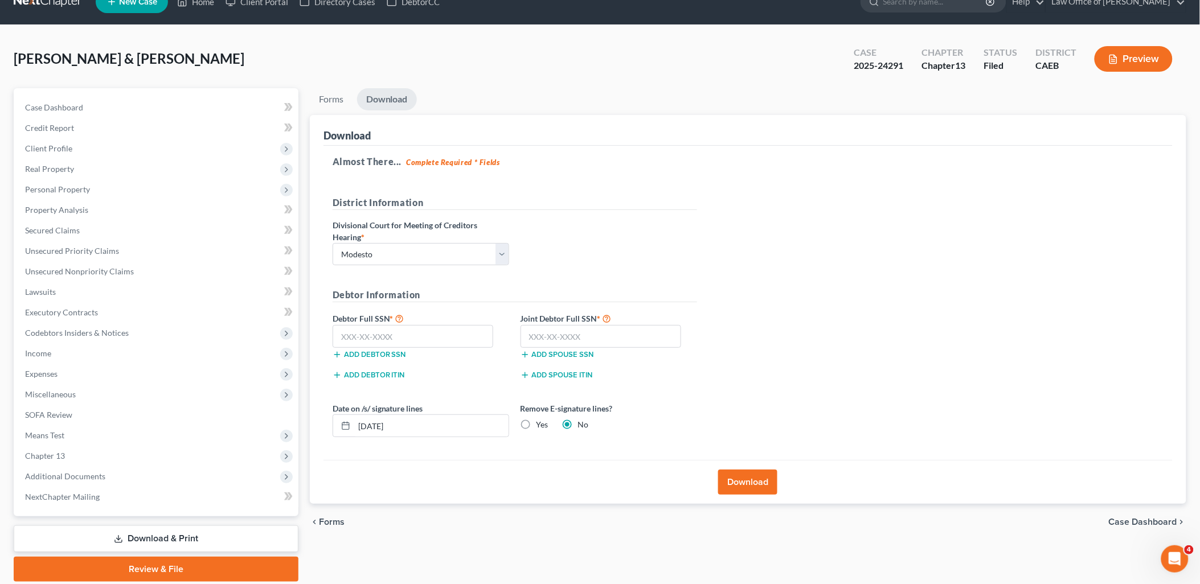
scroll to position [0, 0]
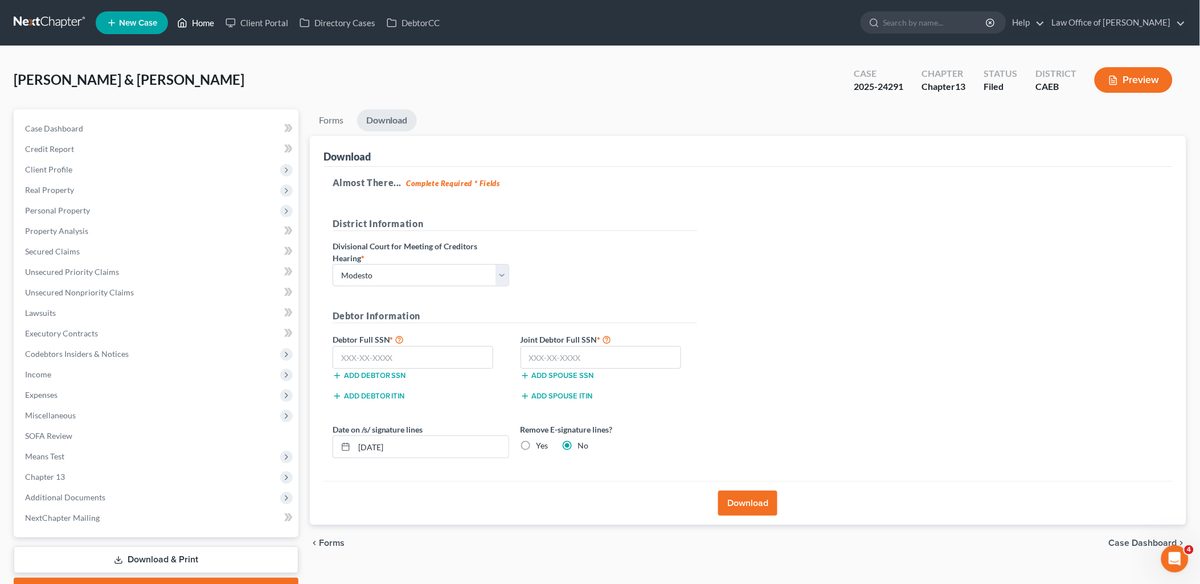
click at [202, 16] on link "Home" at bounding box center [195, 23] width 48 height 20
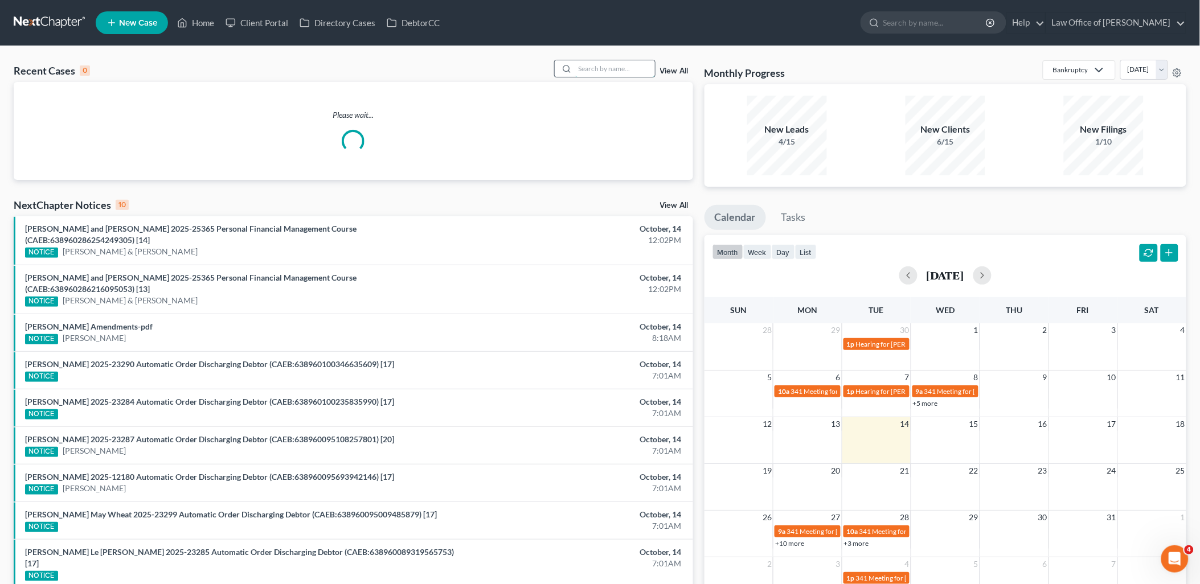
drag, startPoint x: 604, startPoint y: 71, endPoint x: 608, endPoint y: 67, distance: 6.1
click at [606, 71] on input "search" at bounding box center [615, 68] width 80 height 17
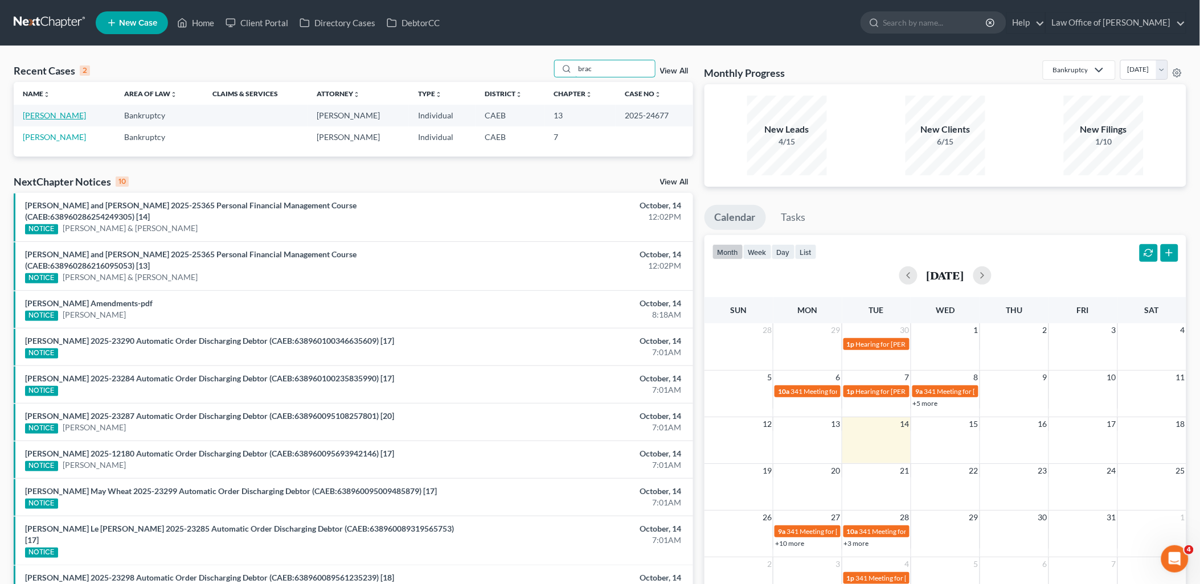
type input "brac"
click at [59, 110] on link "[PERSON_NAME]" at bounding box center [54, 115] width 63 height 10
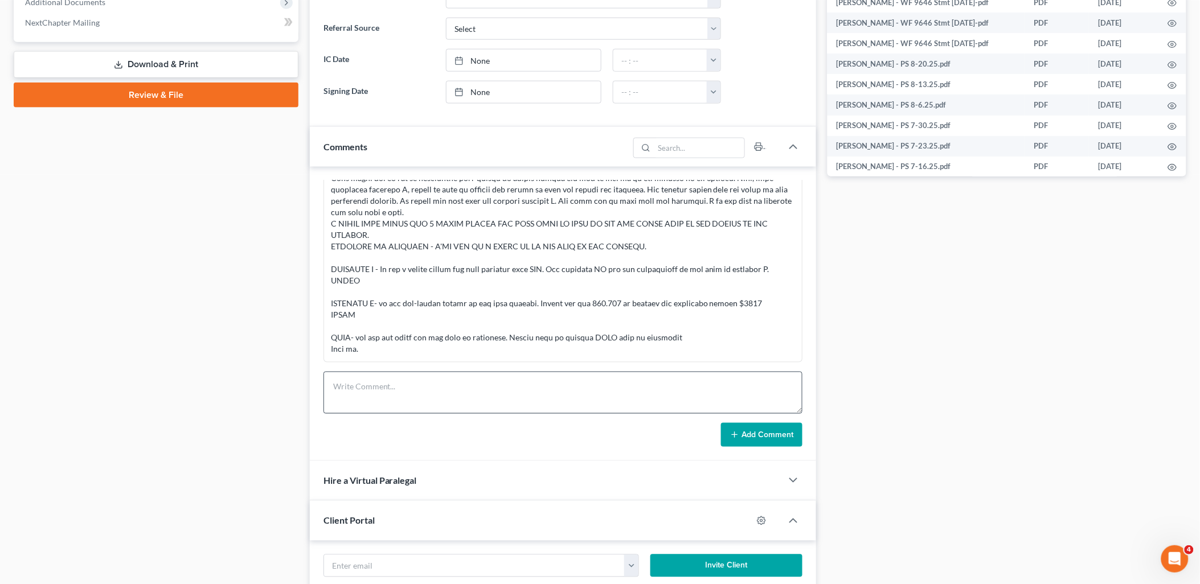
scroll to position [506, 0]
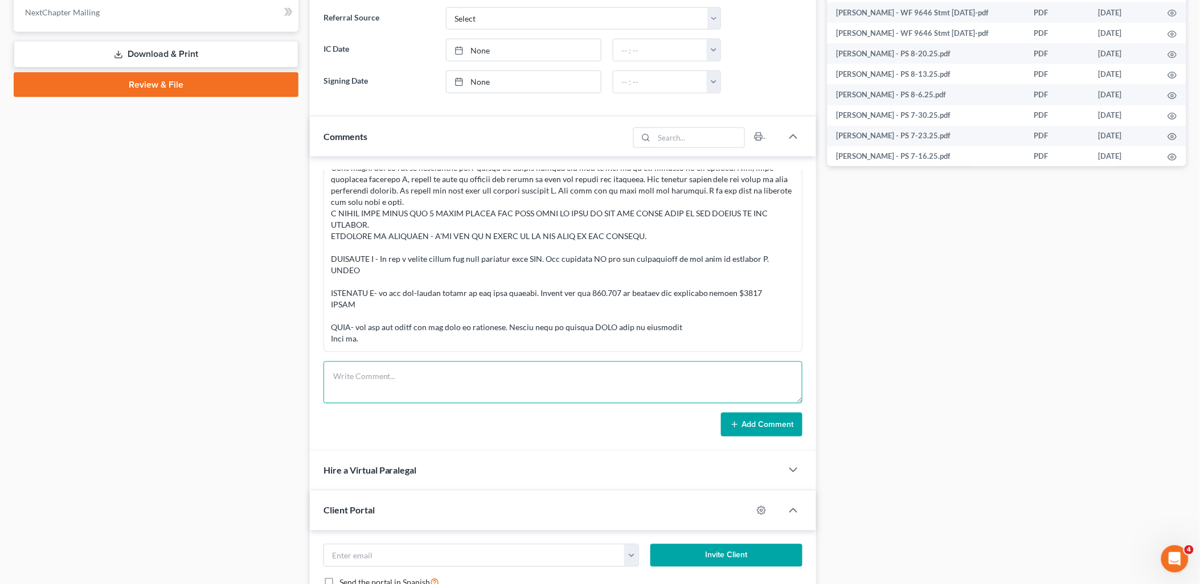
click at [470, 383] on textarea at bounding box center [562, 383] width 479 height 42
paste textarea "From: [PERSON_NAME] <[EMAIL_ADDRESS][DOMAIN_NAME]> Sent: [DATE] 12:21:13 PM To:…"
type textarea "From: [PERSON_NAME] <[EMAIL_ADDRESS][DOMAIN_NAME]> Sent: [DATE] 12:21:13 PM To:…"
drag, startPoint x: 781, startPoint y: 431, endPoint x: 822, endPoint y: 434, distance: 41.1
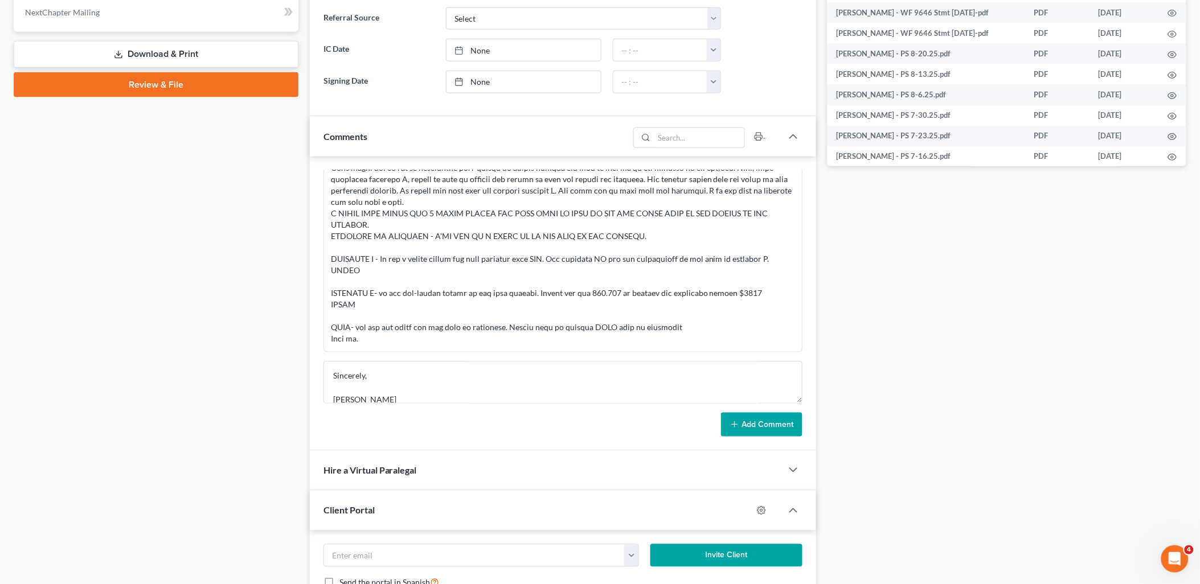
click at [781, 430] on button "Add Comment" at bounding box center [761, 425] width 81 height 24
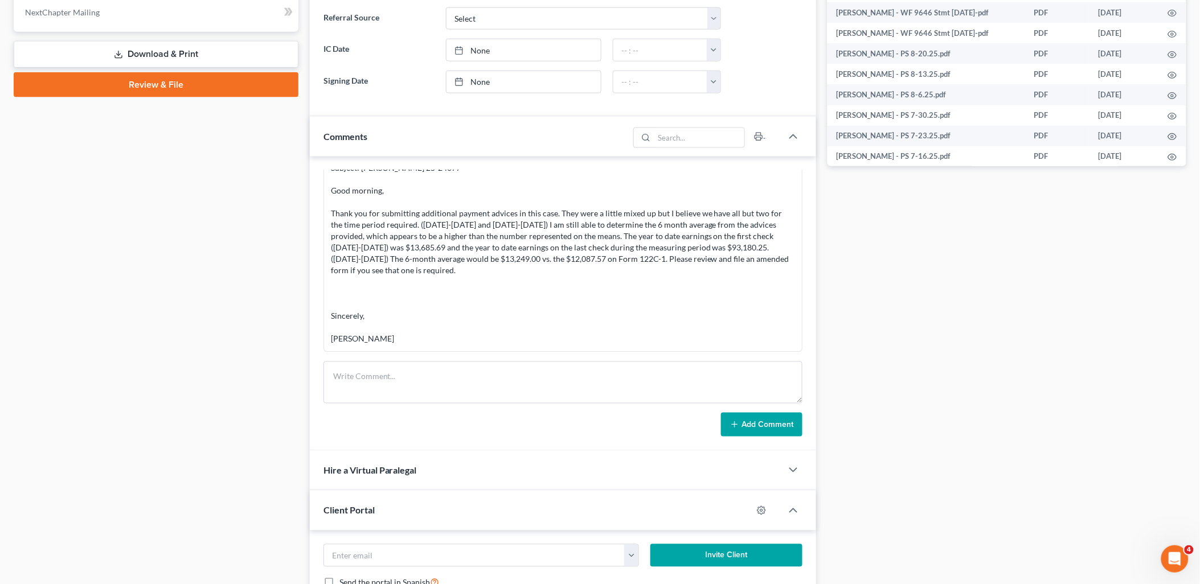
scroll to position [0, 0]
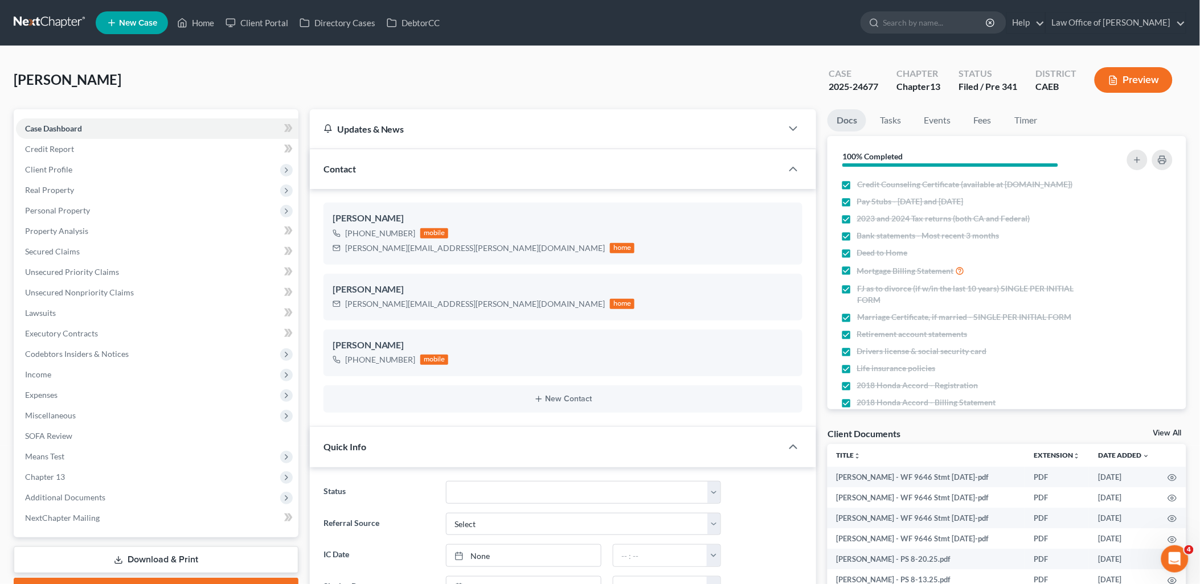
drag, startPoint x: 380, startPoint y: 54, endPoint x: 305, endPoint y: 40, distance: 76.3
